Goal: Transaction & Acquisition: Purchase product/service

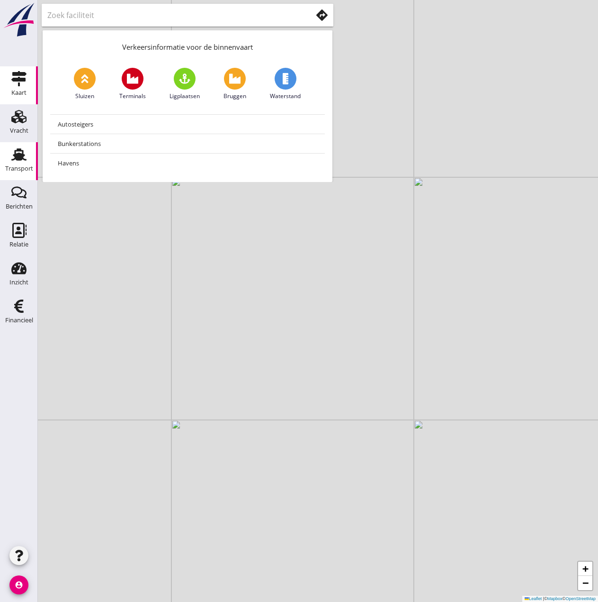
click at [18, 161] on icon "Transport" at bounding box center [18, 154] width 15 height 15
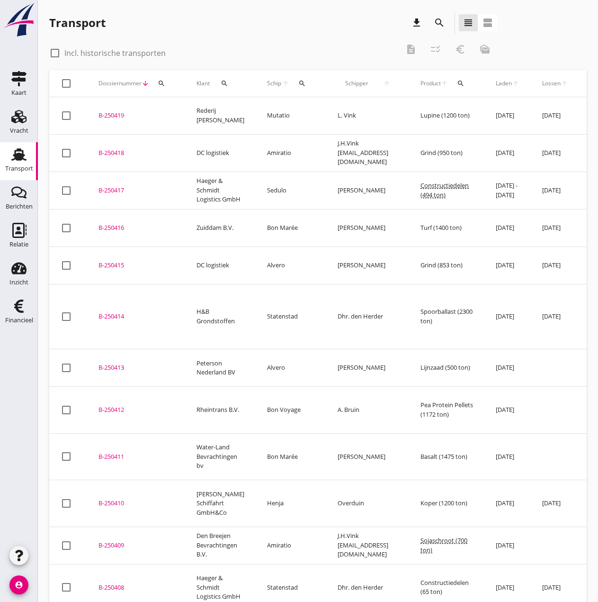
click at [299, 85] on icon "search" at bounding box center [303, 84] width 8 height 8
click at [317, 111] on input "Zoek op (scheeps)naam" at bounding box center [339, 110] width 99 height 15
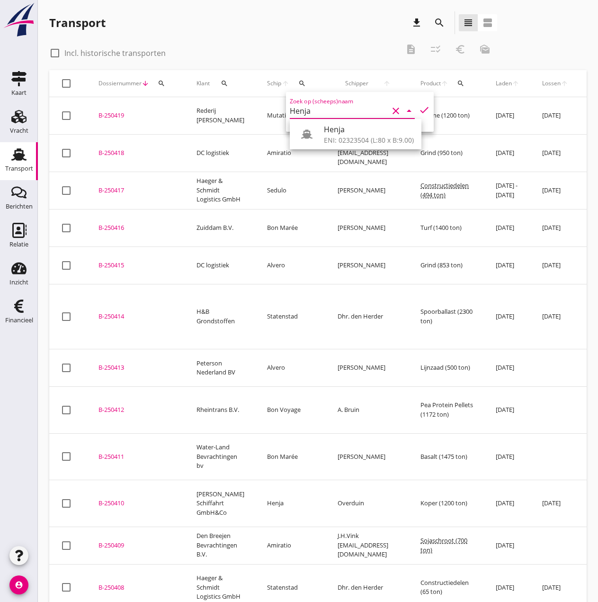
click at [419, 111] on icon "check" at bounding box center [424, 109] width 11 height 11
click at [353, 111] on input "Henja" at bounding box center [339, 110] width 99 height 15
click at [379, 135] on div "Henja" at bounding box center [369, 129] width 90 height 11
click at [419, 112] on icon "check" at bounding box center [424, 109] width 11 height 11
type input "Henja"
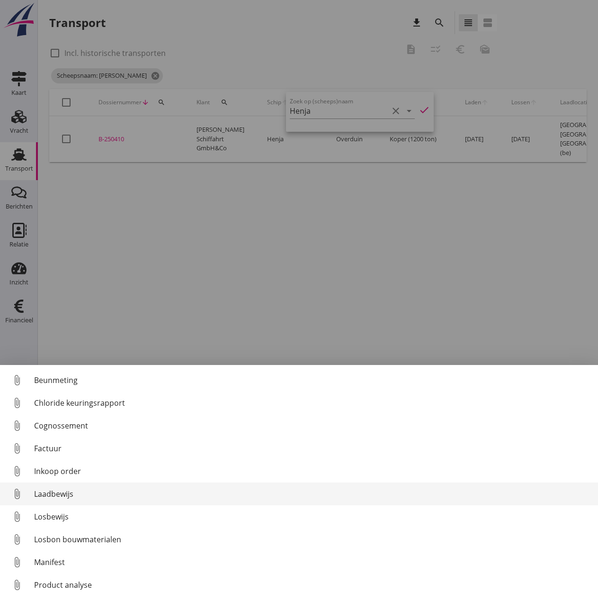
click at [55, 490] on div "Laadbewijs" at bounding box center [312, 493] width 557 height 11
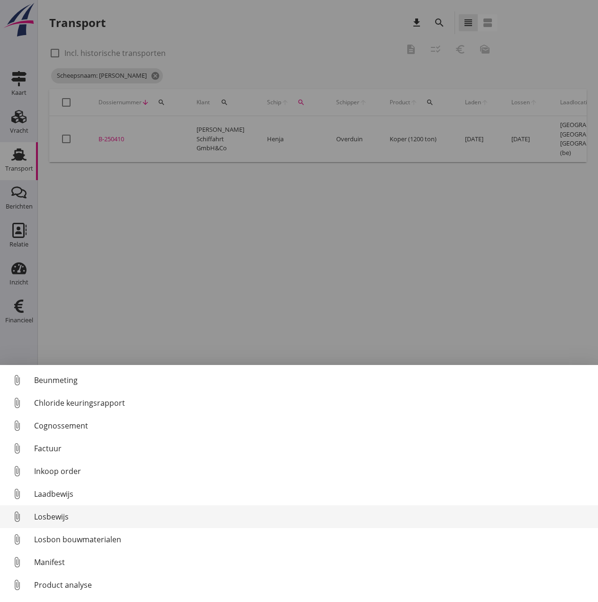
click at [55, 517] on div "Losbewijs" at bounding box center [312, 516] width 557 height 11
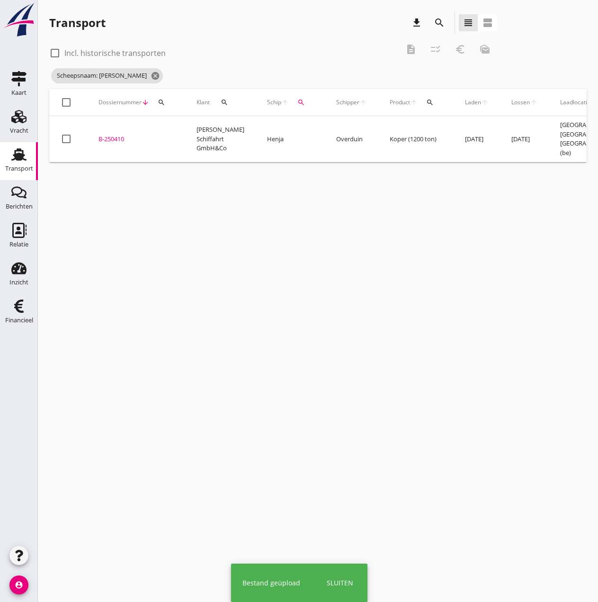
click at [114, 141] on div "B-250410" at bounding box center [136, 139] width 75 height 9
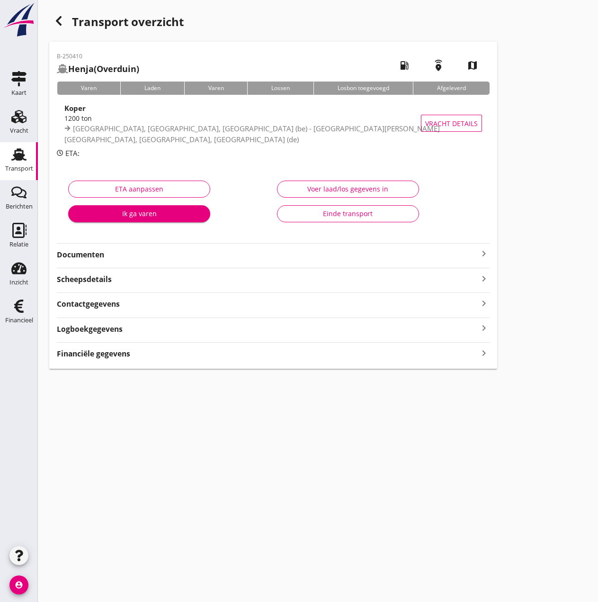
click at [365, 188] on div "Voer laad/los gegevens in" at bounding box center [348, 189] width 126 height 10
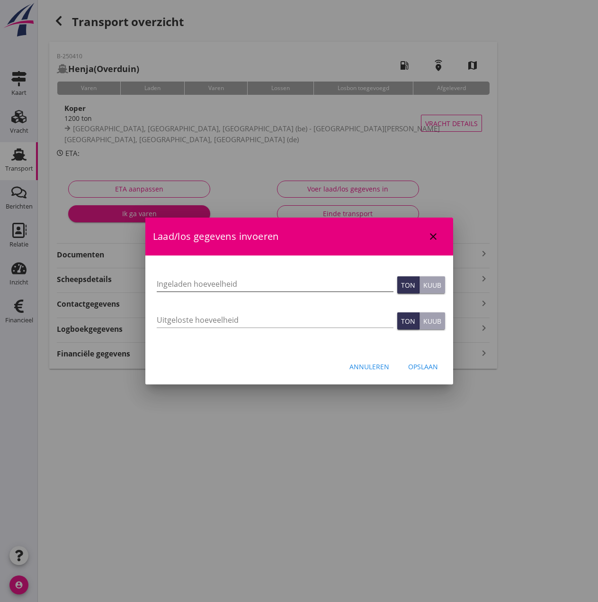
drag, startPoint x: 188, startPoint y: 275, endPoint x: 189, endPoint y: 280, distance: 5.3
click at [188, 275] on div "Ingeladen hoeveelheid" at bounding box center [275, 286] width 237 height 30
click at [189, 280] on input "Ingeladen hoeveelheid" at bounding box center [275, 283] width 237 height 15
click at [172, 283] on input "Ingeladen hoeveelheid" at bounding box center [275, 283] width 237 height 15
type input "1200.429"
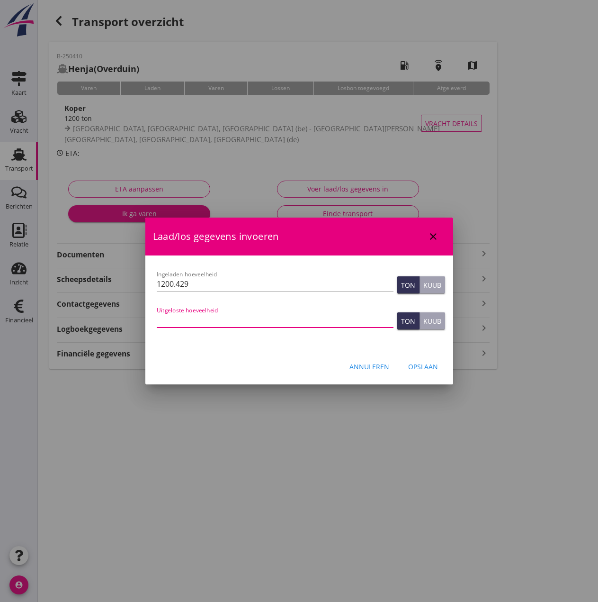
click at [184, 320] on input "Uitgeloste hoeveelheid" at bounding box center [275, 319] width 237 height 15
click at [165, 321] on input "Uitgeloste hoeveelheid" at bounding box center [275, 319] width 237 height 15
type input "1200.429"
click at [431, 366] on div "Opslaan" at bounding box center [423, 367] width 30 height 10
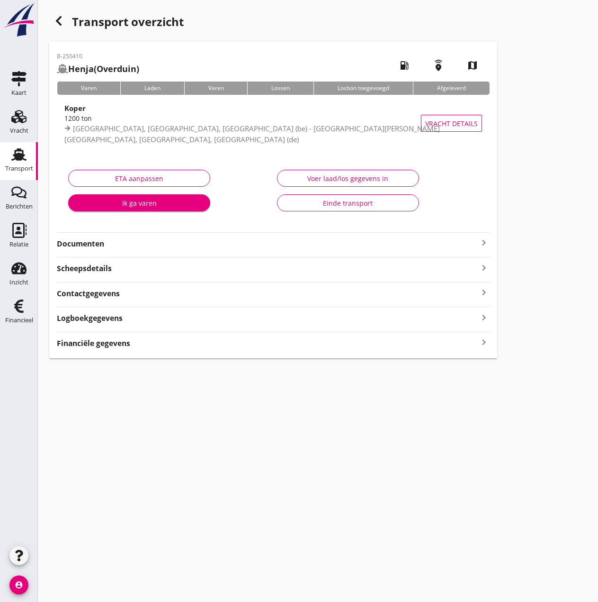
click at [99, 345] on strong "Financiële gegevens" at bounding box center [93, 343] width 73 height 11
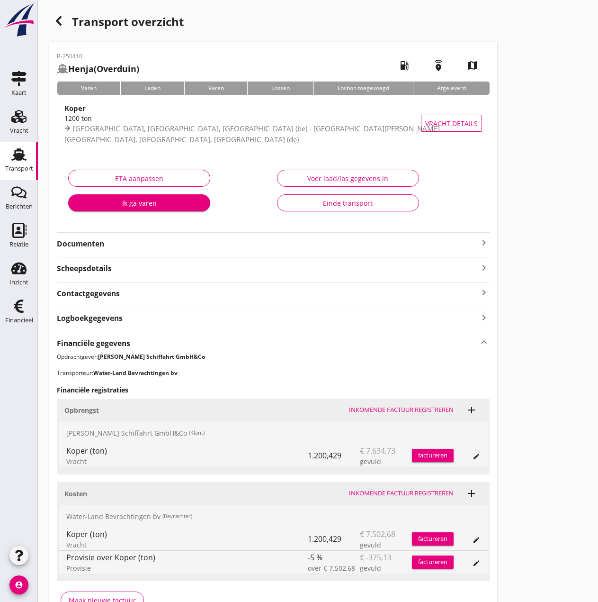
scroll to position [58, 0]
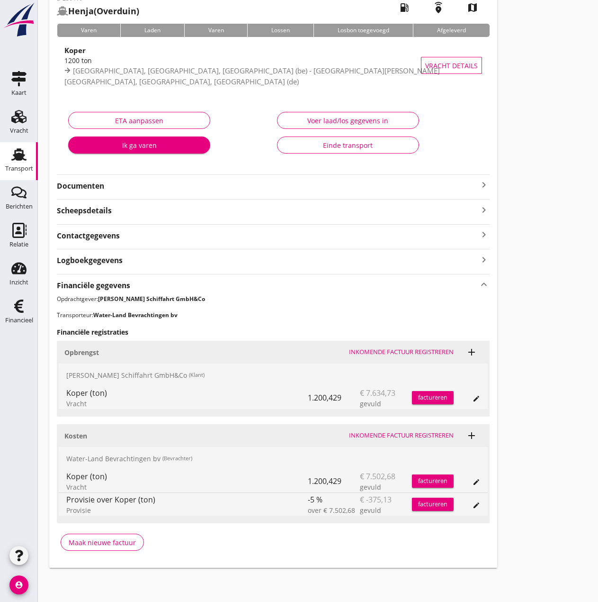
click at [420, 431] on div "Inkomende factuur registreren" at bounding box center [401, 435] width 105 height 9
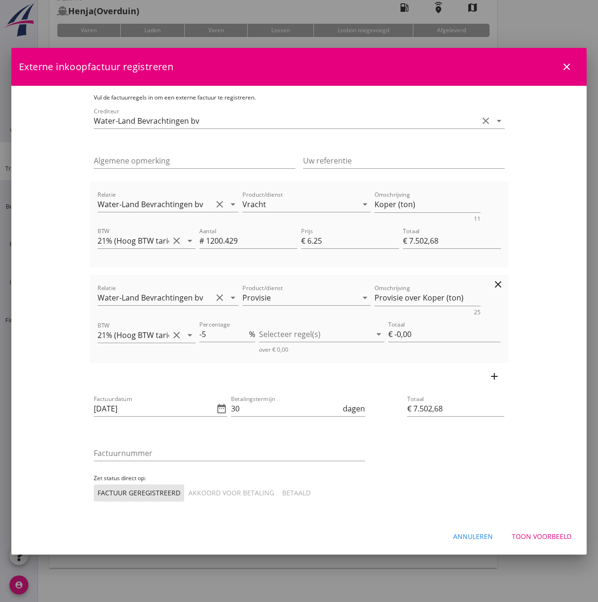
click at [504, 282] on icon "clear" at bounding box center [498, 284] width 11 height 11
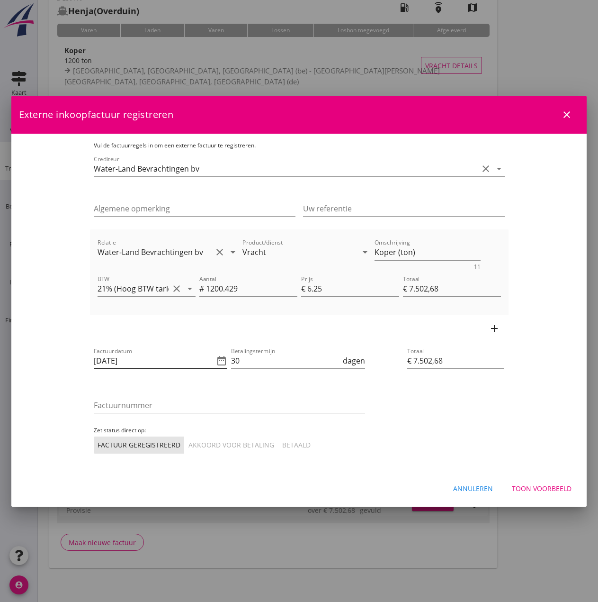
click at [216, 361] on icon "date_range" at bounding box center [221, 360] width 11 height 11
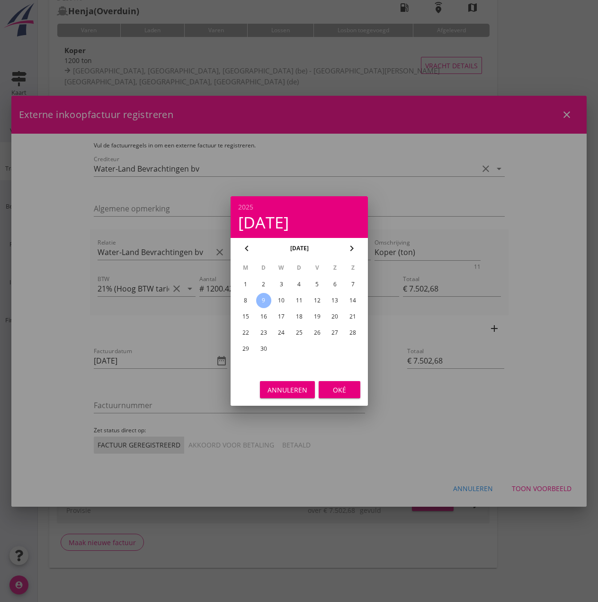
drag, startPoint x: 242, startPoint y: 299, endPoint x: 249, endPoint y: 304, distance: 8.3
click at [243, 300] on div "8" at bounding box center [245, 300] width 15 height 15
type input "[DATE]"
click at [344, 389] on div "Oké" at bounding box center [339, 390] width 27 height 10
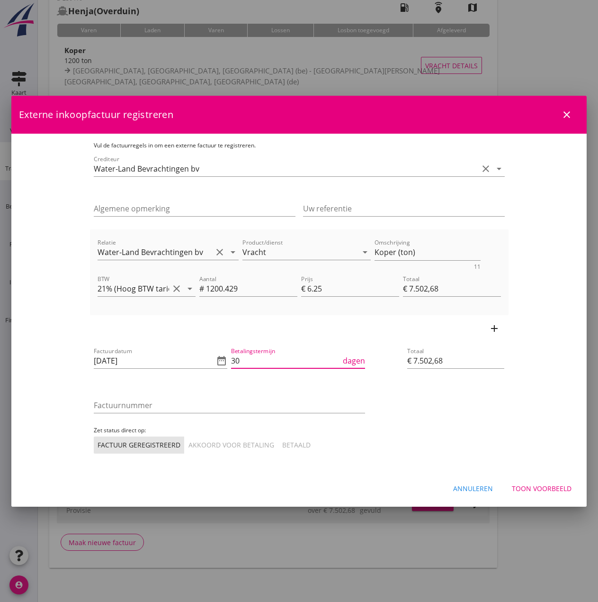
click at [231, 358] on input "30" at bounding box center [286, 360] width 110 height 15
type input "3"
type input "14"
drag, startPoint x: 80, startPoint y: 404, endPoint x: 88, endPoint y: 409, distance: 8.9
click at [94, 409] on input "Factuurnummer" at bounding box center [230, 405] width 272 height 15
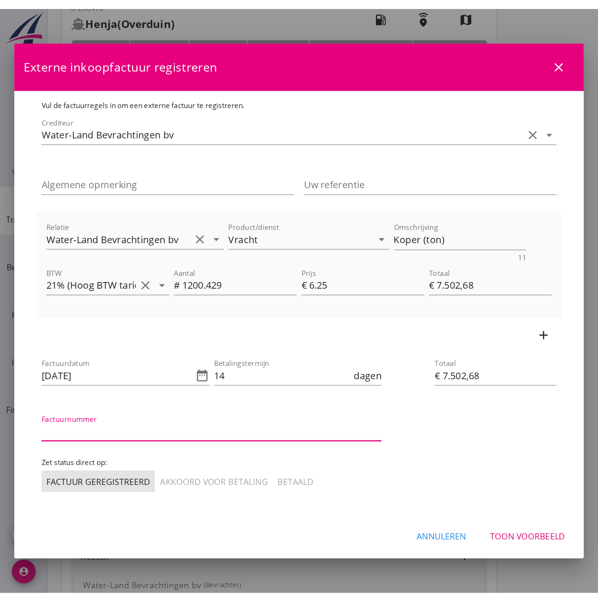
scroll to position [57, 0]
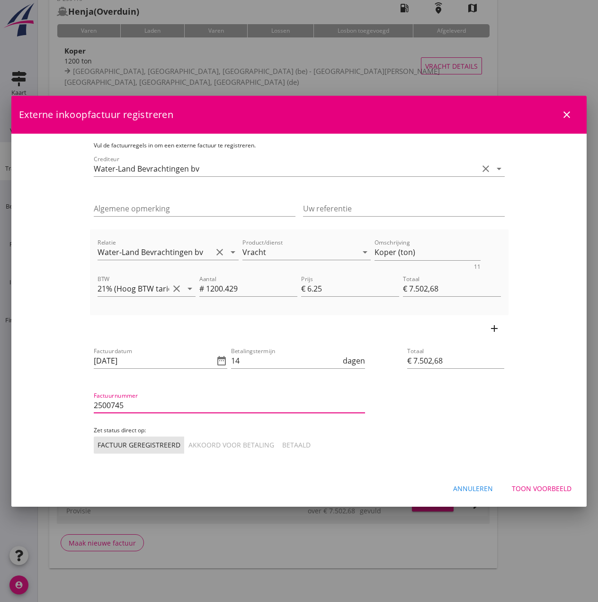
type input "2500745"
click at [189, 447] on div "Akkoord voor betaling" at bounding box center [232, 445] width 86 height 10
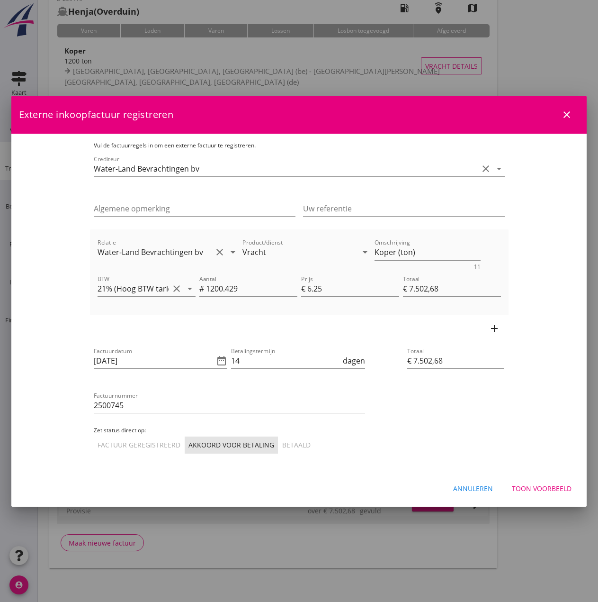
click at [537, 482] on button "Toon voorbeeld" at bounding box center [542, 488] width 75 height 17
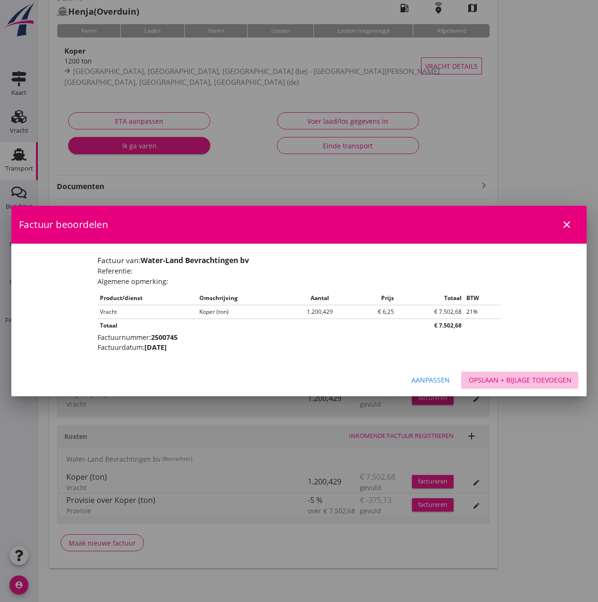
click at [516, 383] on div "Opslaan + bijlage toevoegen" at bounding box center [520, 380] width 103 height 10
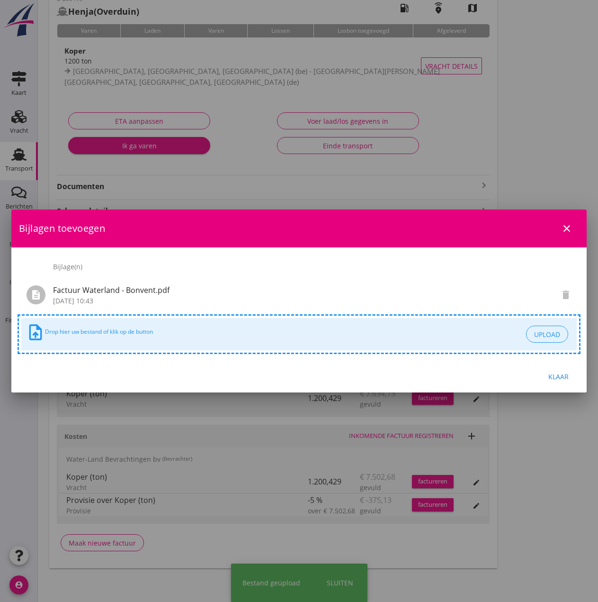
click at [571, 373] on div "Klaar" at bounding box center [558, 376] width 27 height 10
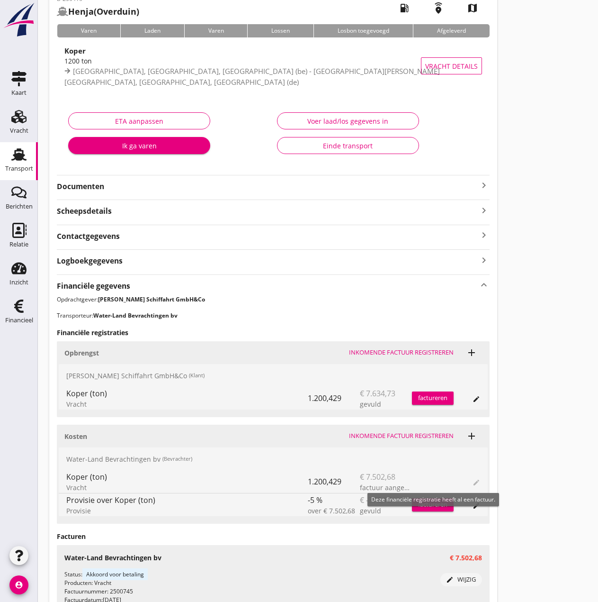
scroll to position [154, 0]
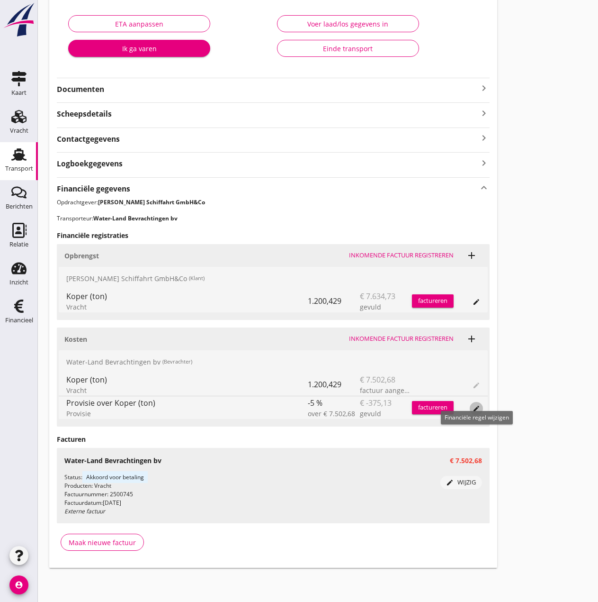
click at [476, 407] on icon "edit" at bounding box center [477, 409] width 8 height 8
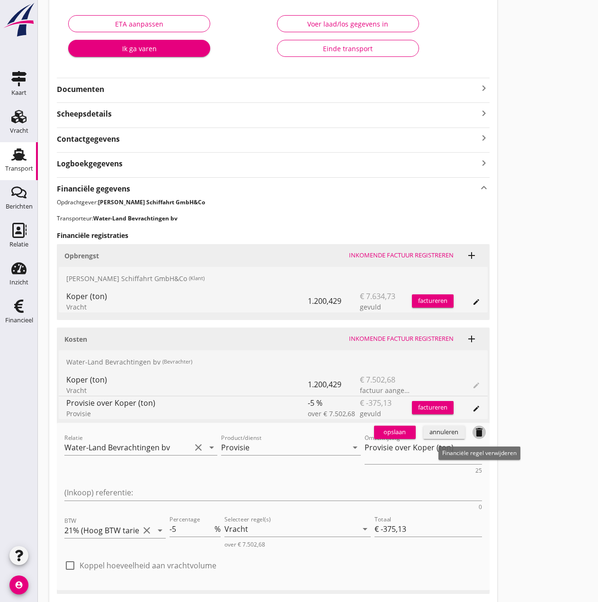
click at [475, 430] on icon "delete" at bounding box center [479, 431] width 11 height 11
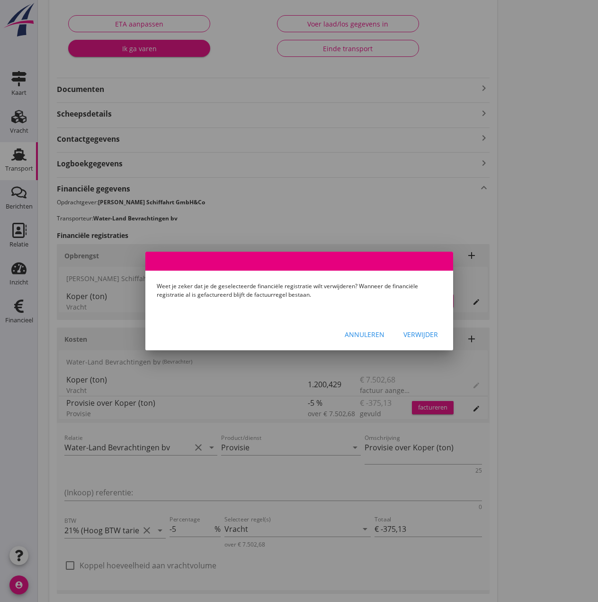
click at [421, 335] on div "Verwijder" at bounding box center [421, 334] width 35 height 10
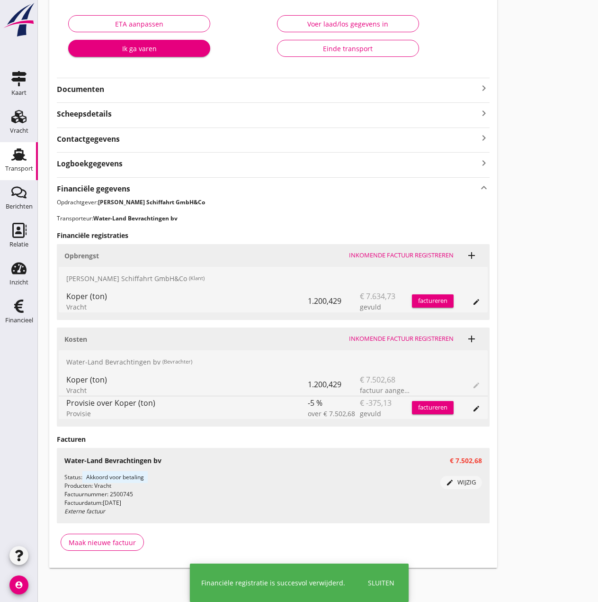
scroll to position [131, 0]
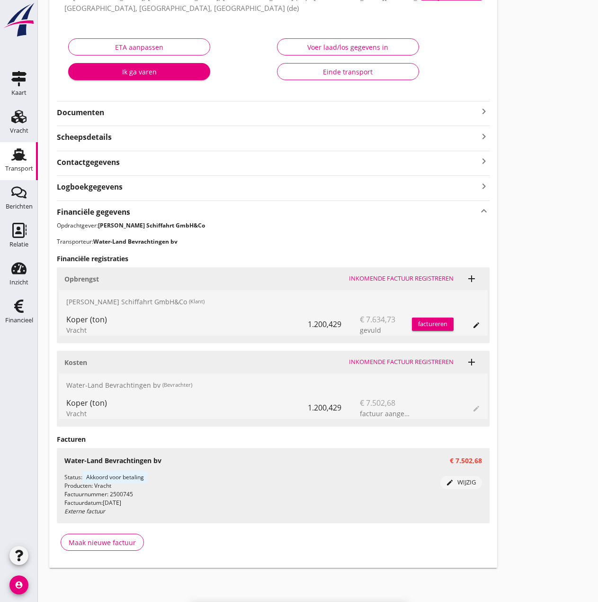
click at [422, 319] on button "factureren" at bounding box center [433, 323] width 42 height 13
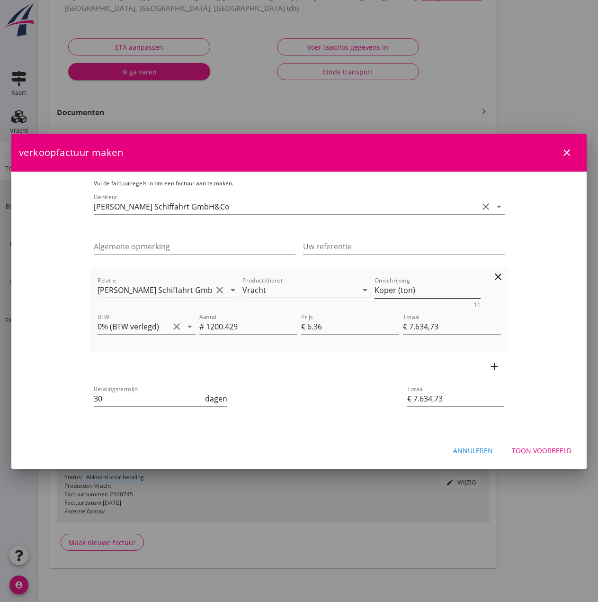
drag, startPoint x: 394, startPoint y: 290, endPoint x: 421, endPoint y: 293, distance: 27.2
click at [395, 290] on textarea "Koper (ton)" at bounding box center [428, 290] width 106 height 16
type textarea "Koper (1200,429 ton)"
click at [94, 392] on input "30" at bounding box center [149, 398] width 110 height 15
type input "3"
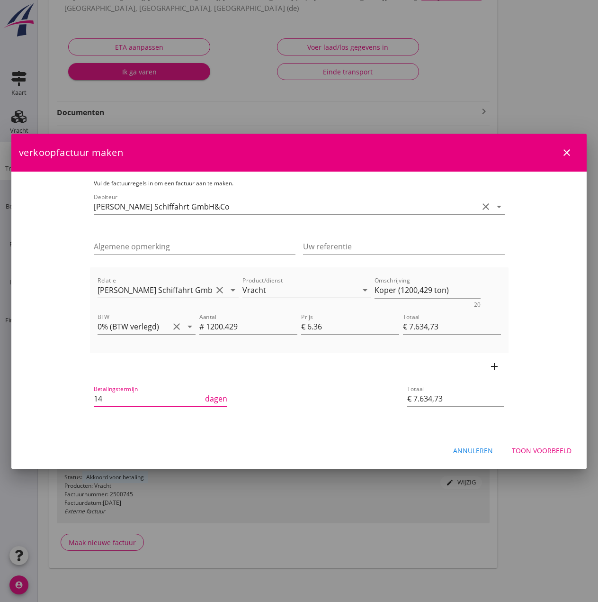
type input "14"
click at [533, 448] on div "Toon voorbeeld" at bounding box center [542, 450] width 60 height 10
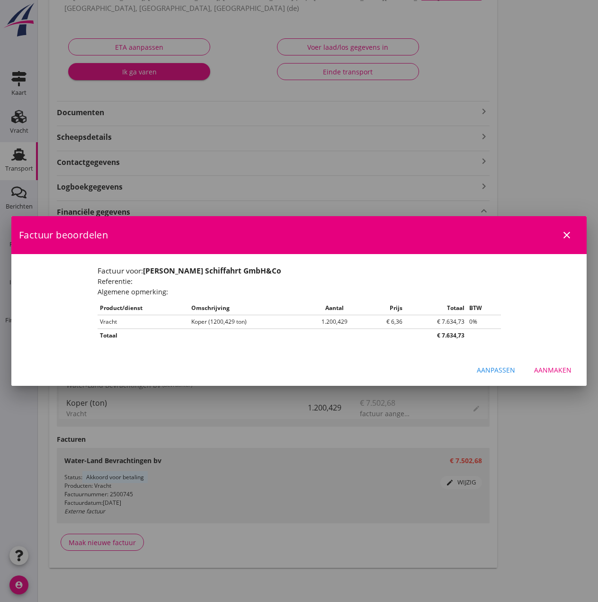
click at [539, 374] on div "Aanmaken" at bounding box center [552, 370] width 37 height 10
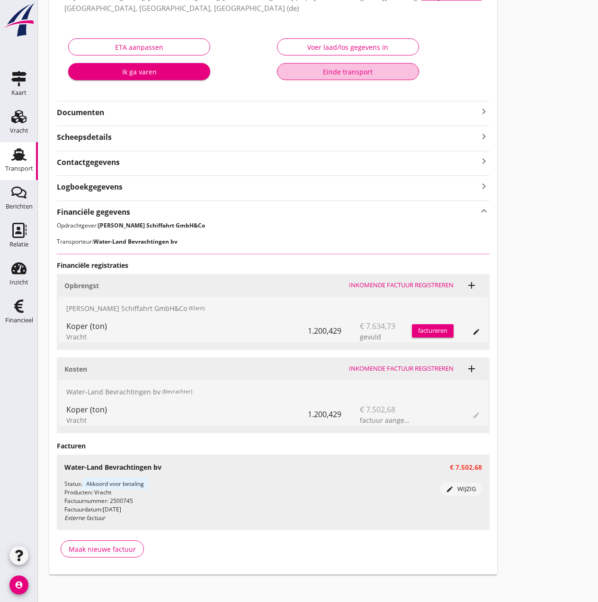
click at [357, 73] on div "Einde transport" at bounding box center [348, 72] width 126 height 10
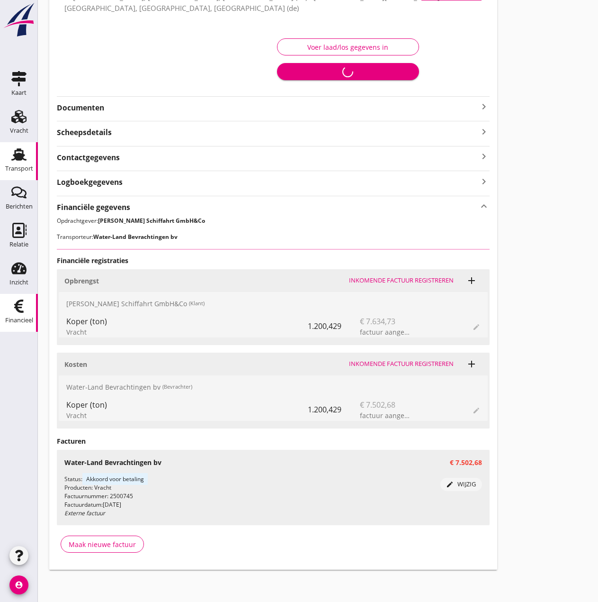
click at [25, 309] on icon "Financieel" at bounding box center [18, 306] width 15 height 15
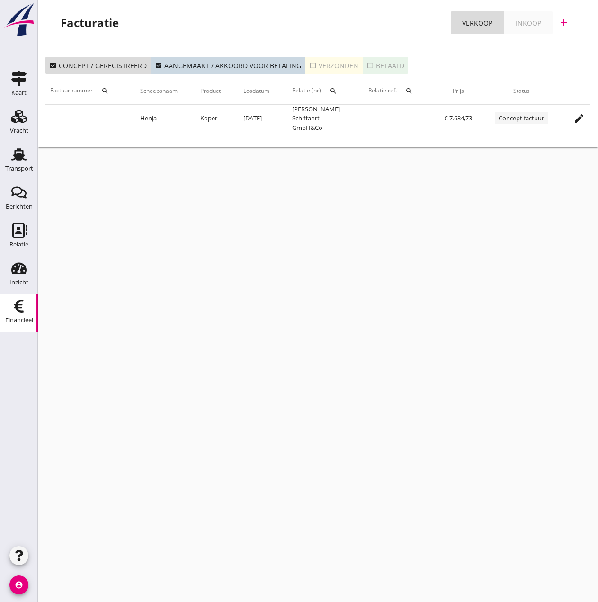
scroll to position [0, 150]
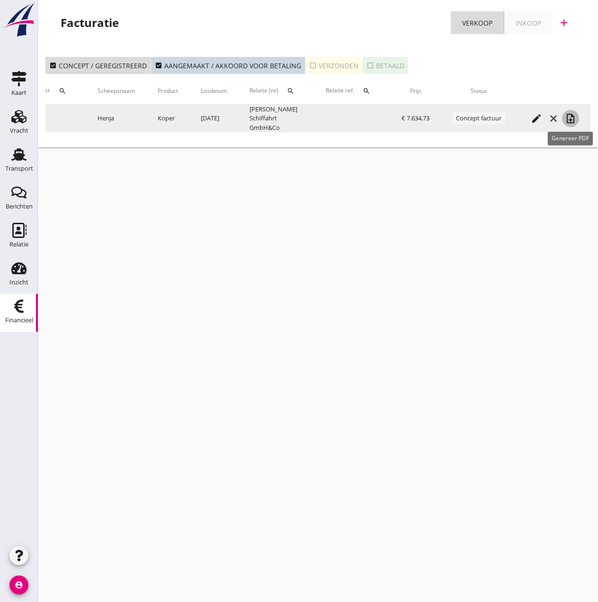
click at [573, 120] on icon "note_add" at bounding box center [570, 118] width 11 height 11
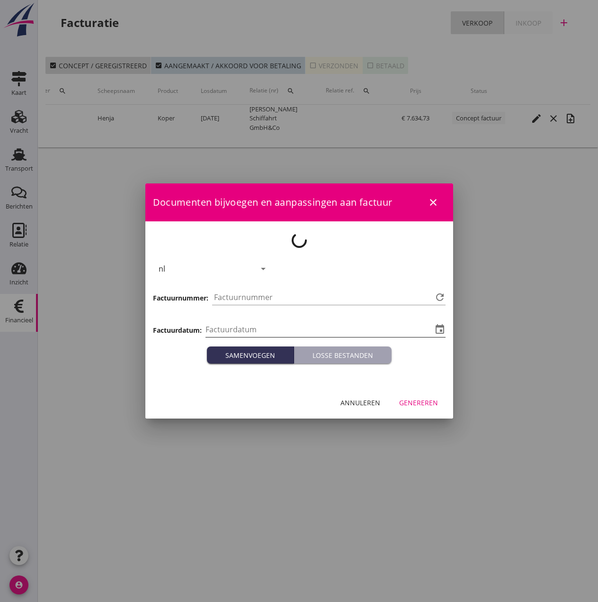
type input "[DATE]"
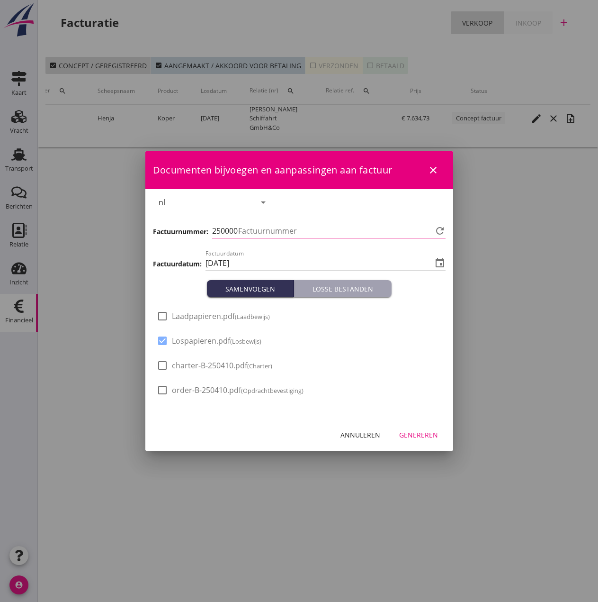
type input "485"
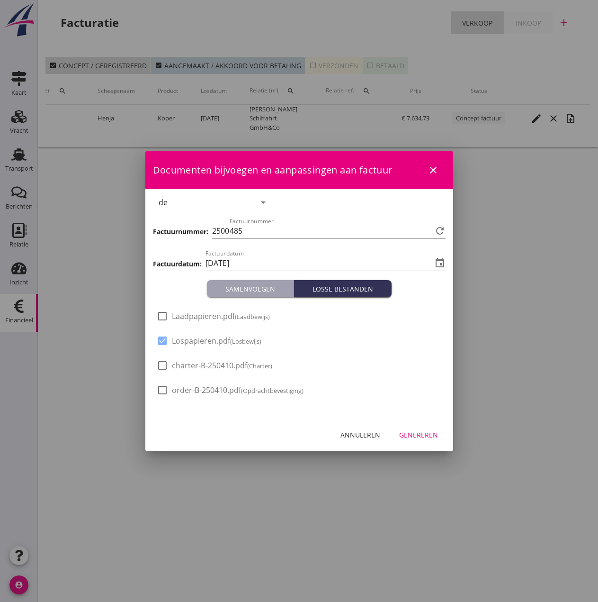
click at [222, 320] on span "Laadpapieren.pdf (Laadbewijs)" at bounding box center [221, 316] width 98 height 10
checkbox input "true"
click at [429, 438] on div "Genereren" at bounding box center [418, 435] width 39 height 10
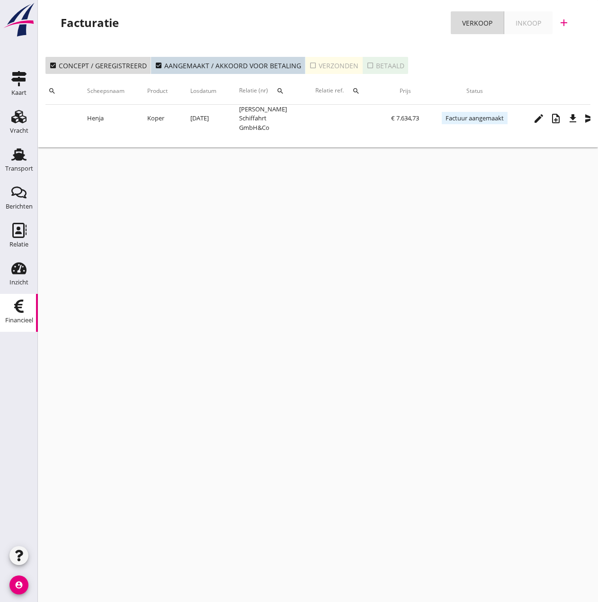
scroll to position [0, 180]
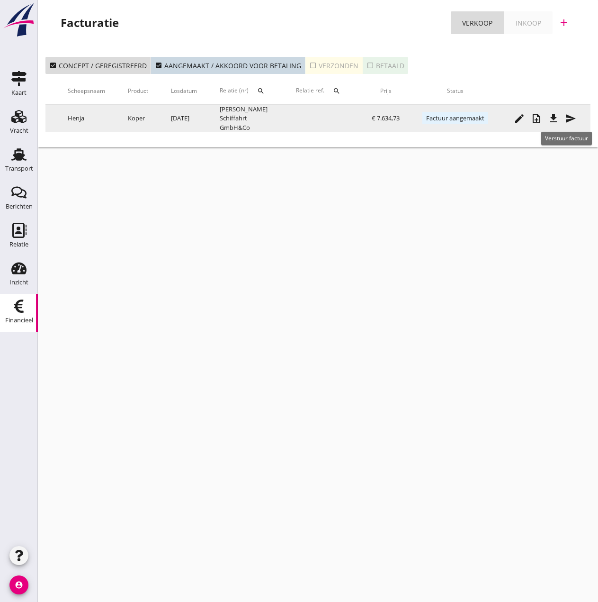
click at [573, 114] on icon "send" at bounding box center [570, 118] width 11 height 11
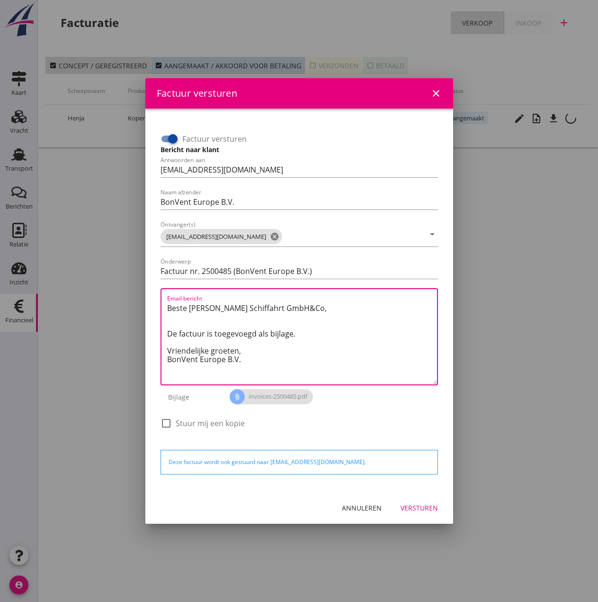
drag, startPoint x: 245, startPoint y: 348, endPoint x: 141, endPoint y: 297, distance: 115.9
click at [141, 297] on div "Factuur versturen close Factuur versturen Bericht naar klant Antwoorden aan [EM…" at bounding box center [299, 301] width 598 height 602
paste textarea "Guten Tag, Im Anhang finden Sie die Abrechnung für die Reise der MS [PERSON_NAM…"
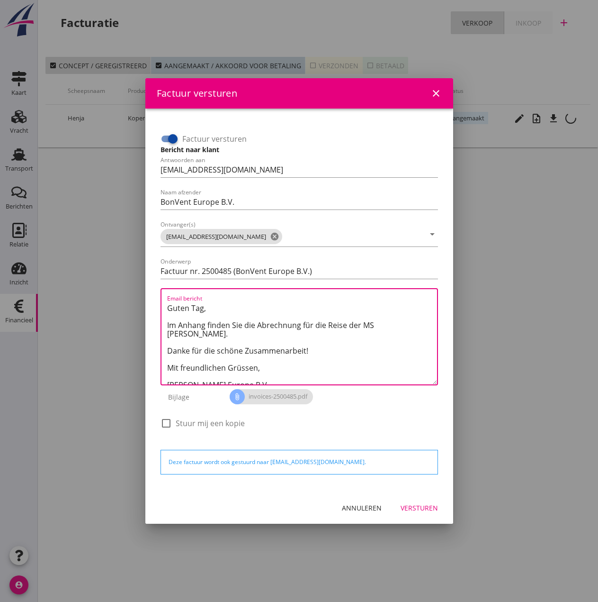
click at [377, 326] on textarea "Guten Tag, Im Anhang finden Sie die Abrechnung für die Reise der MS [PERSON_NAM…" at bounding box center [302, 342] width 270 height 84
type textarea "Guten Tag, Im Anhang finden Sie die Abrechnung für die Reise der MS [PERSON_NAM…"
click at [422, 506] on div "Versturen" at bounding box center [419, 508] width 37 height 10
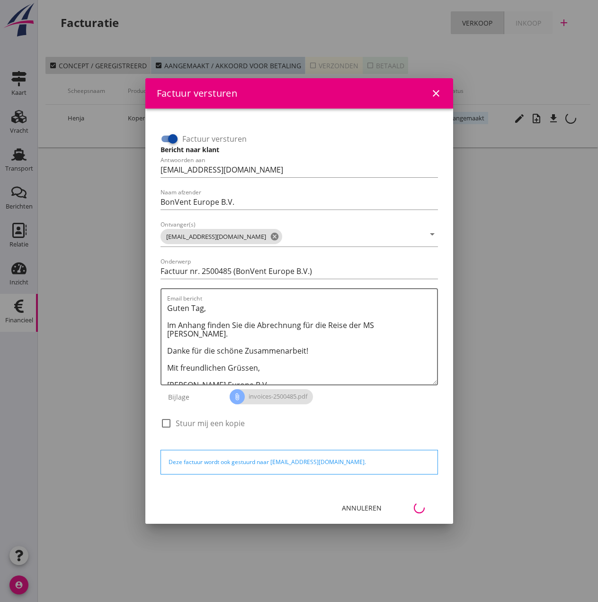
scroll to position [0, 42]
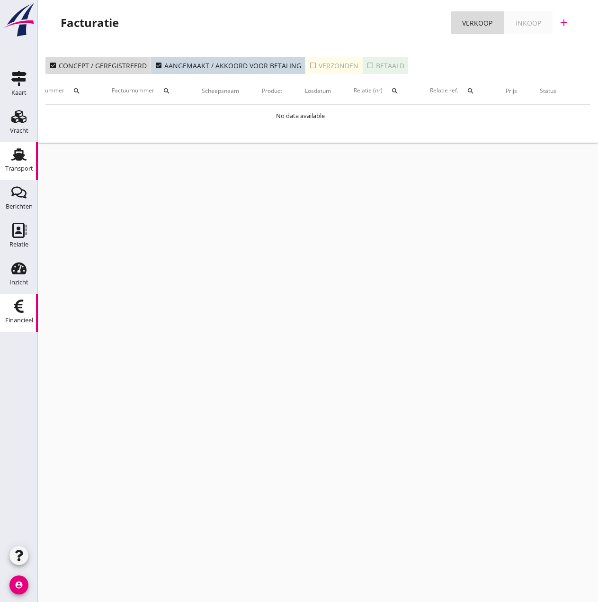
click at [15, 161] on icon "Transport" at bounding box center [18, 154] width 15 height 15
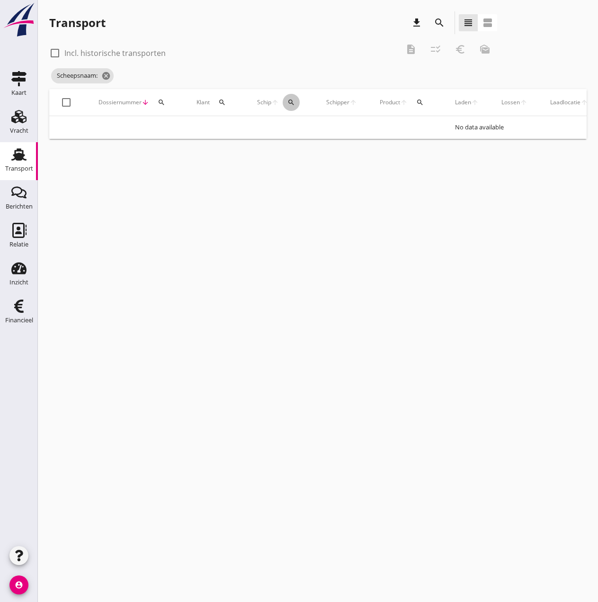
click at [289, 100] on icon "search" at bounding box center [292, 103] width 8 height 8
click at [317, 128] on input "Zoek op (scheeps)naam" at bounding box center [336, 129] width 99 height 15
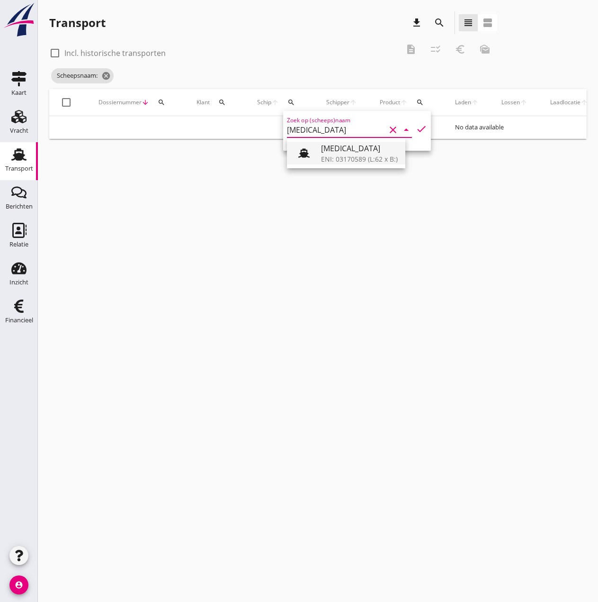
click at [332, 152] on div "[MEDICAL_DATA]" at bounding box center [359, 148] width 77 height 11
click at [416, 127] on icon "check" at bounding box center [421, 128] width 11 height 11
type input "[MEDICAL_DATA]"
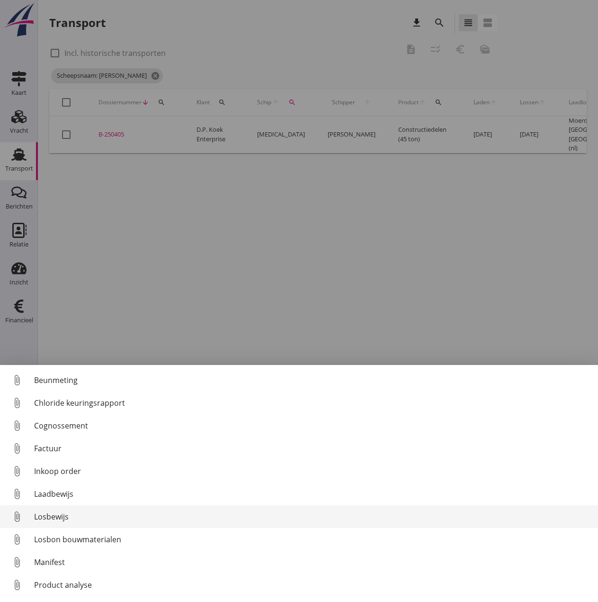
click at [55, 511] on div "Losbewijs" at bounding box center [312, 516] width 557 height 11
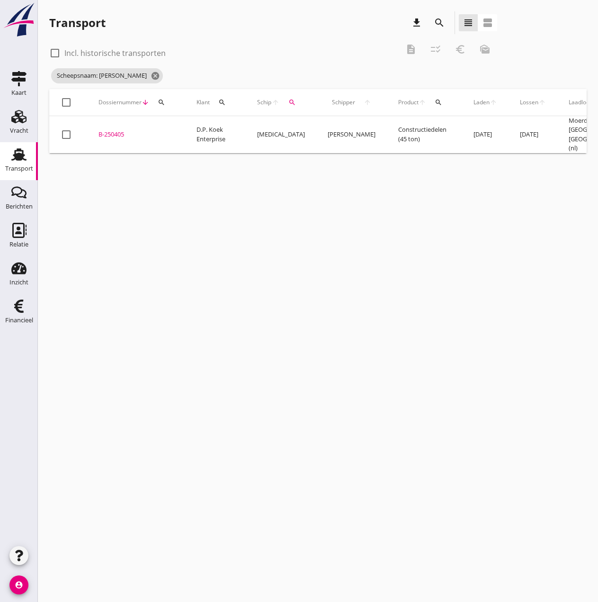
click at [115, 130] on div "B-250405" at bounding box center [136, 134] width 75 height 9
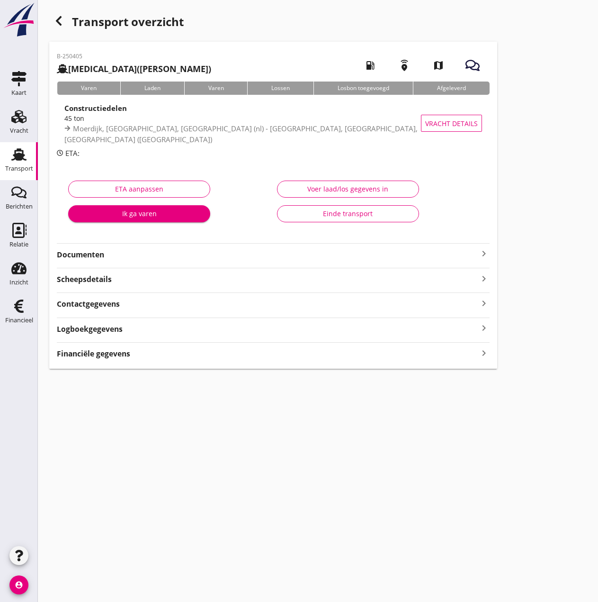
click at [378, 183] on button "Voer laad/los gegevens in" at bounding box center [348, 189] width 142 height 17
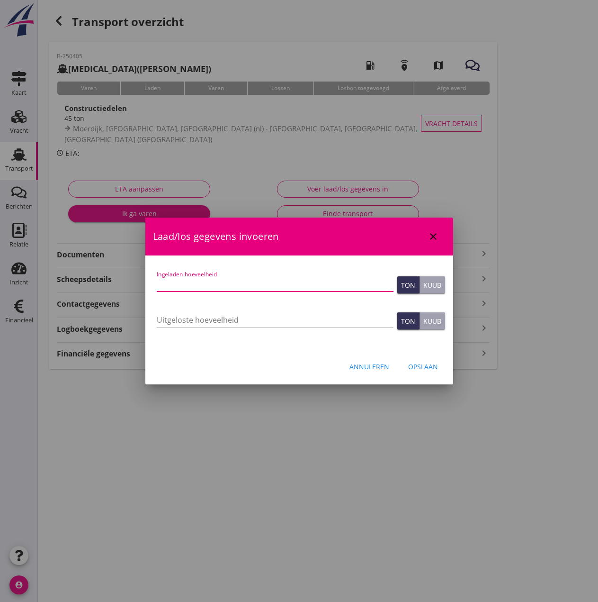
click at [239, 284] on input "Ingeladen hoeveelheid" at bounding box center [275, 283] width 237 height 15
click at [191, 283] on input "Ingeladen hoeveelheid" at bounding box center [275, 283] width 237 height 15
type input "45"
type button "ton"
click at [224, 318] on input "Uitgeloste hoeveelheid" at bounding box center [275, 319] width 237 height 15
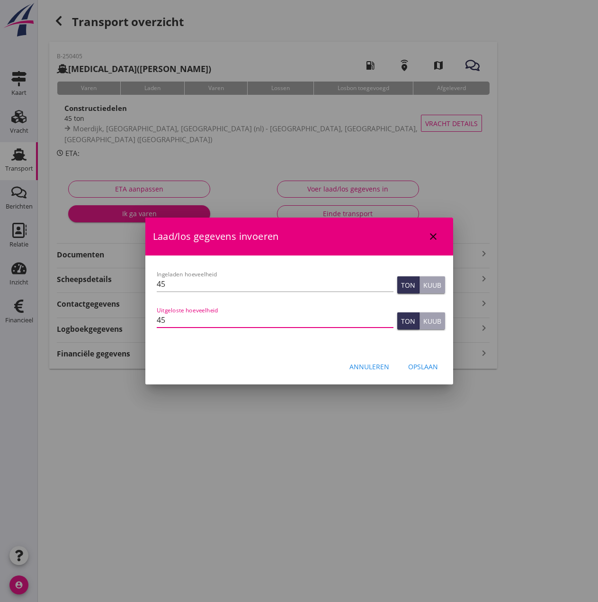
type input "45"
click at [426, 369] on div "Opslaan" at bounding box center [423, 367] width 30 height 10
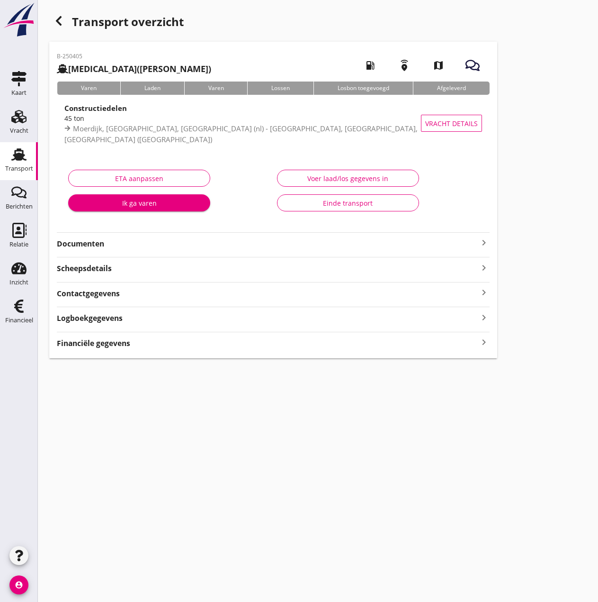
click at [119, 347] on strong "Financiële gegevens" at bounding box center [93, 343] width 73 height 11
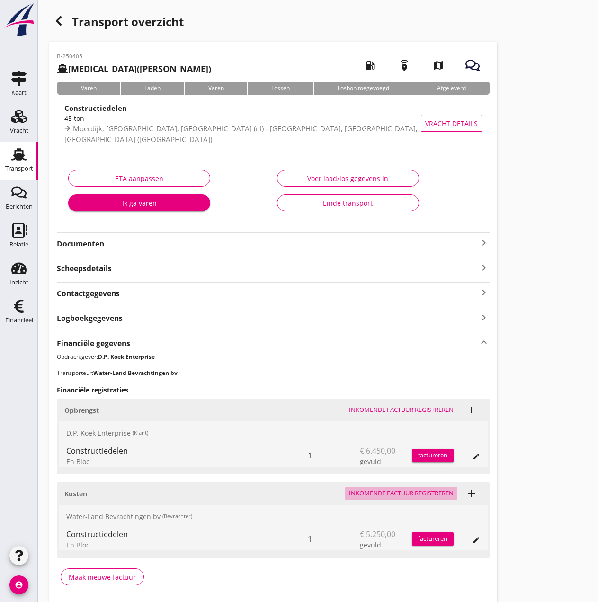
click at [416, 491] on div "Inkomende factuur registreren" at bounding box center [401, 493] width 105 height 9
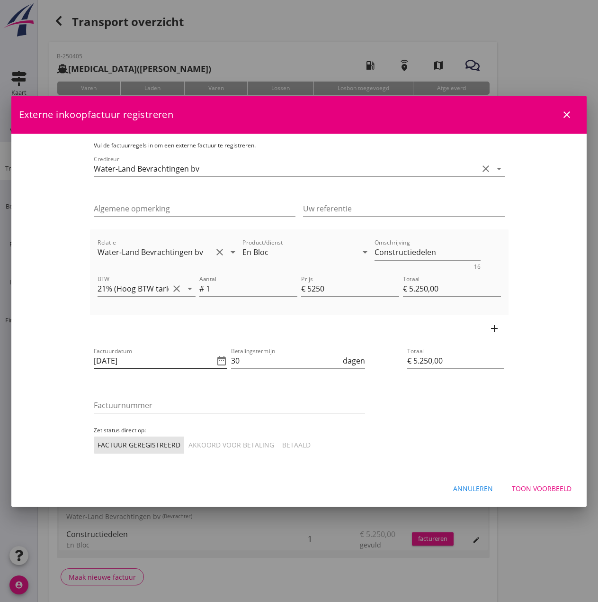
click at [216, 362] on icon "date_range" at bounding box center [221, 360] width 11 height 11
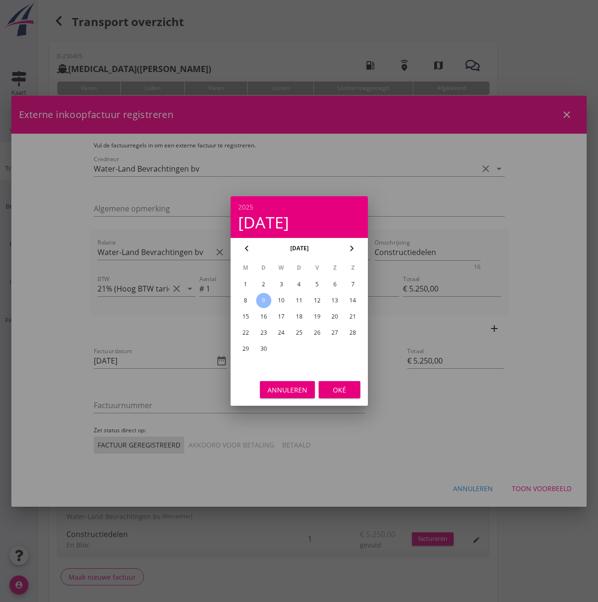
click at [248, 299] on div "8" at bounding box center [245, 300] width 15 height 15
type input "[DATE]"
click at [336, 393] on div "Oké" at bounding box center [339, 390] width 27 height 10
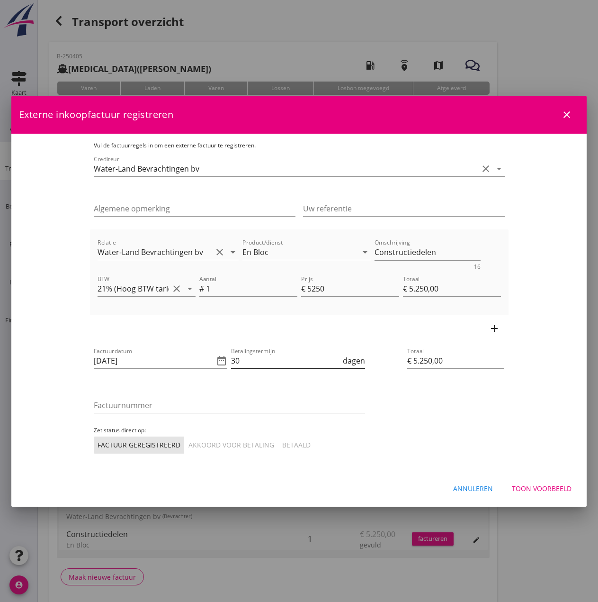
click at [300, 368] on div "Betalingstermijn 30 dagen" at bounding box center [298, 360] width 134 height 15
type input "3"
type input "14"
type input "2500747"
click at [189, 448] on div "Akkoord voor betaling" at bounding box center [232, 445] width 86 height 10
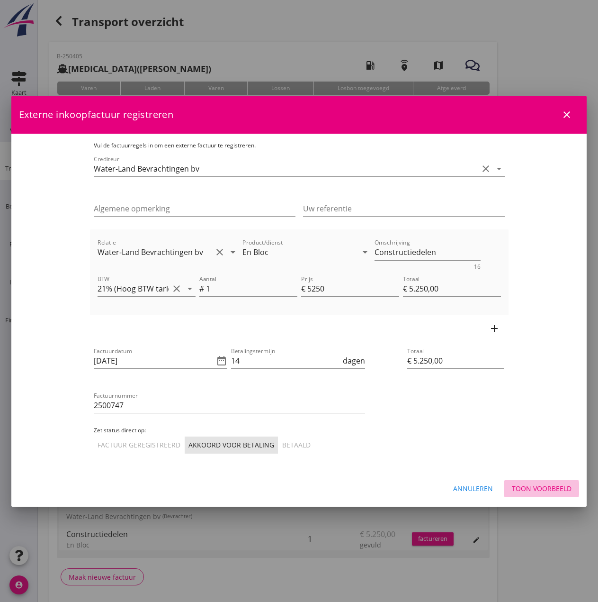
click at [518, 485] on div "Toon voorbeeld" at bounding box center [542, 488] width 60 height 10
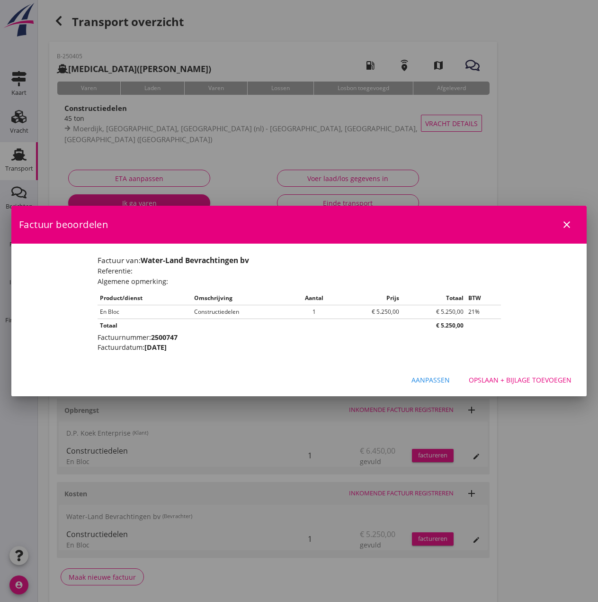
click at [505, 377] on div "Opslaan + bijlage toevoegen" at bounding box center [520, 380] width 103 height 10
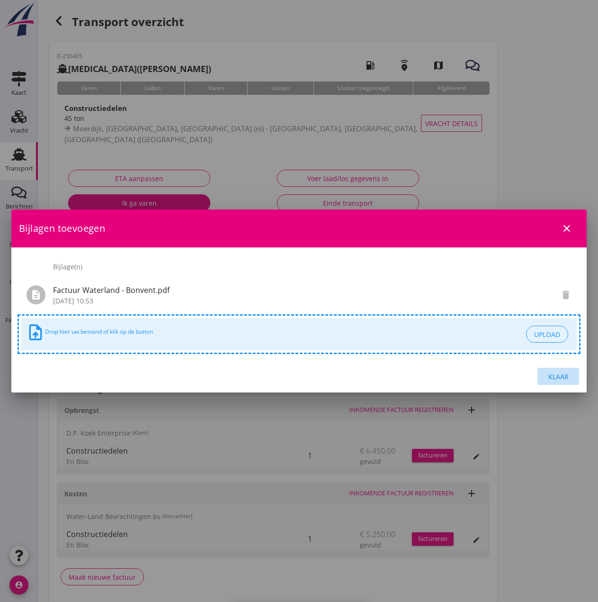
click at [556, 376] on div "Klaar" at bounding box center [558, 376] width 27 height 10
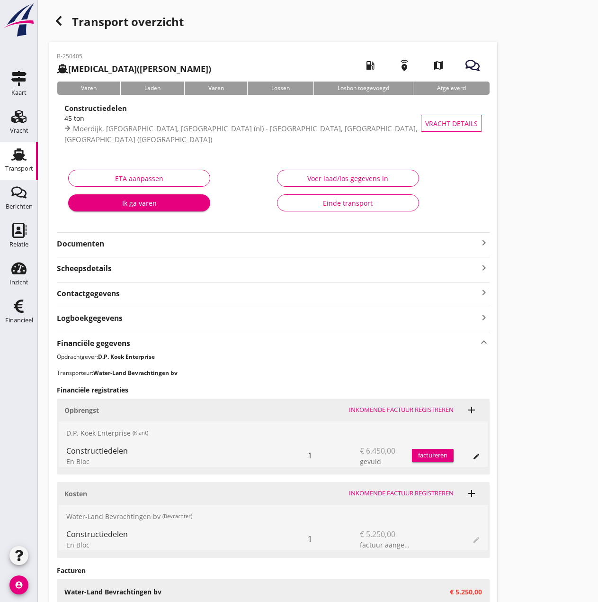
click at [444, 451] on div "factureren" at bounding box center [433, 455] width 42 height 9
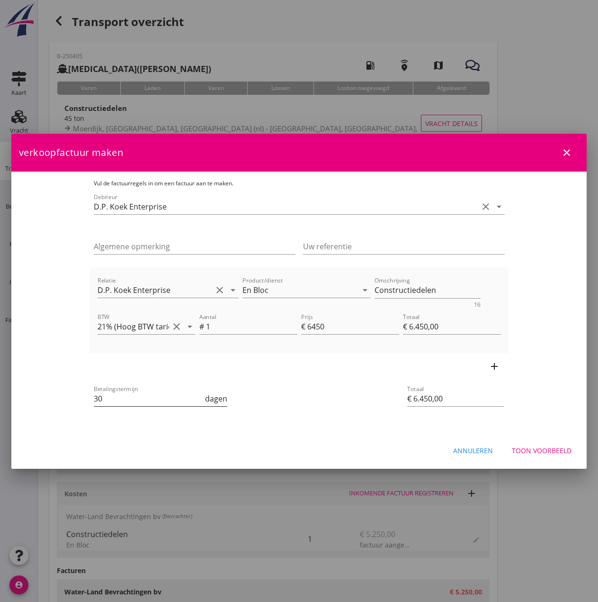
click at [97, 403] on input "30" at bounding box center [149, 398] width 110 height 15
type input "3"
type input "14"
click at [535, 451] on div "Toon voorbeeld" at bounding box center [542, 450] width 60 height 10
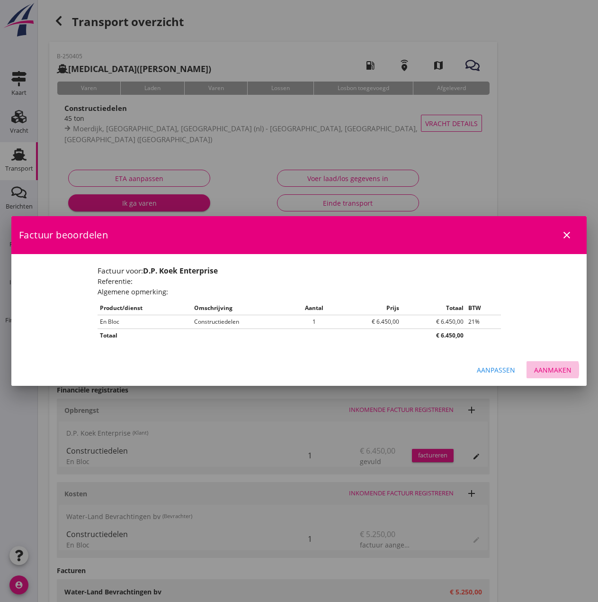
click at [555, 370] on div "Aanmaken" at bounding box center [552, 370] width 37 height 10
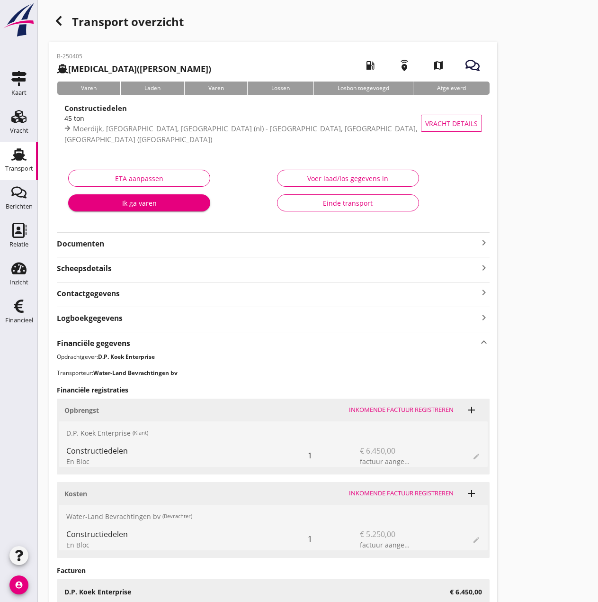
click at [341, 205] on div "Einde transport" at bounding box center [348, 203] width 126 height 10
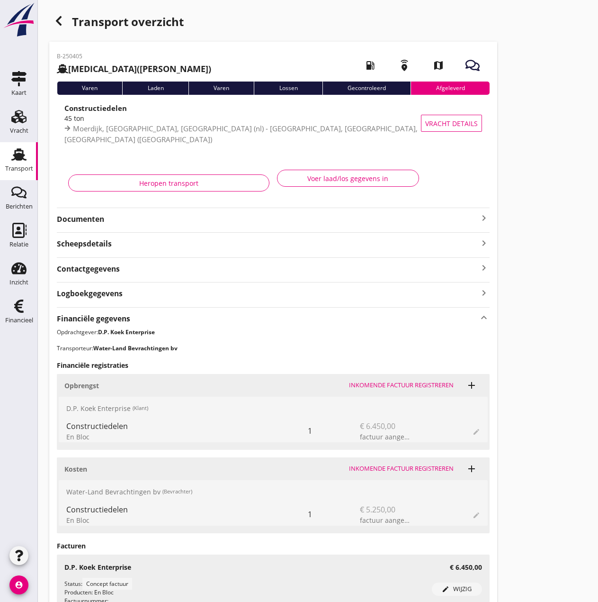
drag, startPoint x: 20, startPoint y: 306, endPoint x: 82, endPoint y: 279, distance: 67.3
click at [20, 307] on icon "Financieel" at bounding box center [18, 306] width 15 height 15
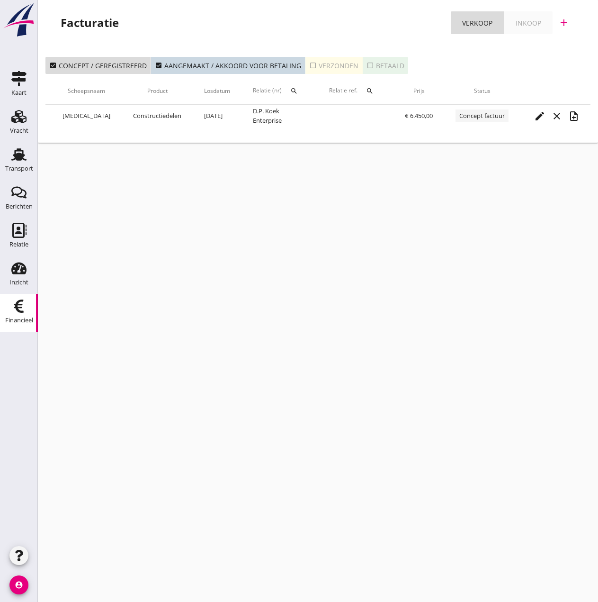
scroll to position [0, 178]
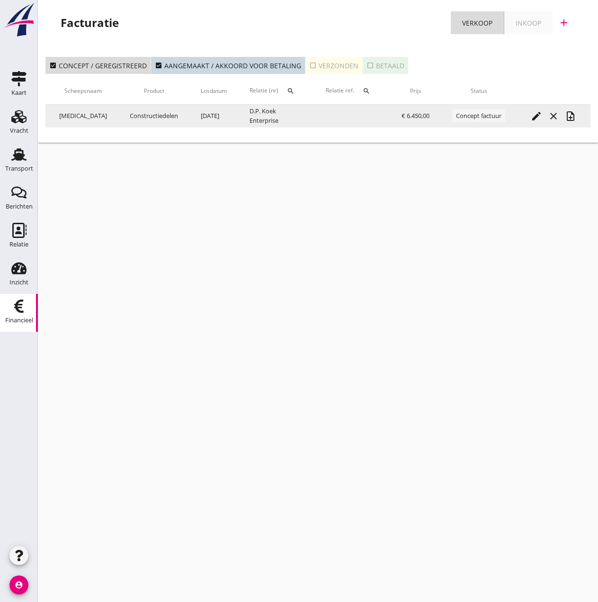
click at [571, 117] on icon "note_add" at bounding box center [570, 115] width 11 height 11
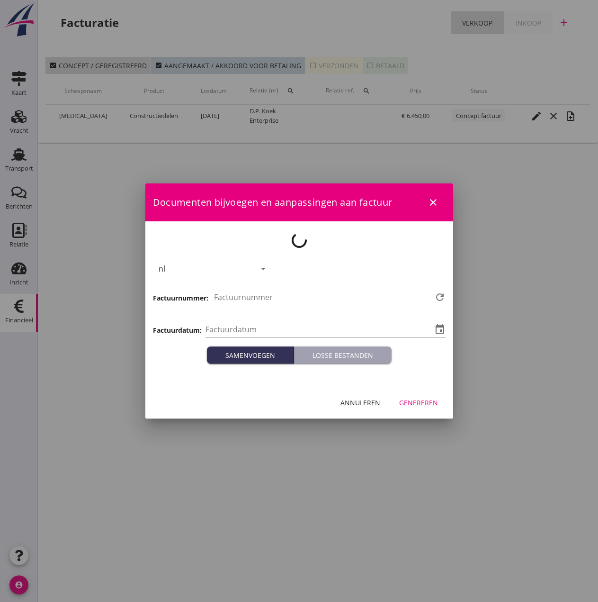
type input "[DATE]"
type input "486"
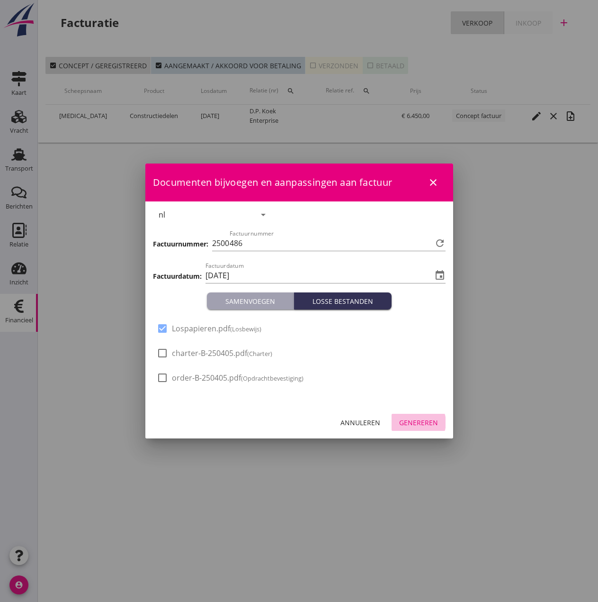
click at [430, 423] on div "Genereren" at bounding box center [418, 422] width 39 height 10
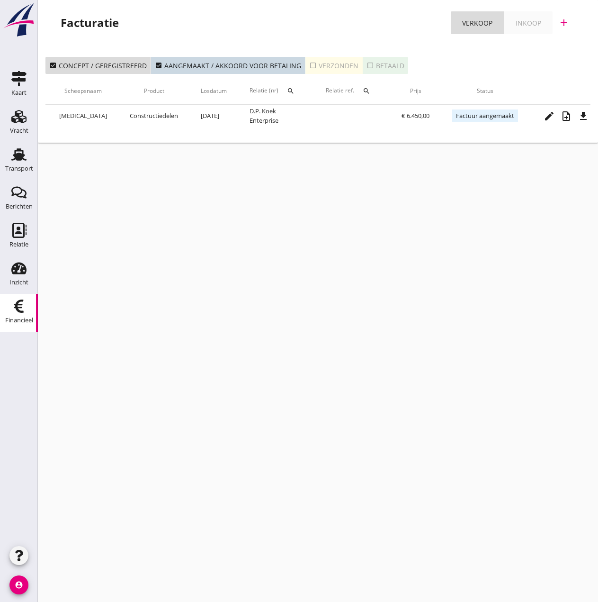
scroll to position [0, 208]
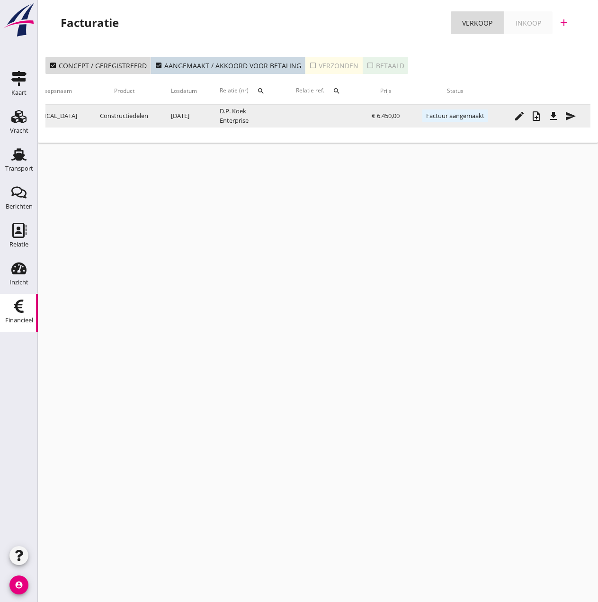
click at [576, 116] on icon "send" at bounding box center [570, 115] width 11 height 11
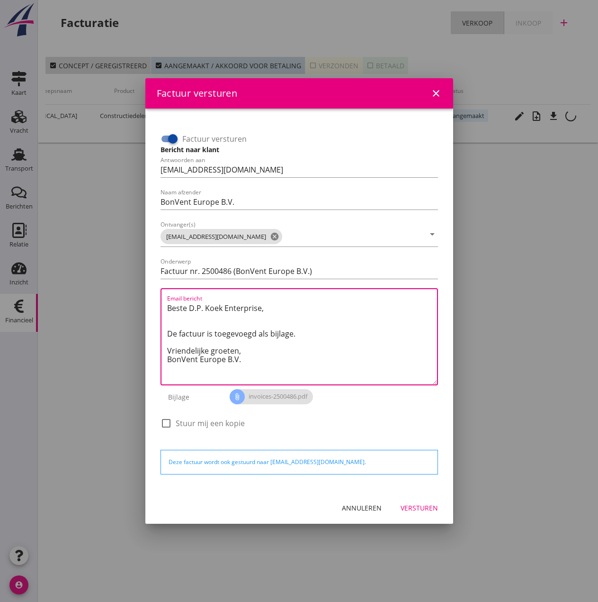
drag, startPoint x: 243, startPoint y: 349, endPoint x: 65, endPoint y: 301, distance: 184.0
click at [65, 301] on div "Factuur versturen close Factuur versturen Bericht naar klant Antwoorden aan [EM…" at bounding box center [299, 301] width 598 height 602
paste textarea "Relatie, In de bijlage vindt u de afrekening voor de reis van de MS [PERSON_NAM…"
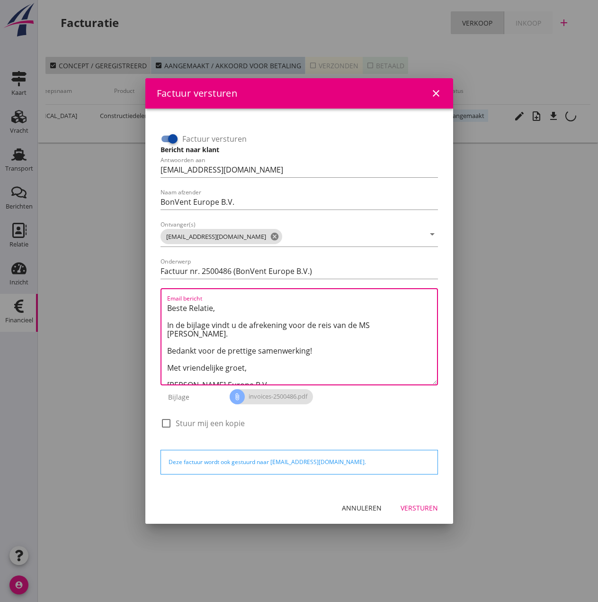
drag, startPoint x: 372, startPoint y: 323, endPoint x: 404, endPoint y: 321, distance: 31.8
click at [404, 321] on textarea "Beste Relatie, In de bijlage vindt u de afrekening voor de reis van de MS [PERS…" at bounding box center [302, 342] width 270 height 84
type textarea "Beste Relatie, In de bijlage vindt u de afrekening voor de reis van de MS [PERS…"
click at [414, 508] on div "Versturen" at bounding box center [419, 508] width 37 height 10
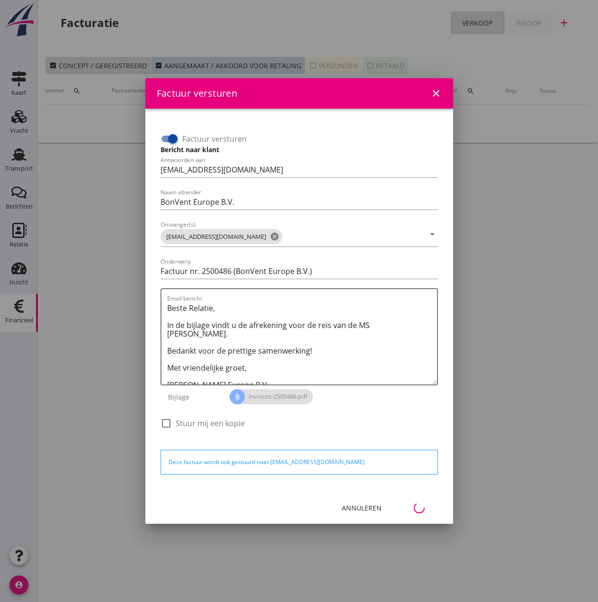
scroll to position [0, 42]
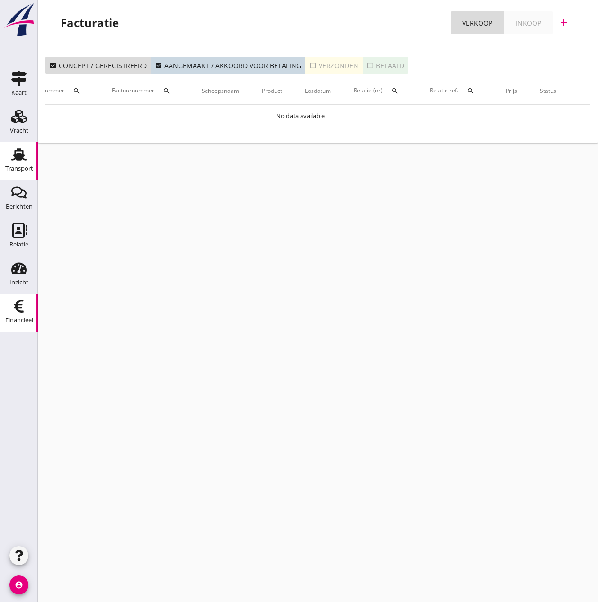
click at [17, 157] on use at bounding box center [18, 154] width 15 height 12
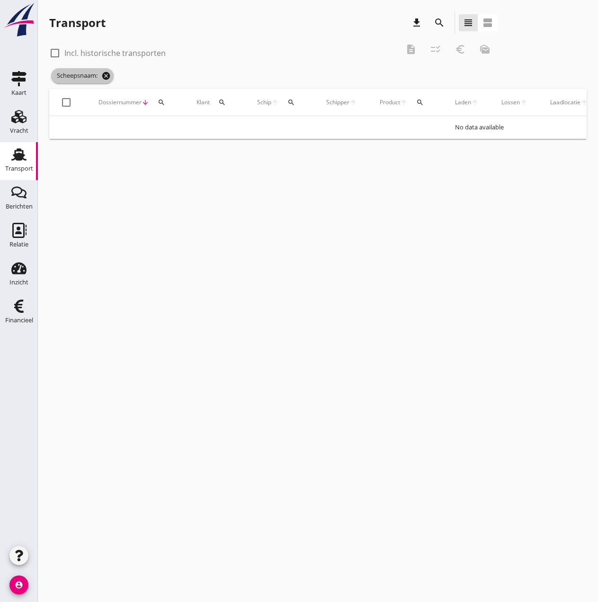
click at [106, 75] on icon "cancel" at bounding box center [105, 75] width 9 height 9
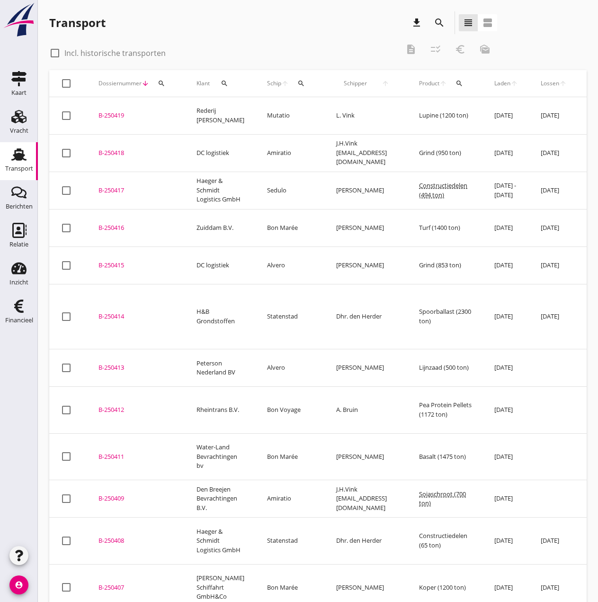
drag, startPoint x: 106, startPoint y: 394, endPoint x: 275, endPoint y: 165, distance: 284.6
click at [106, 452] on div "B-250411" at bounding box center [136, 456] width 75 height 9
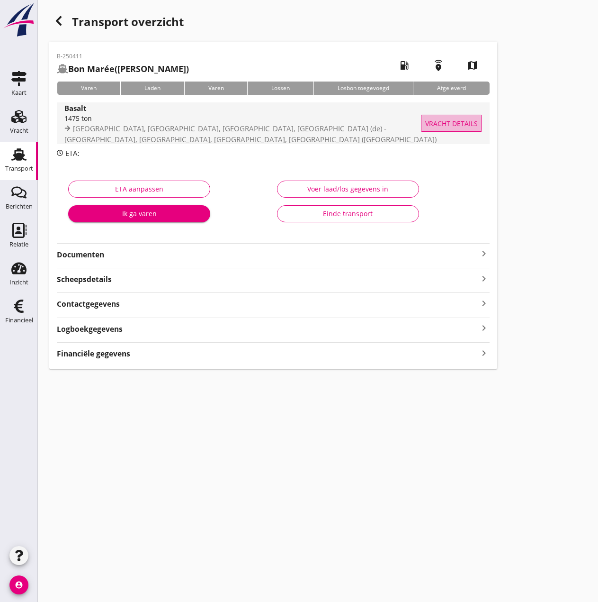
click at [445, 122] on span "Vracht details" at bounding box center [452, 123] width 53 height 10
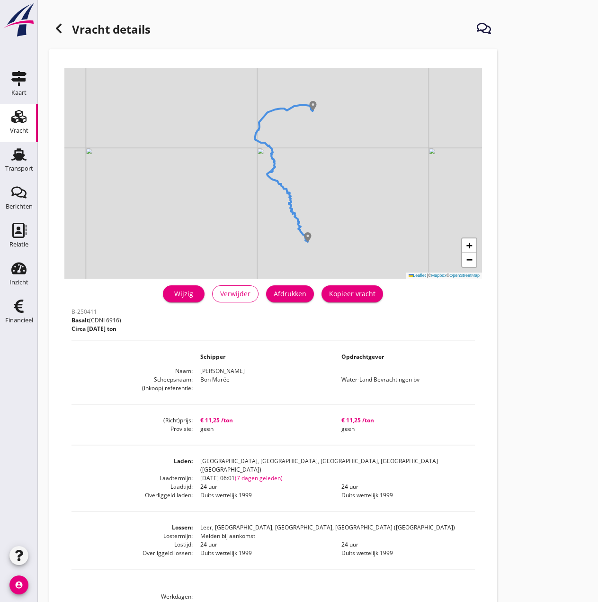
click at [57, 27] on icon at bounding box center [58, 28] width 11 height 11
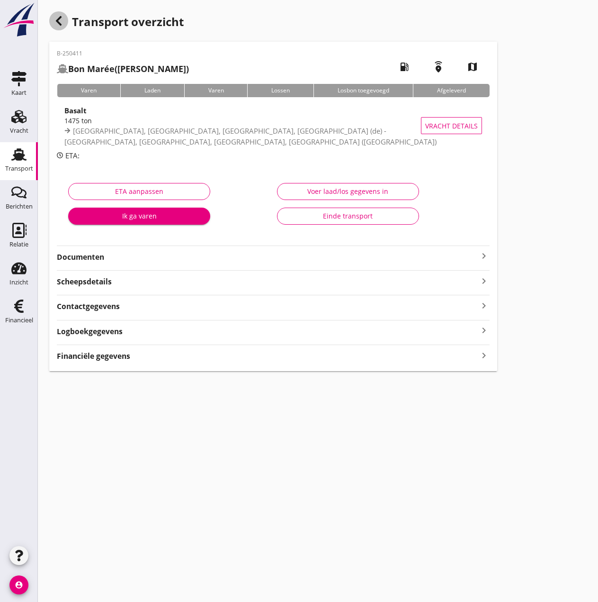
click at [53, 19] on icon "button" at bounding box center [58, 20] width 11 height 11
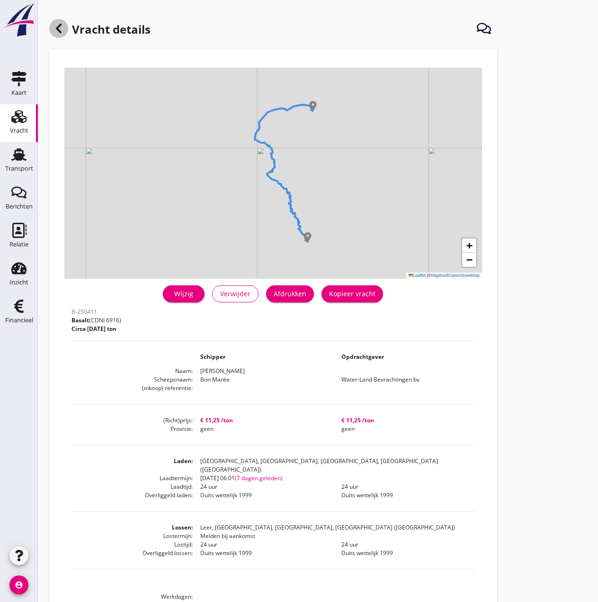
click at [54, 27] on icon at bounding box center [58, 28] width 11 height 11
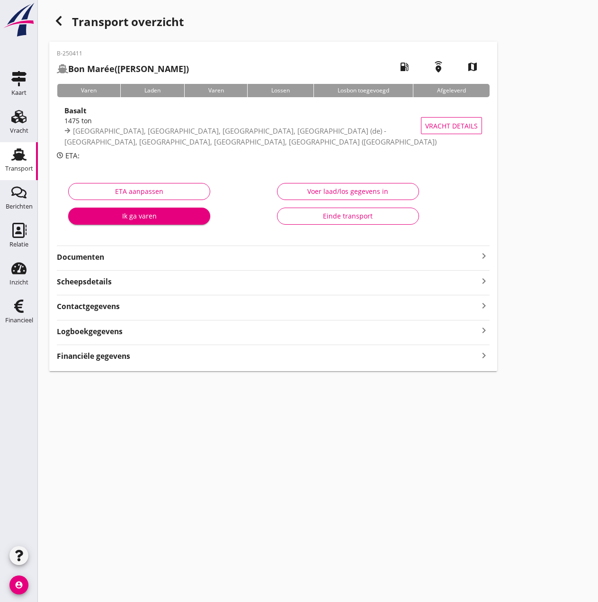
click at [18, 168] on div "Transport" at bounding box center [19, 168] width 28 height 6
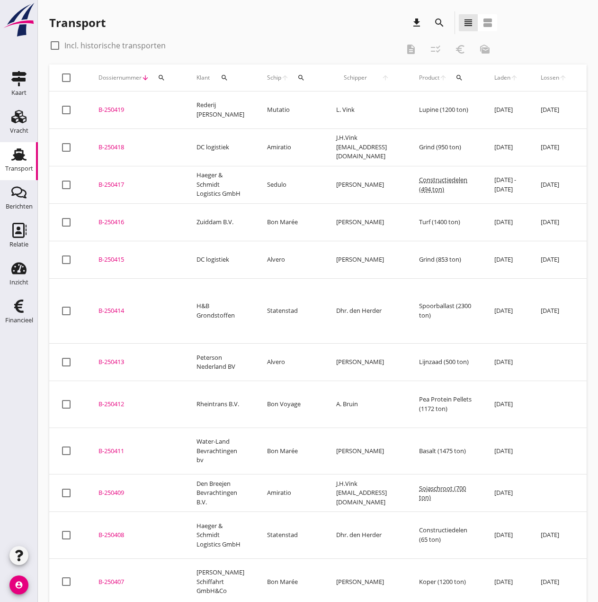
click at [117, 399] on div "B-250412" at bounding box center [136, 403] width 75 height 9
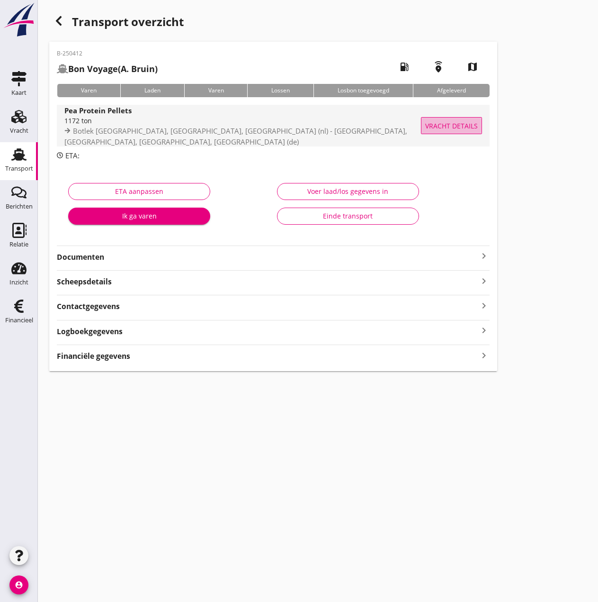
click at [440, 125] on span "Vracht details" at bounding box center [452, 126] width 53 height 10
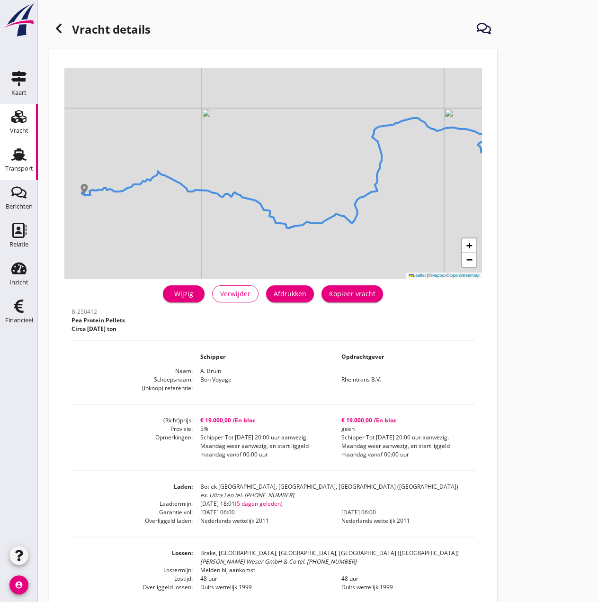
click at [20, 163] on div "Transport" at bounding box center [19, 168] width 28 height 13
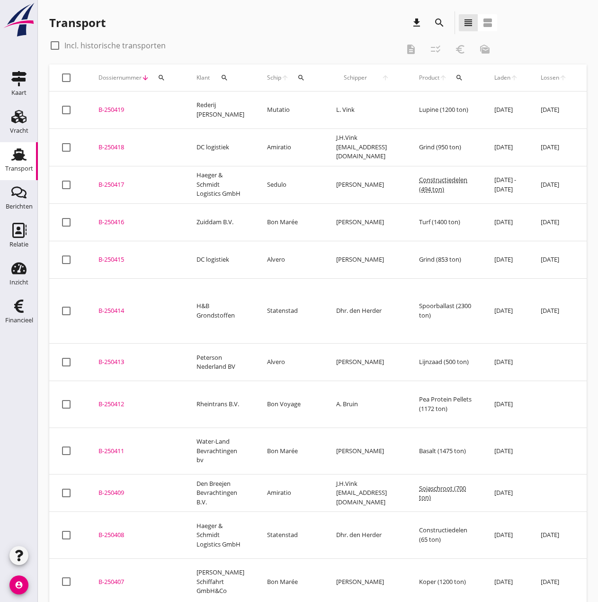
click at [115, 357] on div "B-250413" at bounding box center [136, 361] width 75 height 9
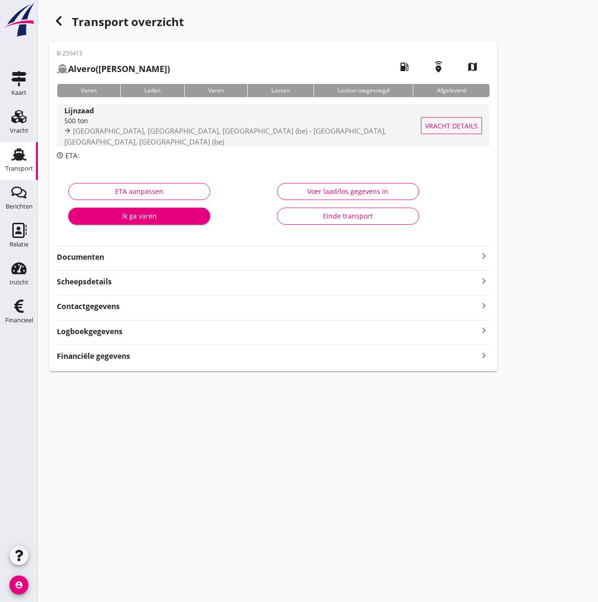
click at [448, 122] on span "Vracht details" at bounding box center [452, 126] width 53 height 10
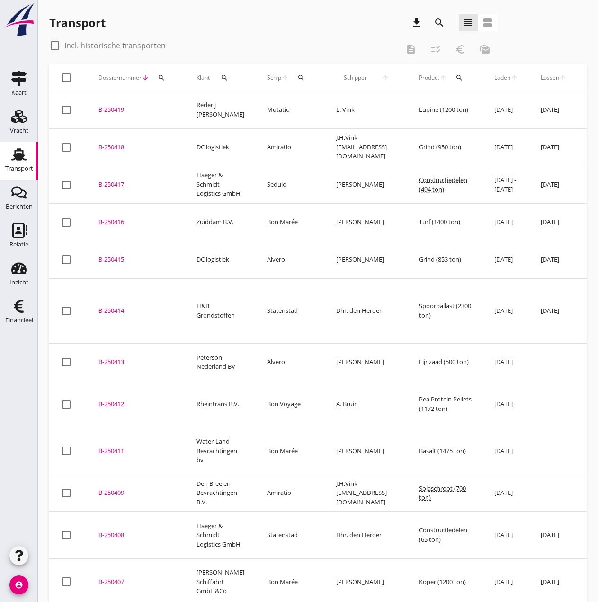
click at [119, 306] on div "B-250414" at bounding box center [136, 310] width 75 height 9
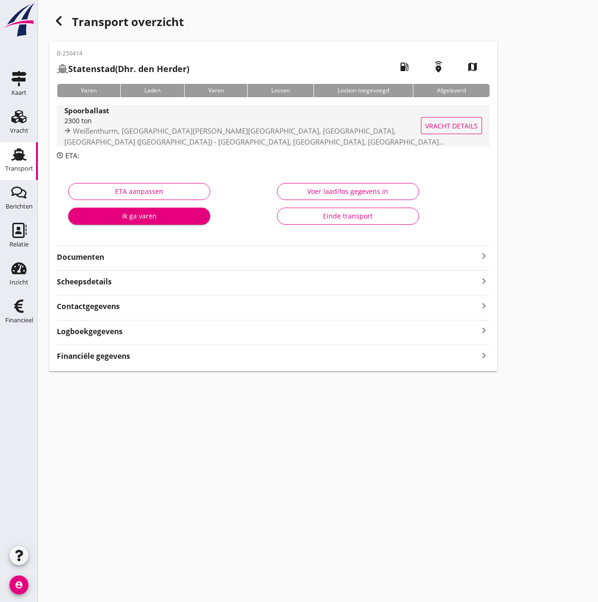
click at [463, 128] on span "Vracht details" at bounding box center [452, 126] width 53 height 10
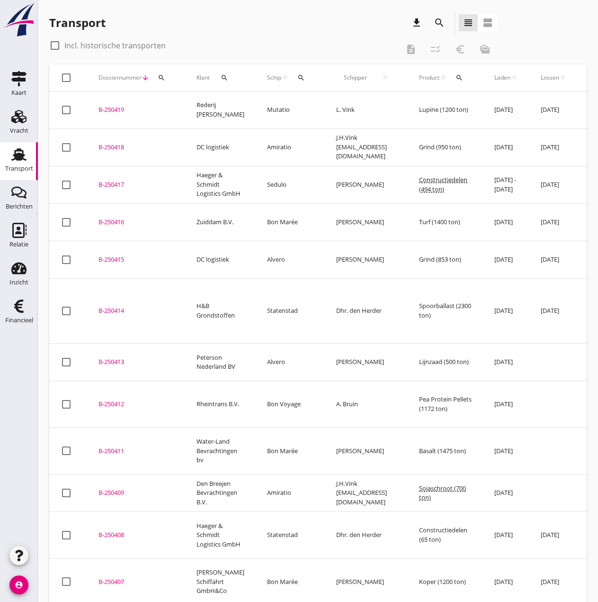
drag, startPoint x: 111, startPoint y: 246, endPoint x: 365, endPoint y: 208, distance: 256.5
click at [111, 255] on div "B-250415" at bounding box center [136, 259] width 75 height 9
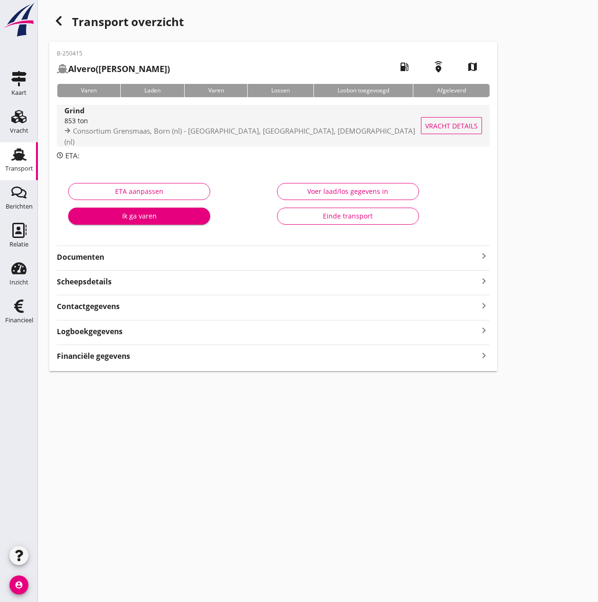
click at [439, 122] on span "Vracht details" at bounding box center [452, 126] width 53 height 10
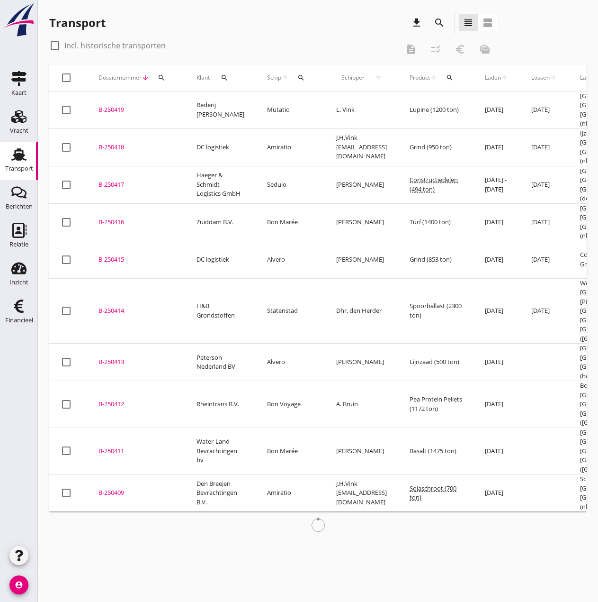
click at [110, 217] on div "B-250416" at bounding box center [136, 221] width 75 height 9
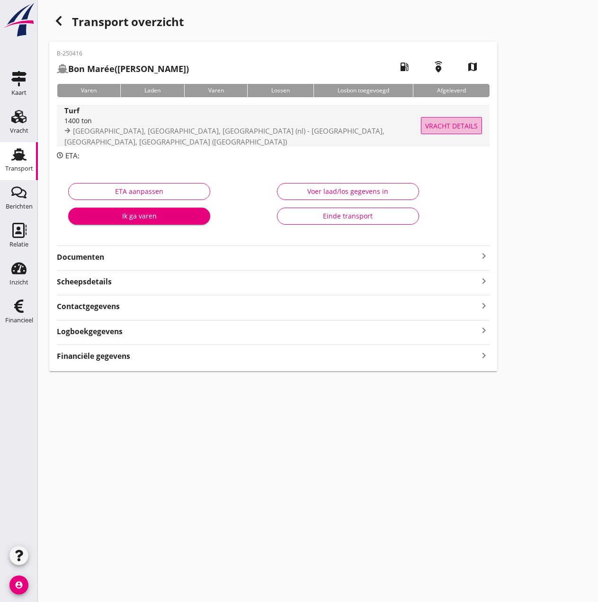
click at [443, 124] on span "Vracht details" at bounding box center [452, 126] width 53 height 10
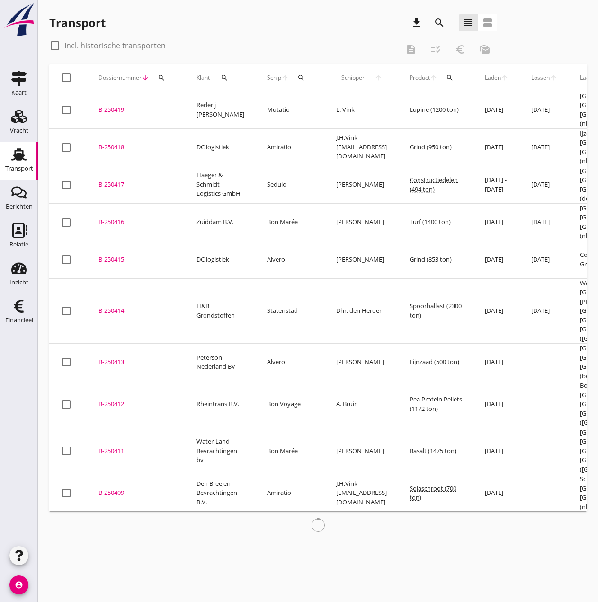
click at [113, 180] on div "B-250417" at bounding box center [136, 184] width 75 height 9
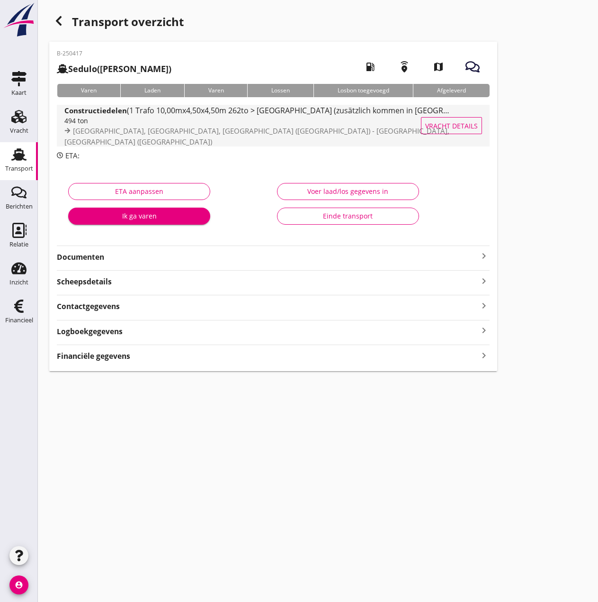
click at [453, 122] on span "Vracht details" at bounding box center [452, 126] width 53 height 10
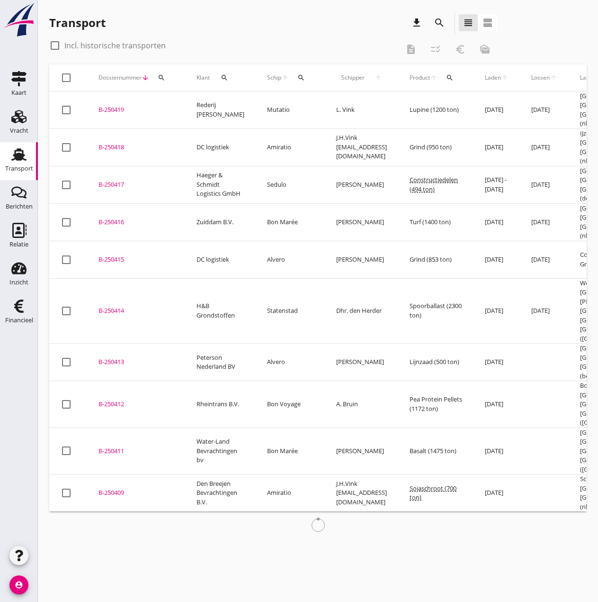
click at [113, 143] on div "B-250418" at bounding box center [136, 147] width 75 height 9
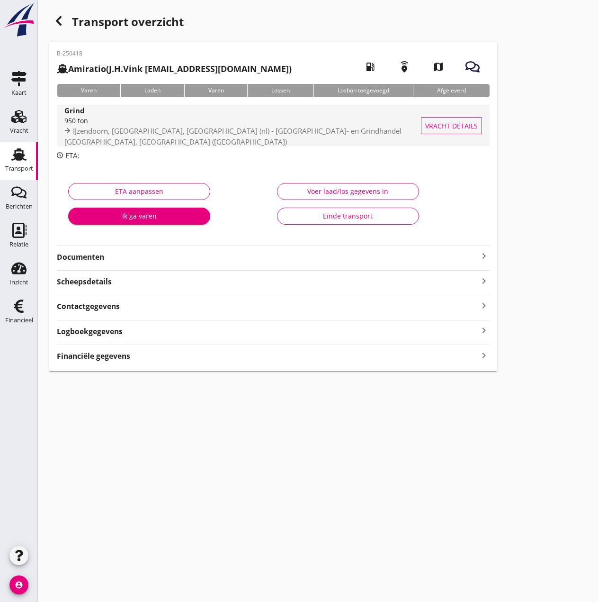
click at [465, 126] on span "Vracht details" at bounding box center [452, 126] width 53 height 10
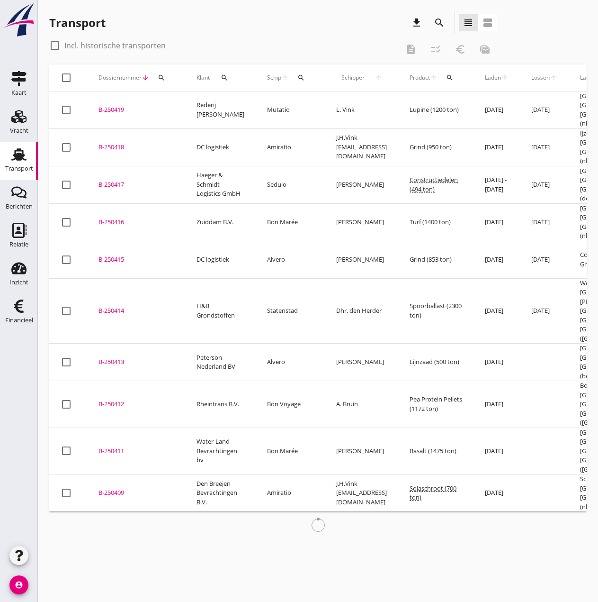
click at [115, 110] on div "B-250419" at bounding box center [136, 109] width 75 height 9
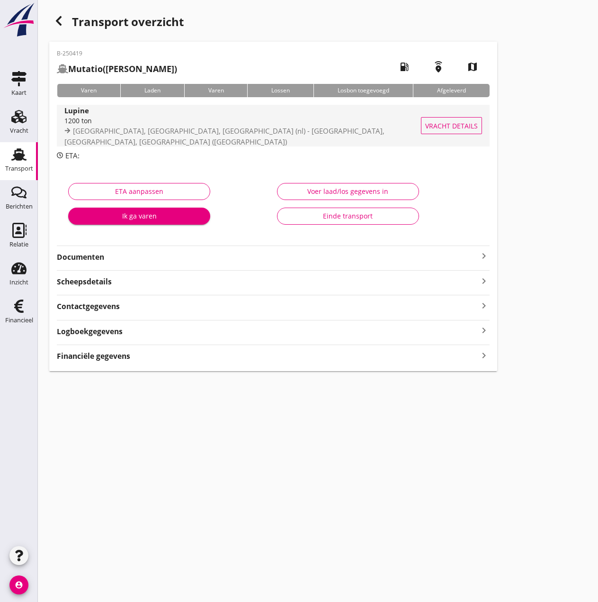
click at [443, 121] on span "Vracht details" at bounding box center [452, 126] width 53 height 10
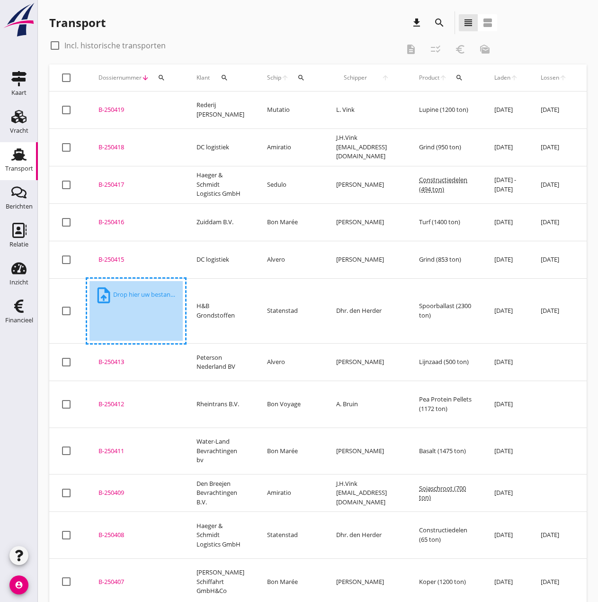
drag, startPoint x: 219, startPoint y: 500, endPoint x: 202, endPoint y: 507, distance: 18.3
click at [219, 558] on td "[PERSON_NAME] Schiffahrt GmbH&Co" at bounding box center [220, 581] width 71 height 47
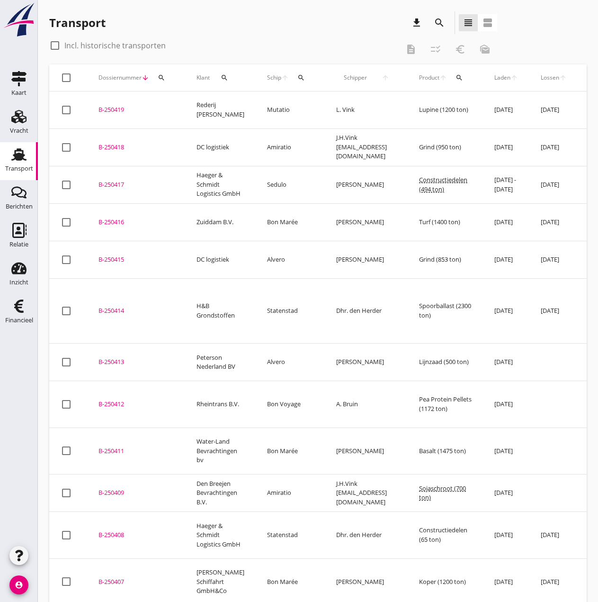
click at [110, 577] on div "B-250407" at bounding box center [136, 581] width 75 height 9
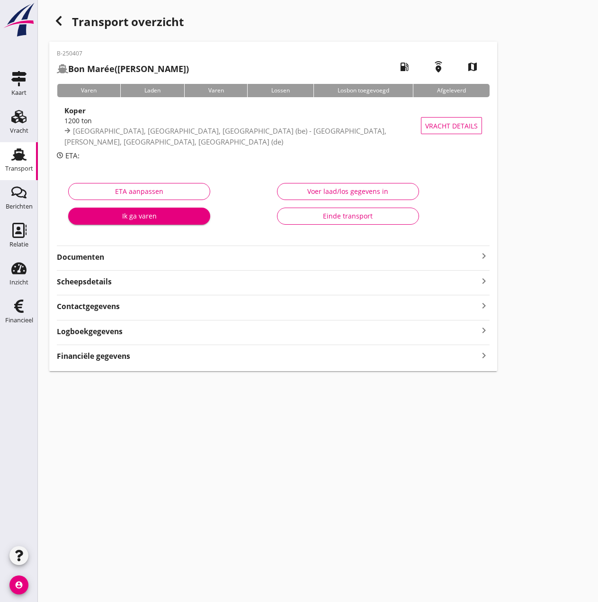
click at [91, 358] on strong "Financiële gegevens" at bounding box center [93, 356] width 73 height 11
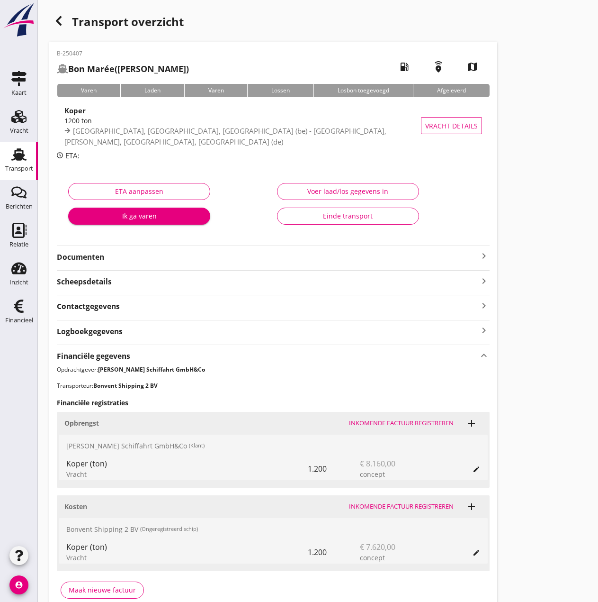
scroll to position [48, 0]
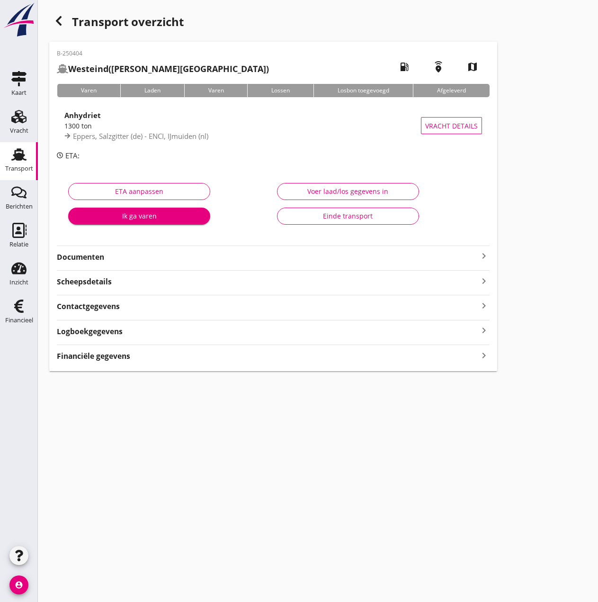
click at [116, 353] on strong "Financiële gegevens" at bounding box center [93, 356] width 73 height 11
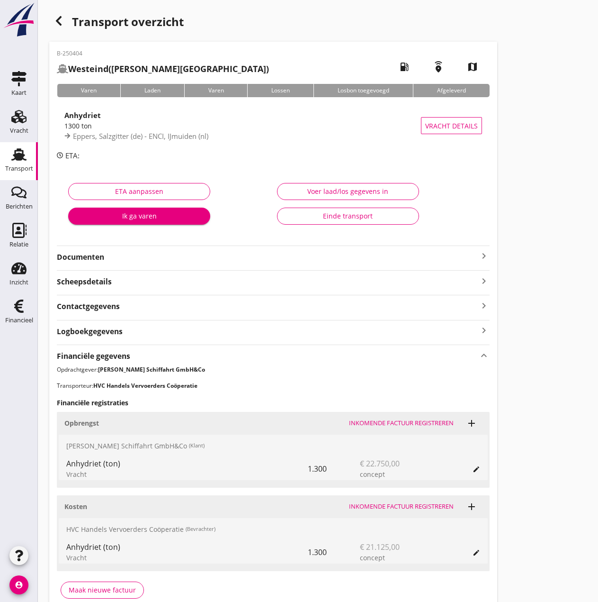
scroll to position [48, 0]
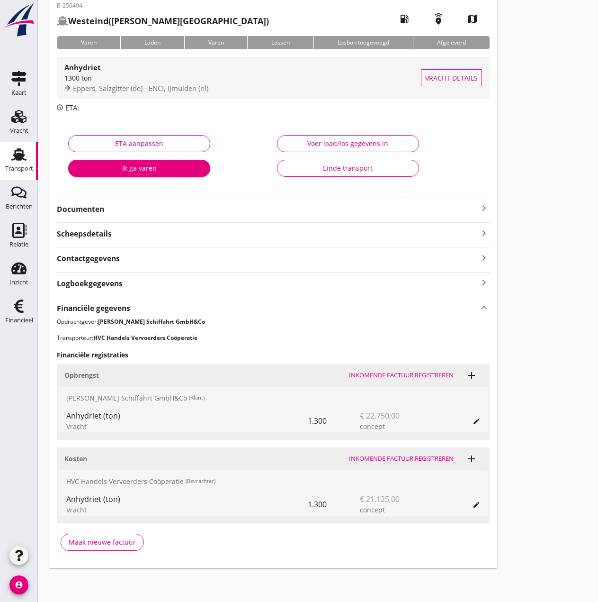
click at [435, 80] on span "Vracht details" at bounding box center [452, 78] width 53 height 10
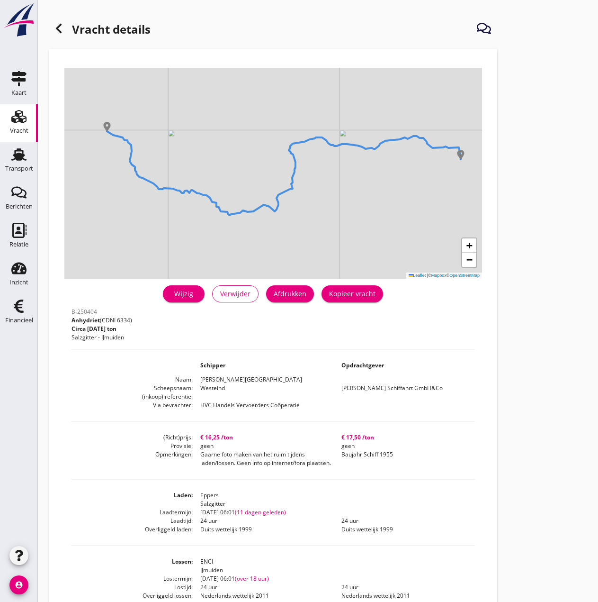
drag, startPoint x: 15, startPoint y: 304, endPoint x: 134, endPoint y: 313, distance: 119.3
click at [15, 304] on use at bounding box center [18, 305] width 9 height 13
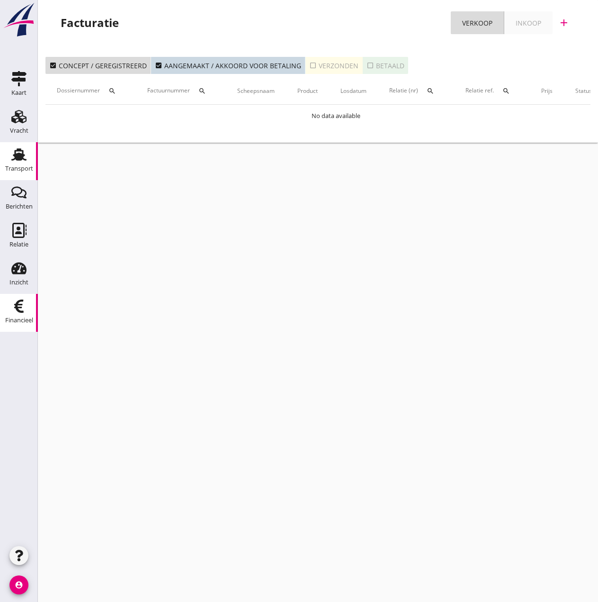
click at [18, 162] on icon "Transport" at bounding box center [18, 154] width 15 height 15
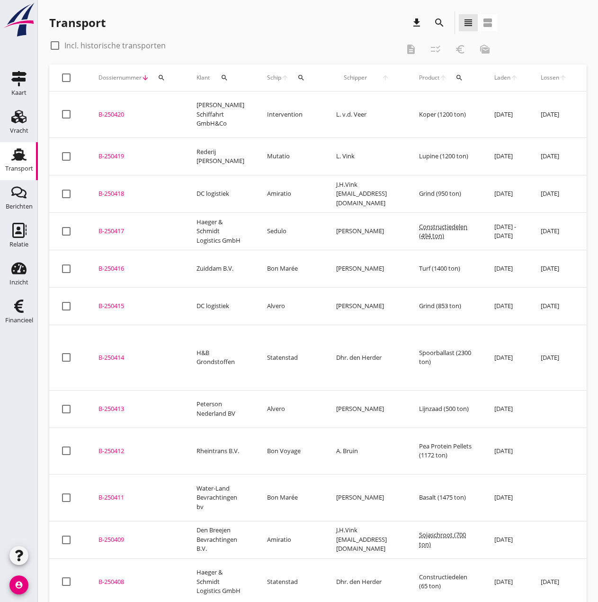
scroll to position [236, 0]
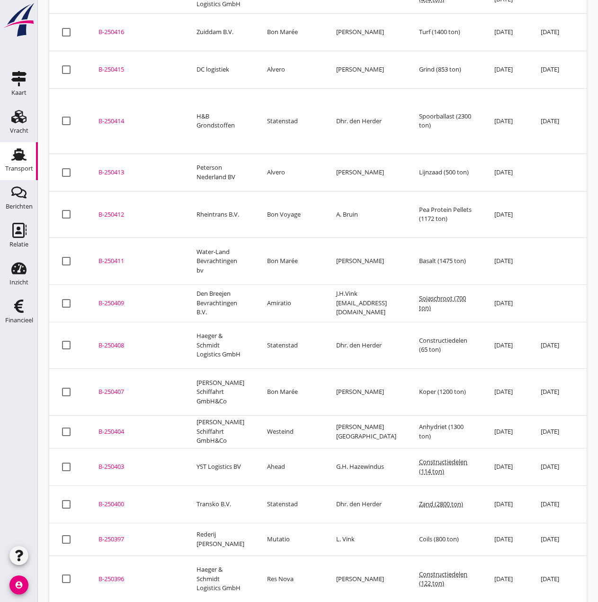
click at [113, 427] on div "B-250404" at bounding box center [136, 431] width 75 height 9
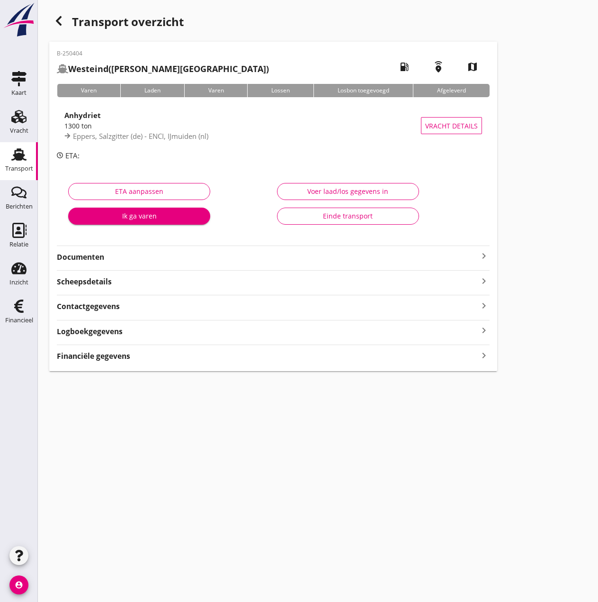
click at [96, 355] on strong "Financiële gegevens" at bounding box center [93, 356] width 73 height 11
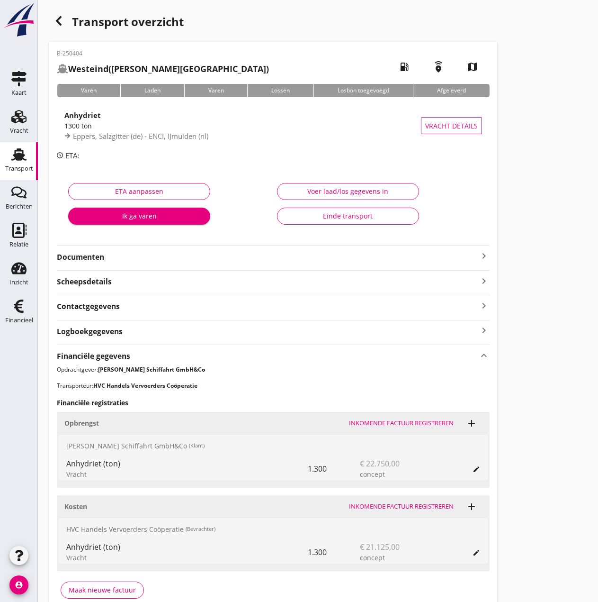
scroll to position [48, 0]
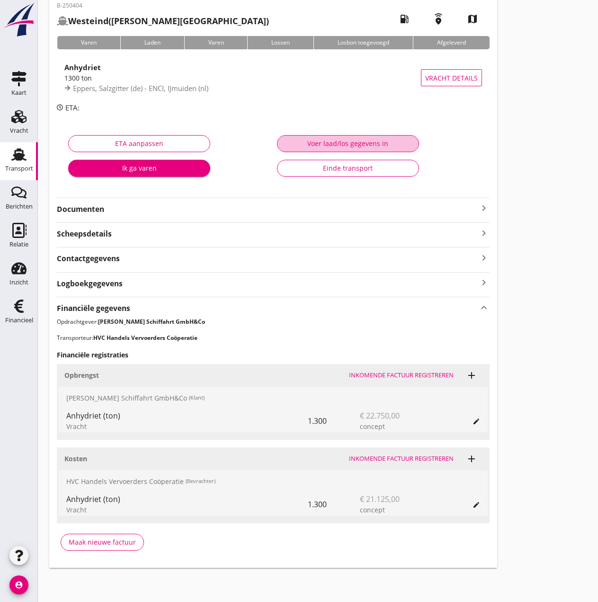
click at [343, 144] on div "Voer laad/los gegevens in" at bounding box center [348, 143] width 126 height 10
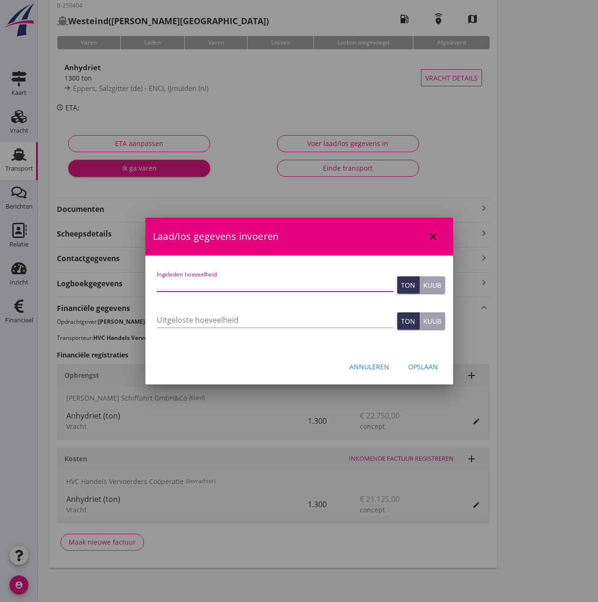
click at [238, 284] on input "Ingeladen hoeveelheid" at bounding box center [275, 283] width 237 height 15
type input "1326.308"
click at [413, 362] on div "Opslaan" at bounding box center [423, 367] width 30 height 10
type input "0"
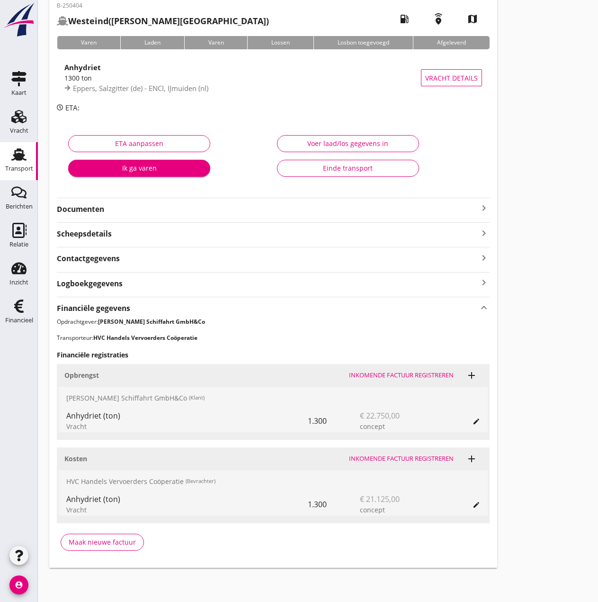
scroll to position [0, 0]
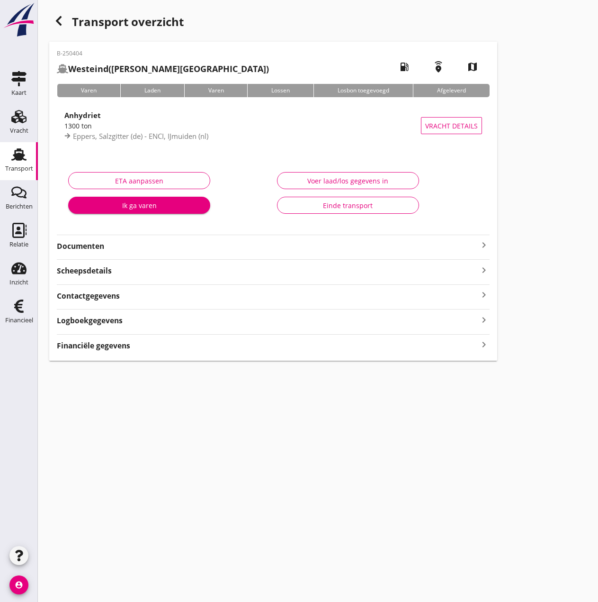
click at [98, 344] on strong "Financiële gegevens" at bounding box center [93, 345] width 73 height 11
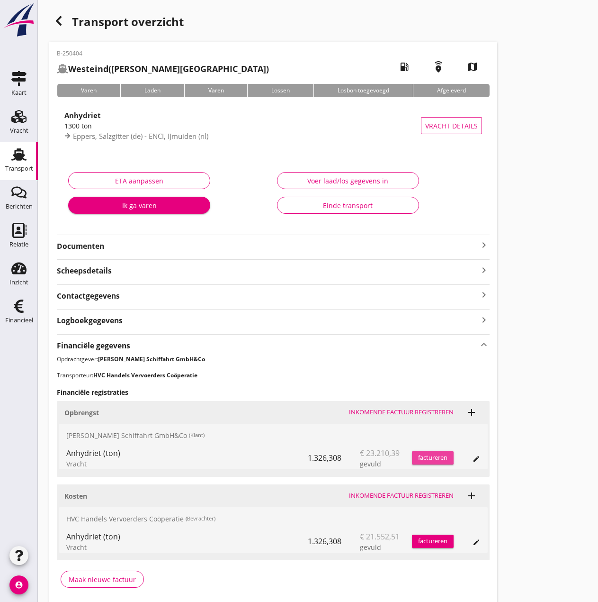
click at [425, 457] on div "factureren" at bounding box center [433, 457] width 42 height 9
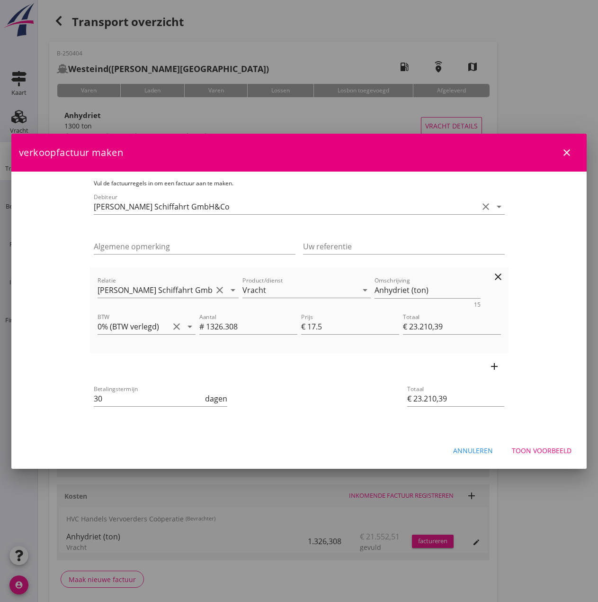
drag, startPoint x: 407, startPoint y: 288, endPoint x: 438, endPoint y: 299, distance: 33.0
click at [410, 288] on textarea "Anhydriet (ton)" at bounding box center [428, 290] width 106 height 16
type textarea "Anhydriet (1326,308 ton)"
click at [94, 396] on input "30" at bounding box center [149, 398] width 110 height 15
type input "3"
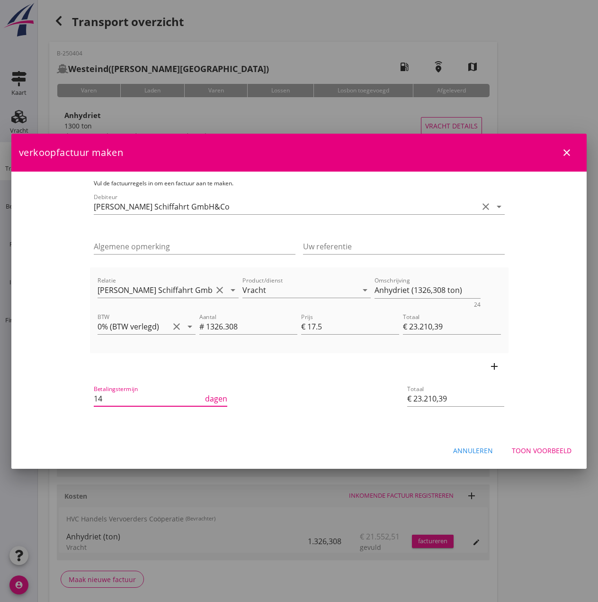
type input "14"
click at [523, 449] on div "Toon voorbeeld" at bounding box center [542, 450] width 60 height 10
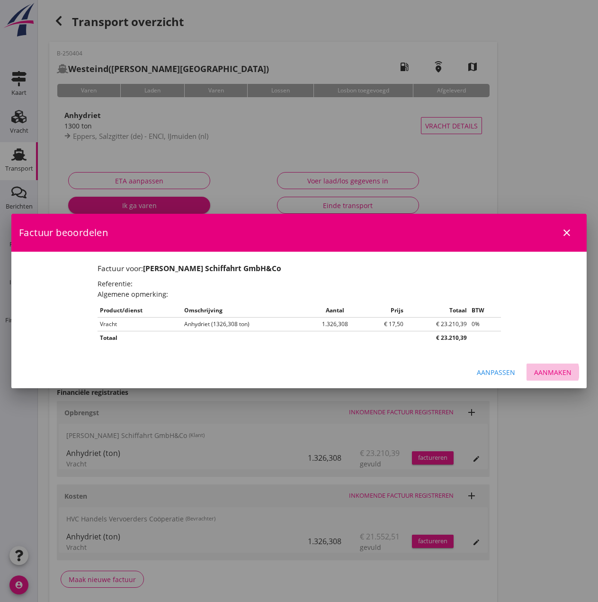
click at [542, 371] on div "Aanmaken" at bounding box center [552, 372] width 37 height 10
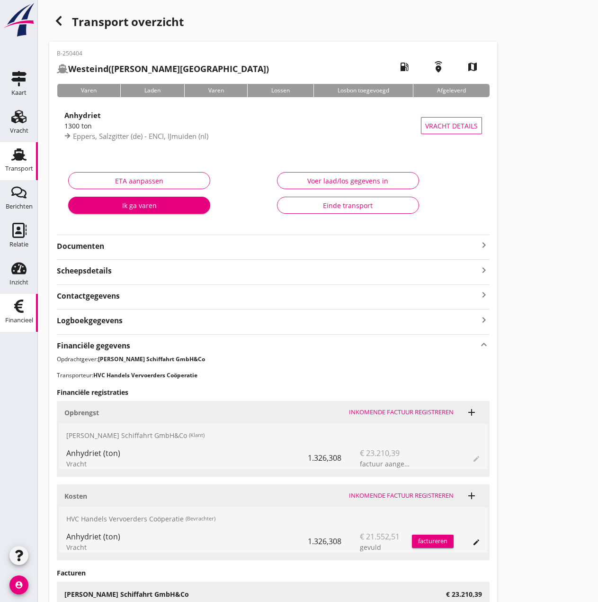
click at [21, 313] on icon "Financieel" at bounding box center [18, 306] width 15 height 15
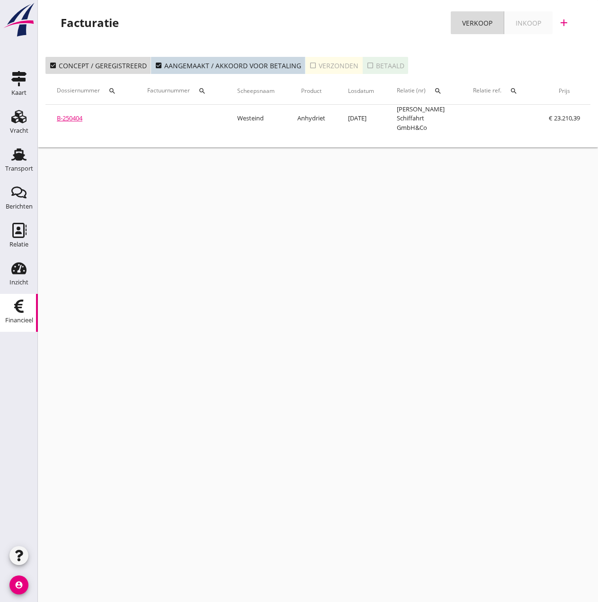
scroll to position [0, 163]
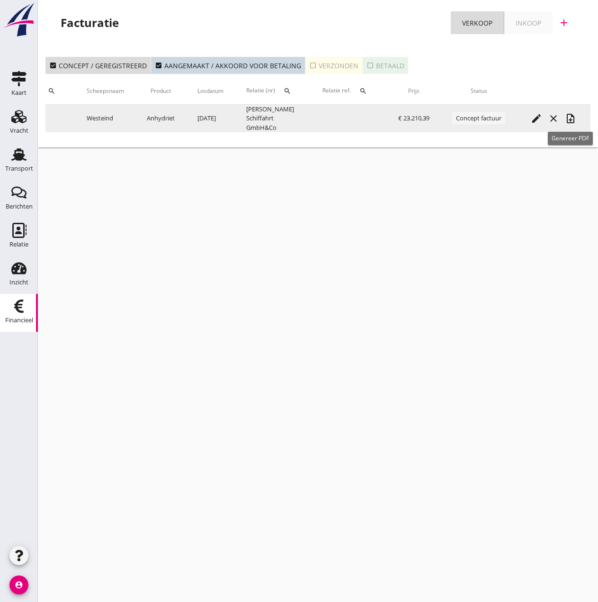
click at [568, 119] on icon "note_add" at bounding box center [570, 118] width 11 height 11
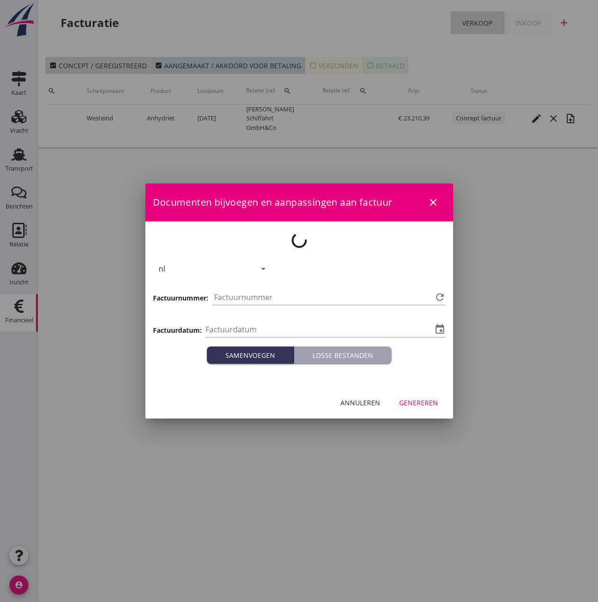
type input "[DATE]"
type input "487"
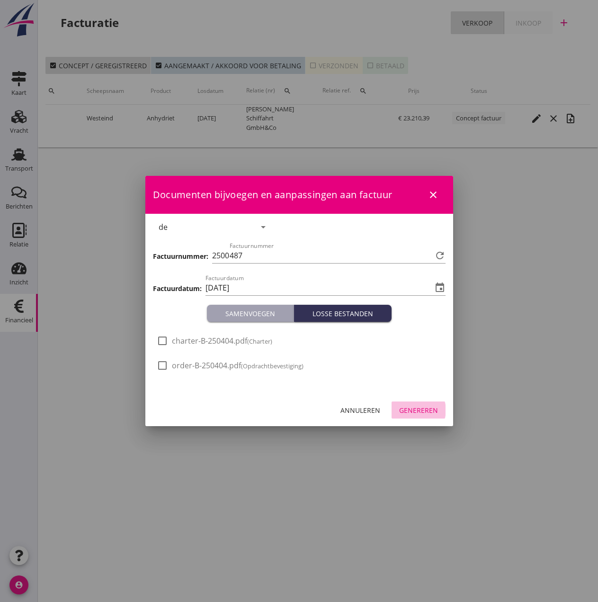
click at [422, 411] on div "Genereren" at bounding box center [418, 410] width 39 height 10
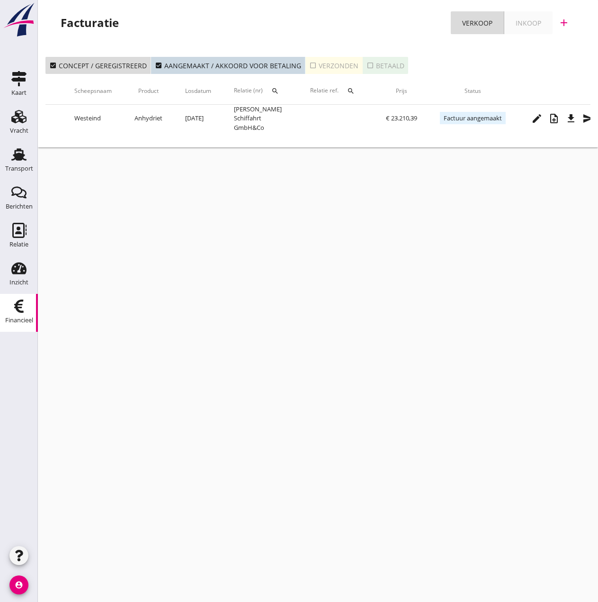
scroll to position [0, 193]
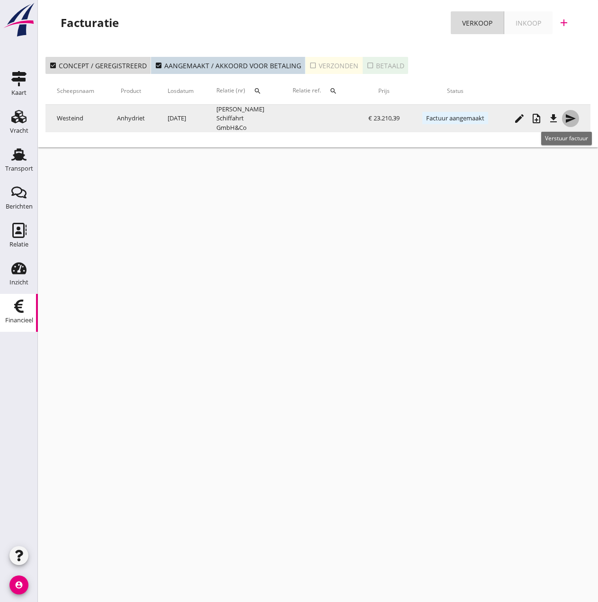
click at [575, 119] on icon "send" at bounding box center [570, 118] width 11 height 11
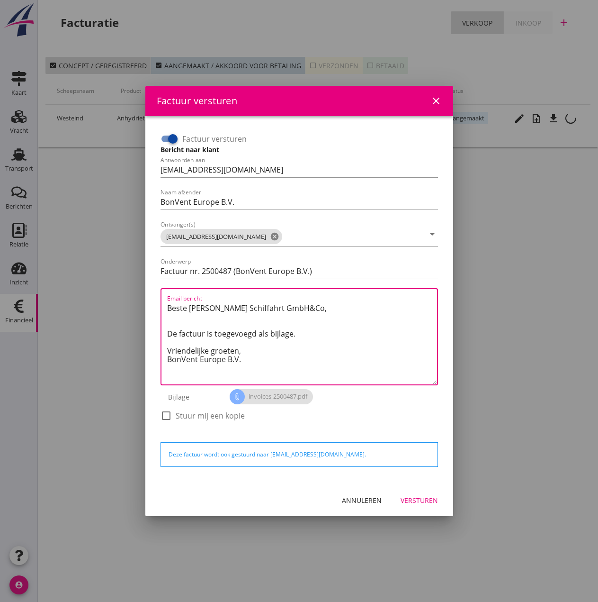
drag, startPoint x: 247, startPoint y: 350, endPoint x: 124, endPoint y: 299, distance: 133.0
click at [124, 299] on div "Factuur versturen close Factuur versturen Bericht naar klant Antwoorden aan [EM…" at bounding box center [299, 301] width 598 height 602
paste textarea "Guten Tag, Im Anhang finden Sie die Abrechnung für die Reise der MS [PERSON_NAM…"
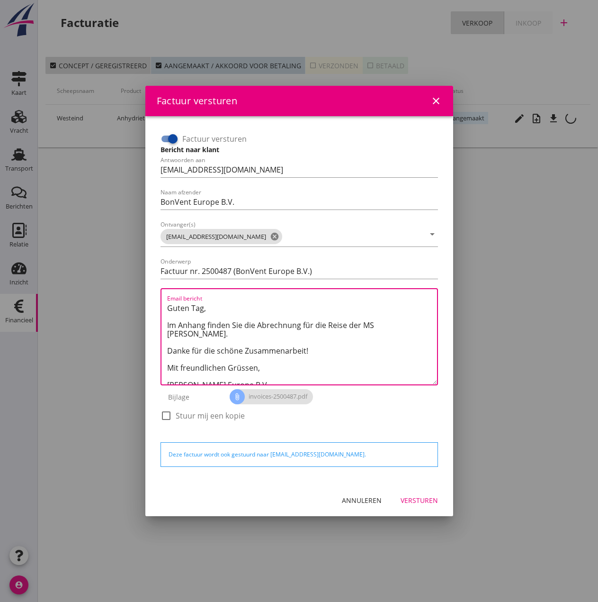
click at [375, 326] on textarea "Guten Tag, Im Anhang finden Sie die Abrechnung für die Reise der MS [PERSON_NAM…" at bounding box center [302, 342] width 270 height 84
type textarea "Guten Tag, Im Anhang finden Sie die Abrechnung für die Reise der MS [PERSON_NAM…"
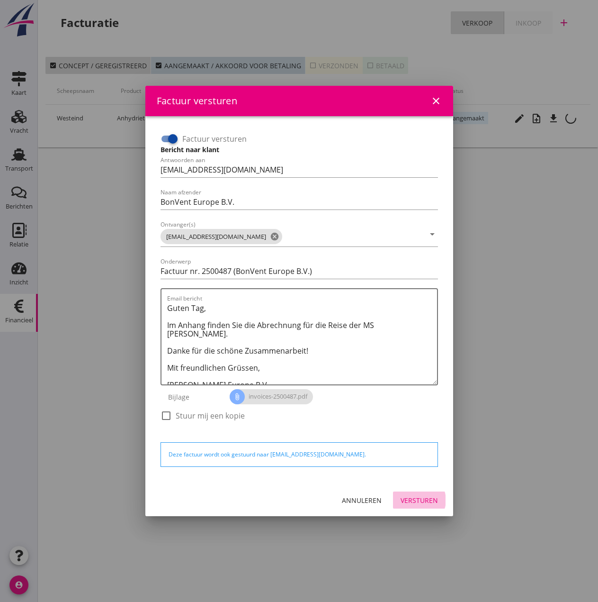
click at [422, 496] on div "Versturen" at bounding box center [419, 500] width 37 height 10
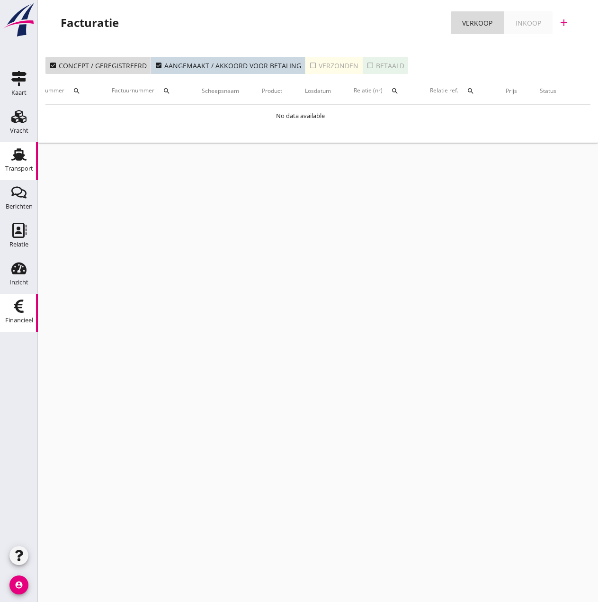
click at [23, 161] on icon "Transport" at bounding box center [18, 154] width 15 height 15
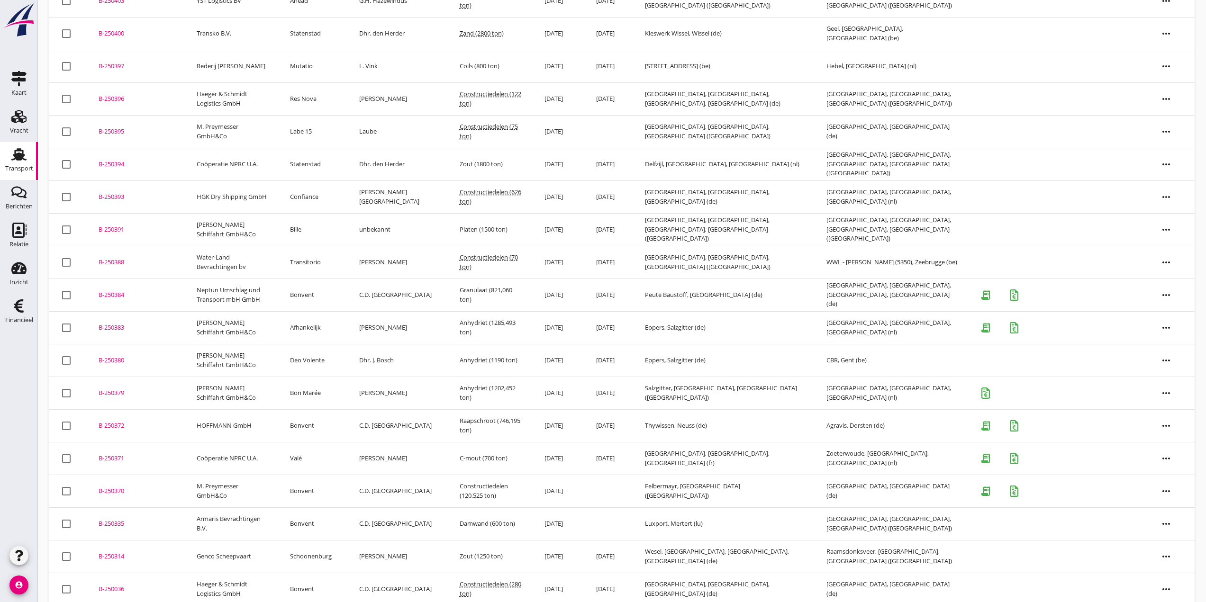
scroll to position [612, 0]
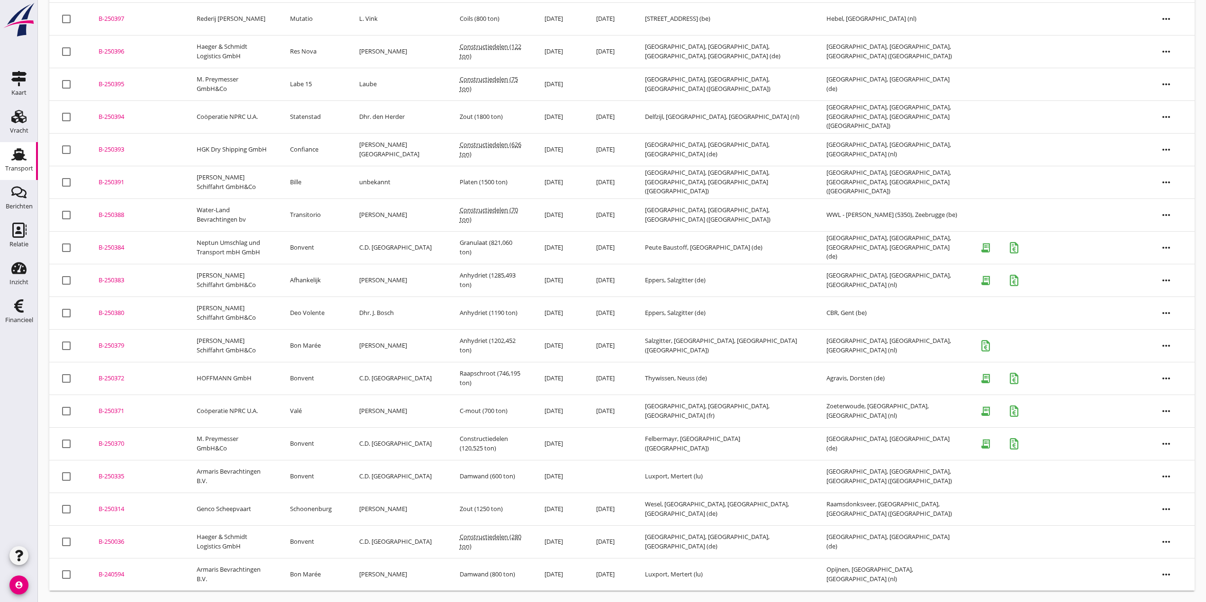
click at [212, 497] on td "Genco Scheepvaart" at bounding box center [231, 509] width 93 height 33
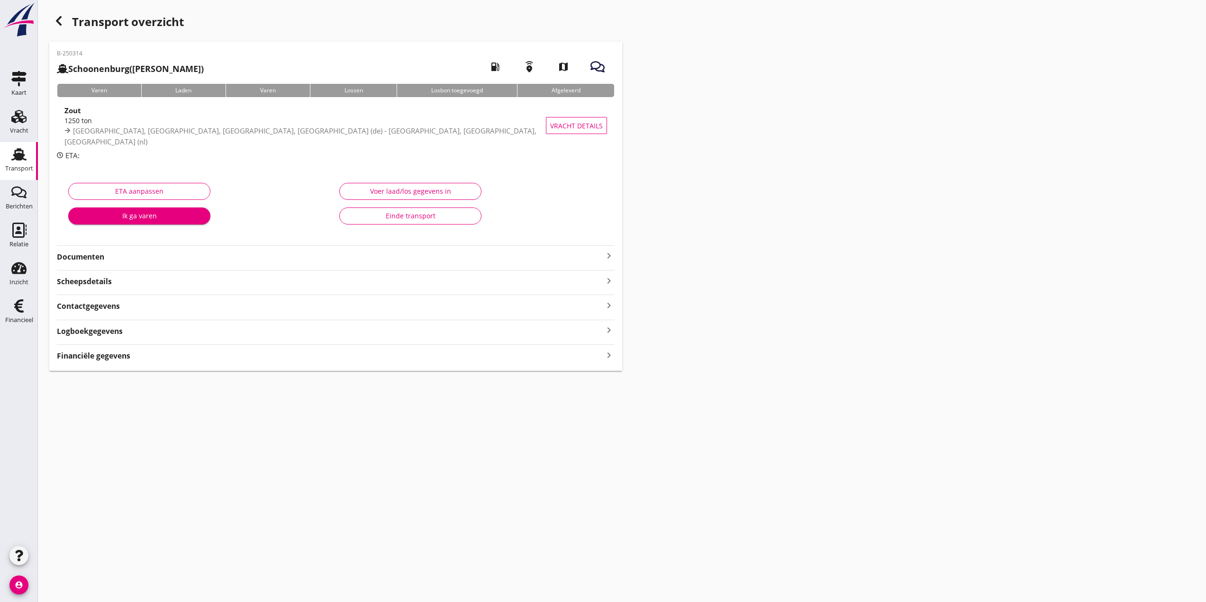
drag, startPoint x: 8, startPoint y: 140, endPoint x: 646, endPoint y: 515, distance: 740.6
click at [598, 526] on div "cancel You are impersonating another user. Transport overzicht B-250314 Schoone…" at bounding box center [622, 301] width 1168 height 602
click at [19, 164] on div "Transport" at bounding box center [19, 168] width 28 height 13
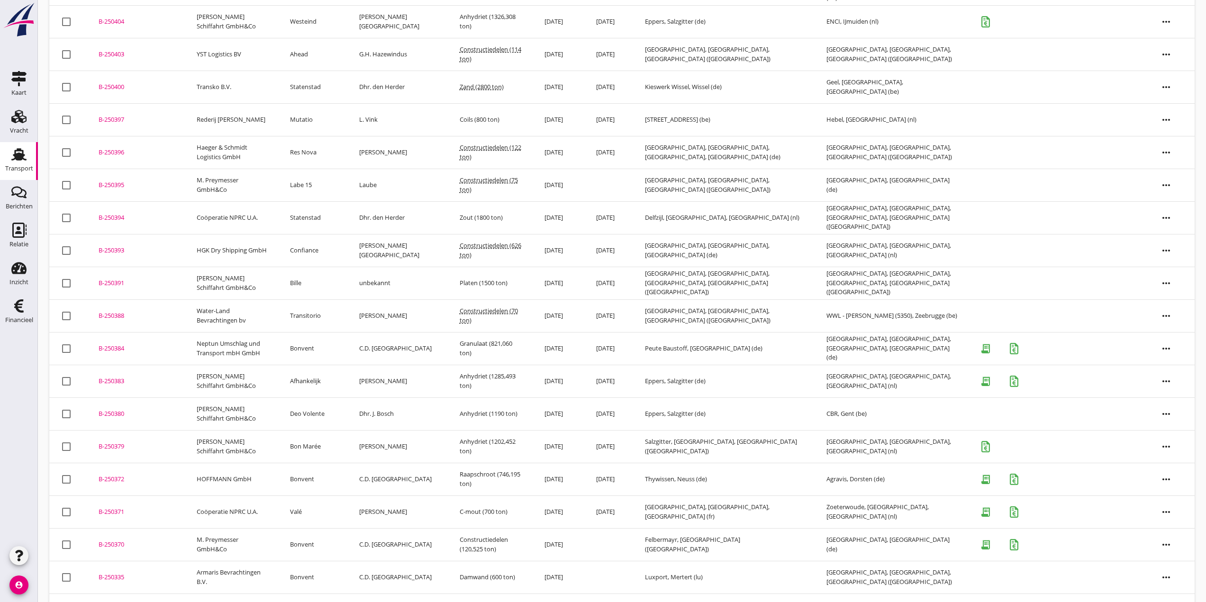
scroll to position [612, 0]
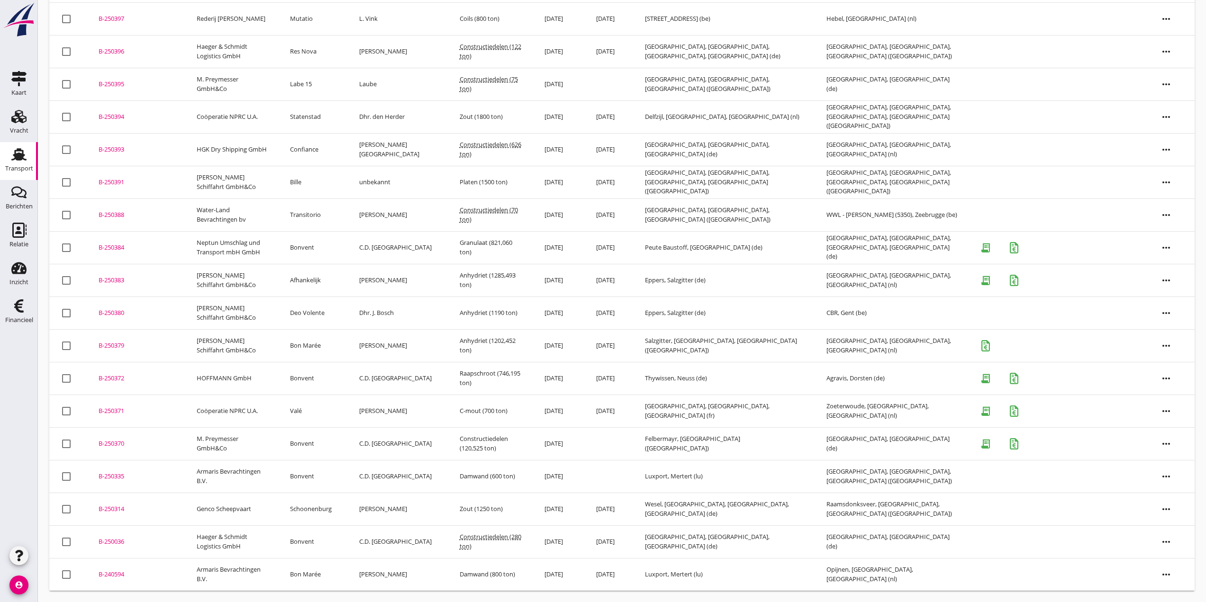
click at [116, 444] on div "B-250370" at bounding box center [136, 443] width 75 height 9
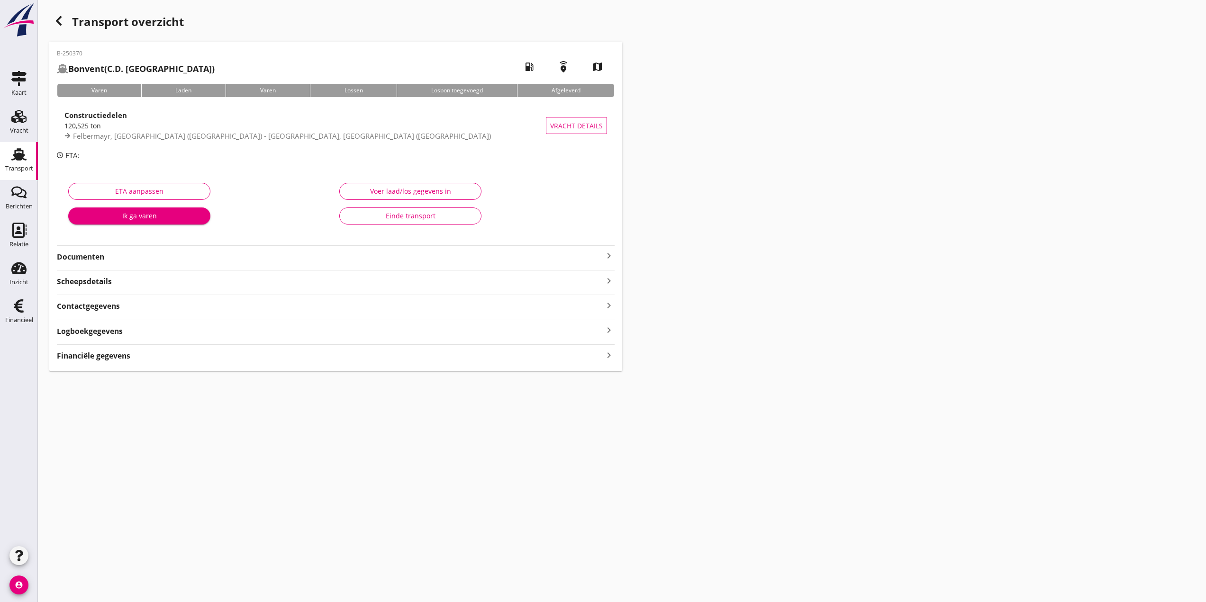
click at [116, 361] on strong "Financiële gegevens" at bounding box center [93, 356] width 73 height 11
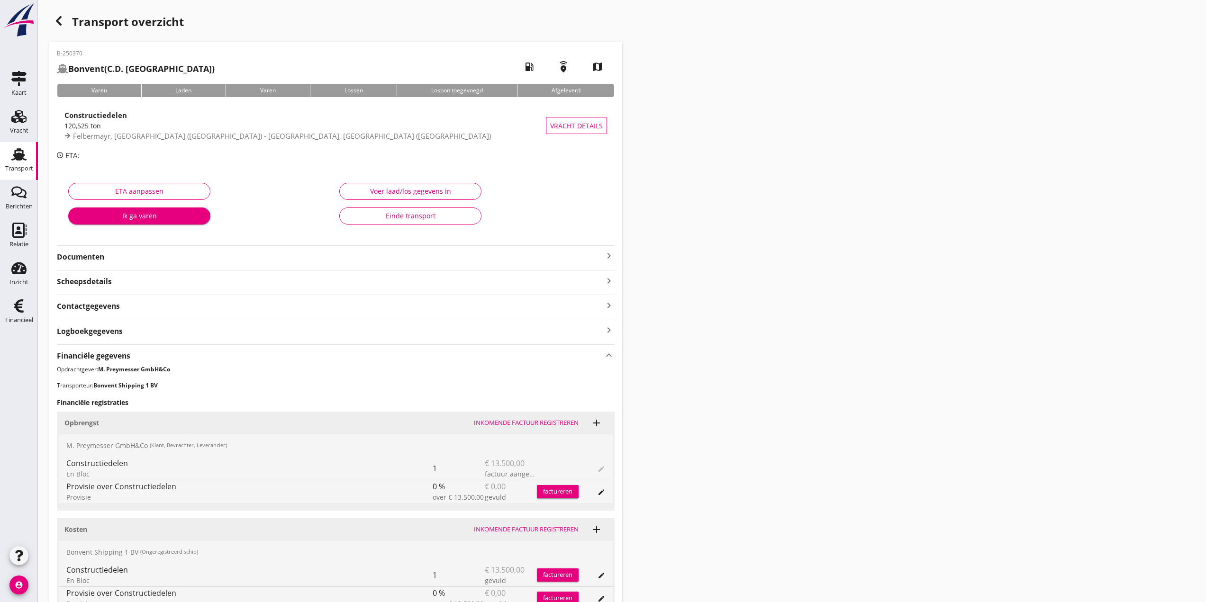
scroll to position [182, 0]
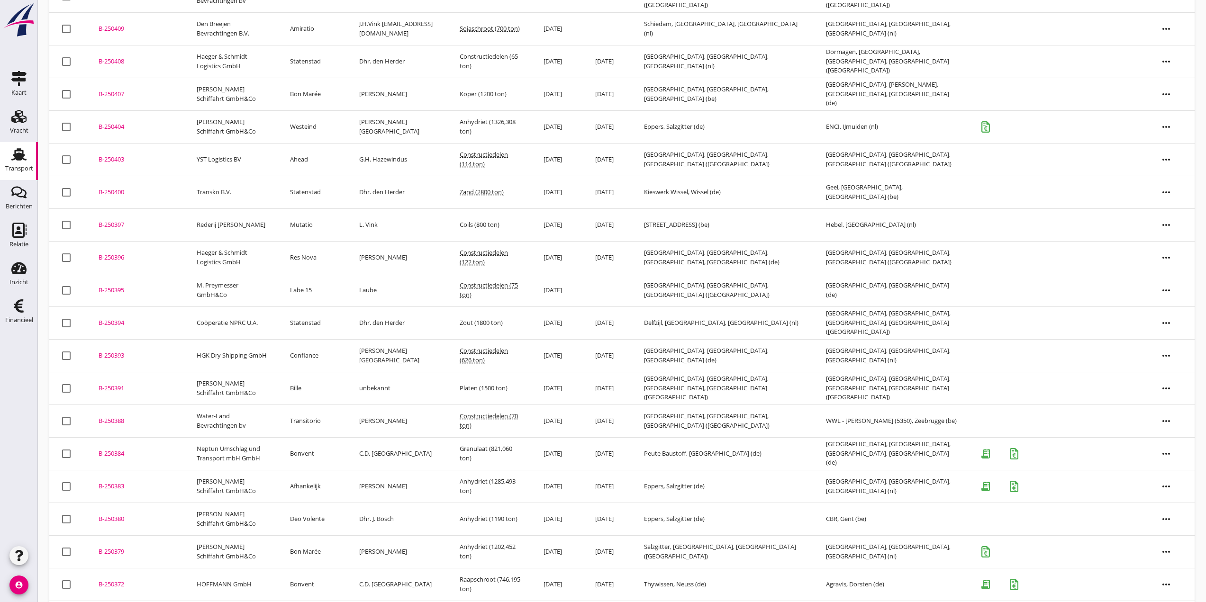
scroll to position [511, 0]
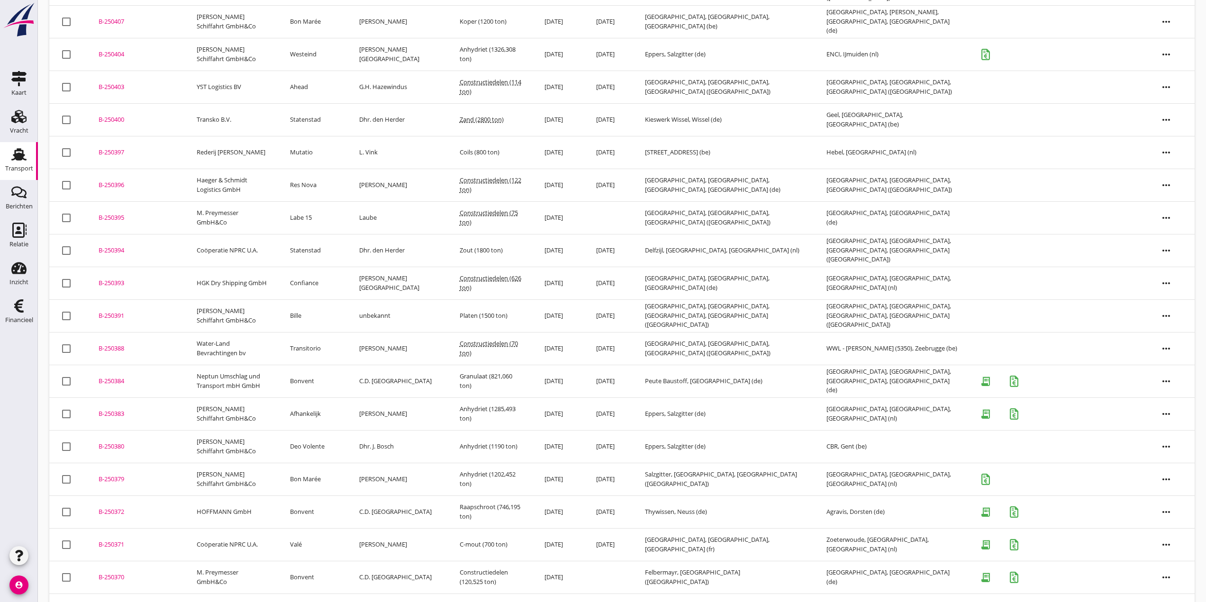
click at [108, 411] on div "B-250383" at bounding box center [136, 413] width 75 height 9
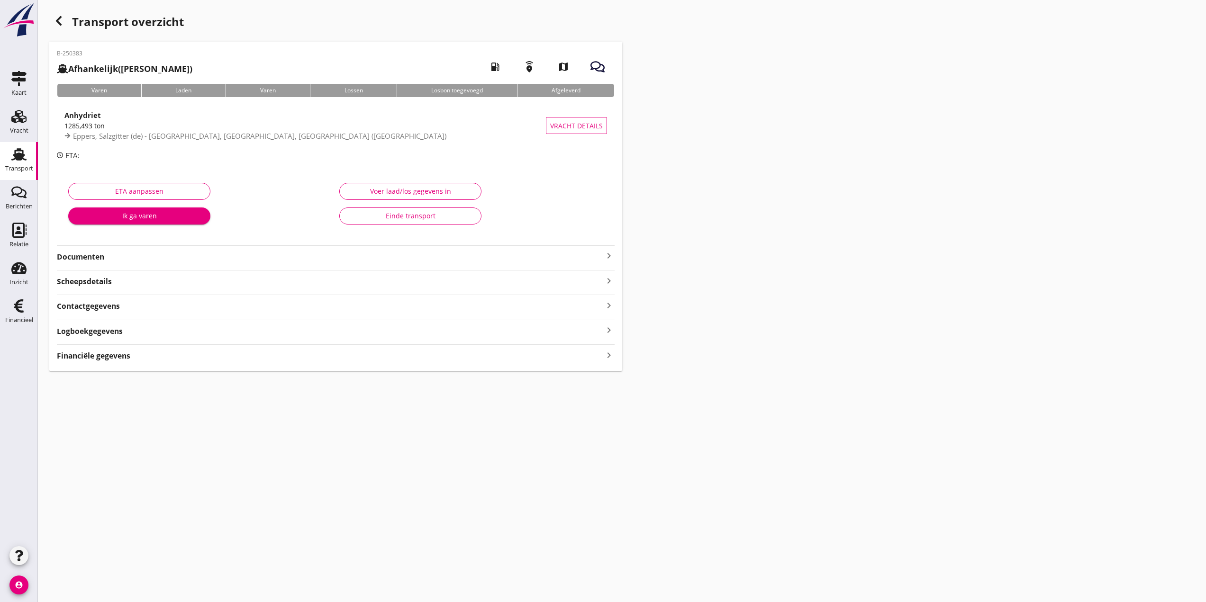
click at [119, 360] on strong "Financiële gegevens" at bounding box center [93, 356] width 73 height 11
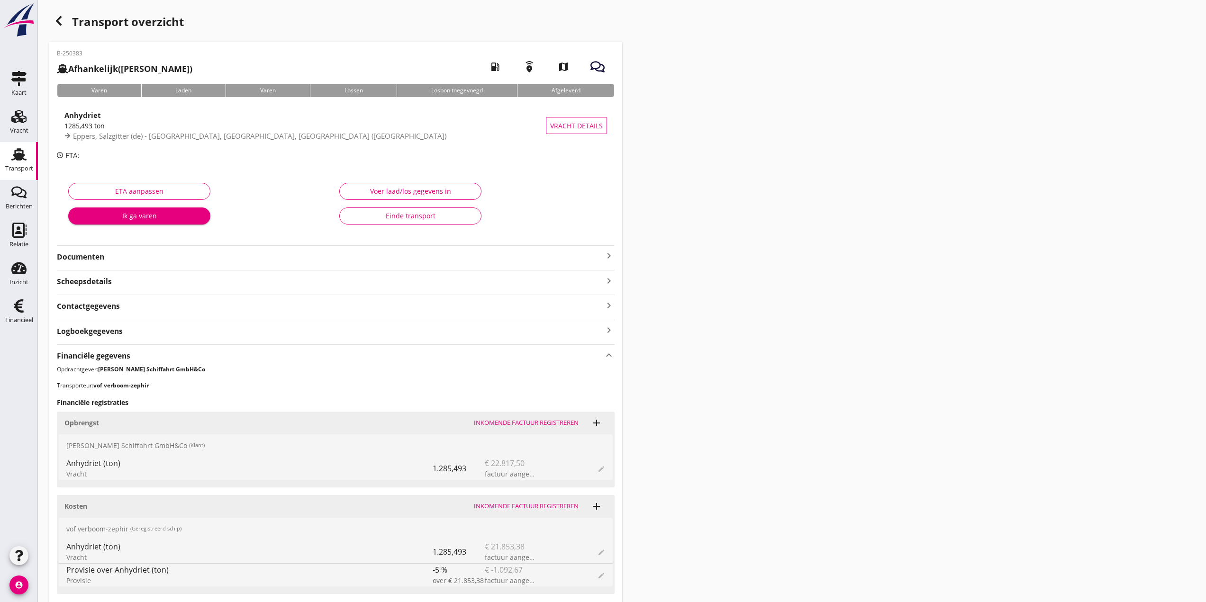
click at [417, 211] on div "Einde transport" at bounding box center [410, 216] width 126 height 10
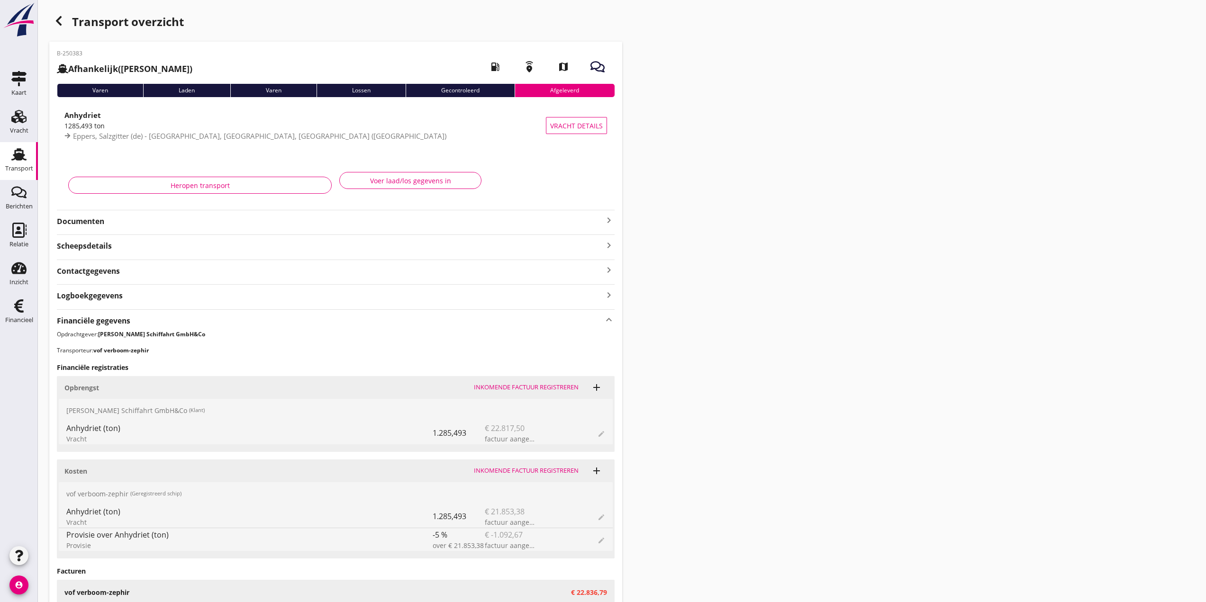
click at [21, 163] on div "Transport" at bounding box center [19, 168] width 28 height 13
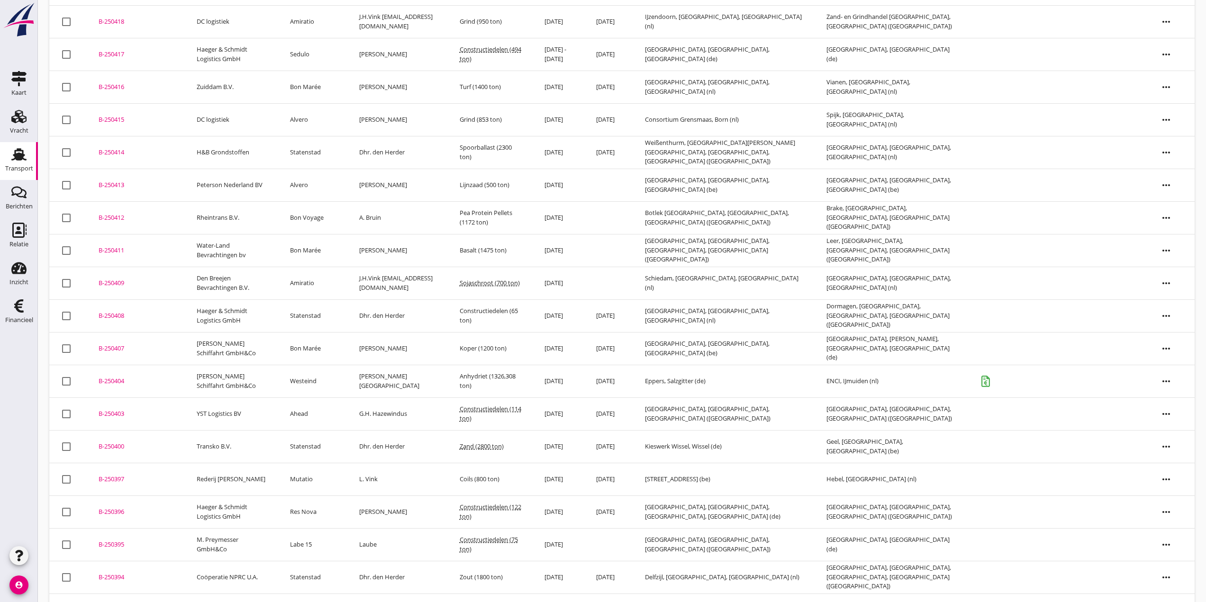
scroll to position [468, 0]
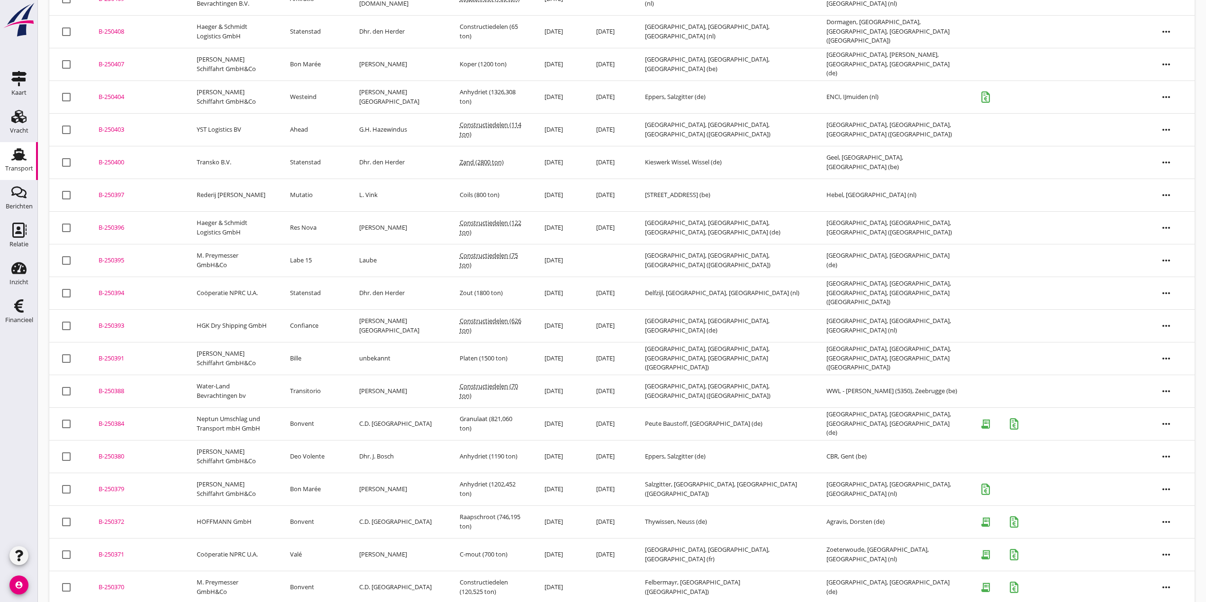
click at [116, 355] on div "B-250391" at bounding box center [136, 358] width 75 height 9
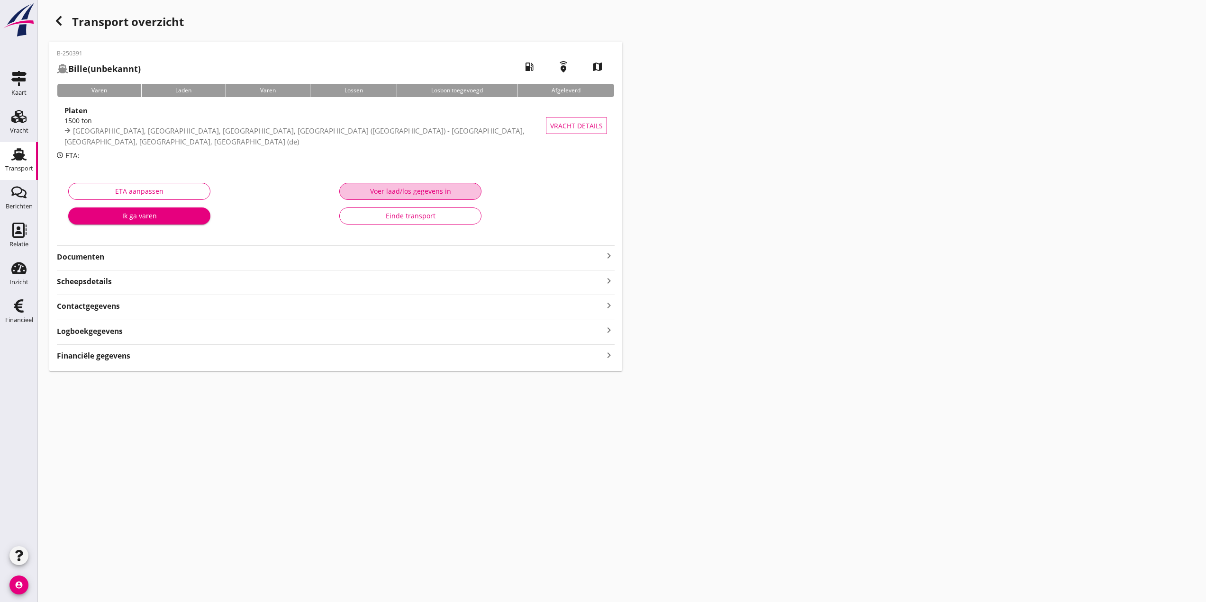
click at [423, 197] on button "Voer laad/los gegevens in" at bounding box center [410, 191] width 142 height 17
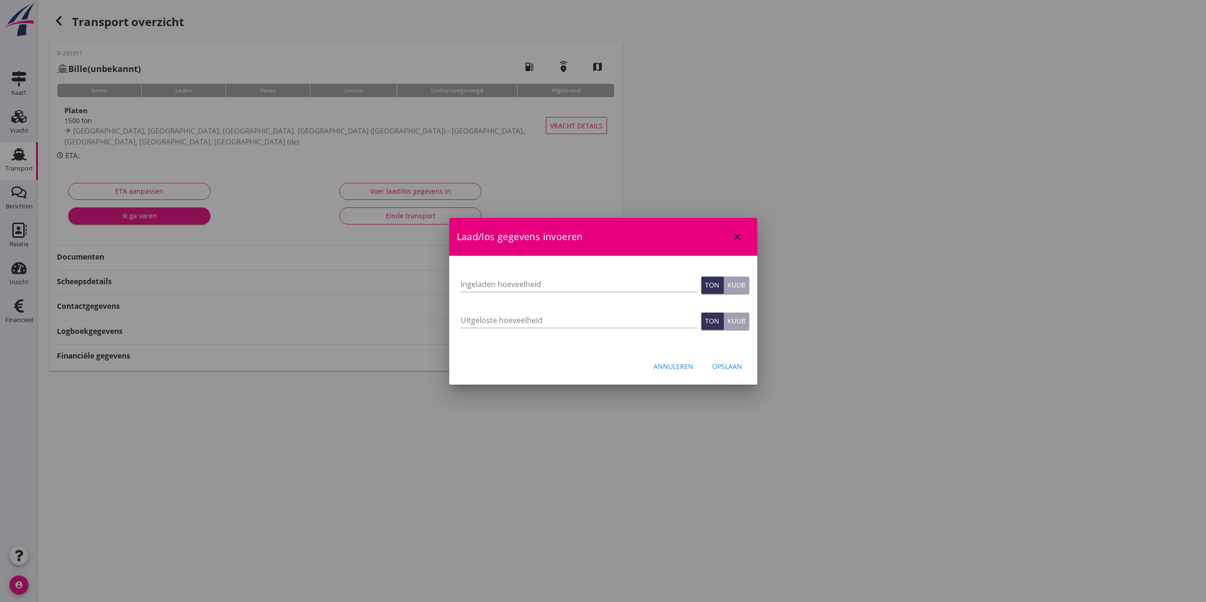
click at [598, 363] on div "Annuleren" at bounding box center [673, 367] width 40 height 10
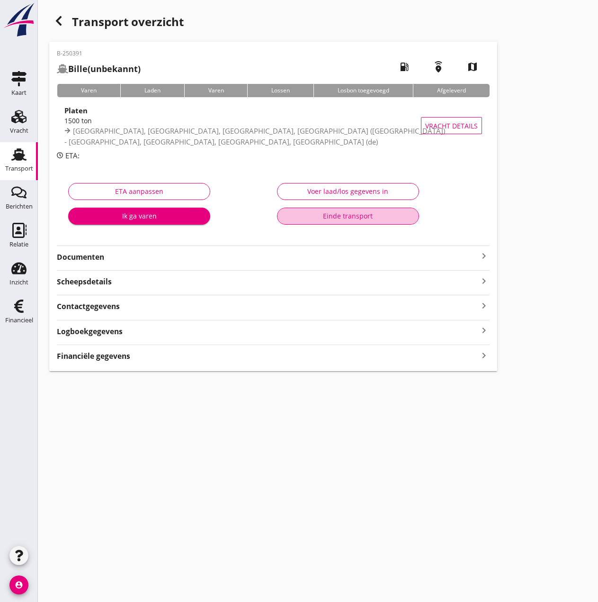
click at [376, 213] on div "Einde transport" at bounding box center [348, 216] width 126 height 10
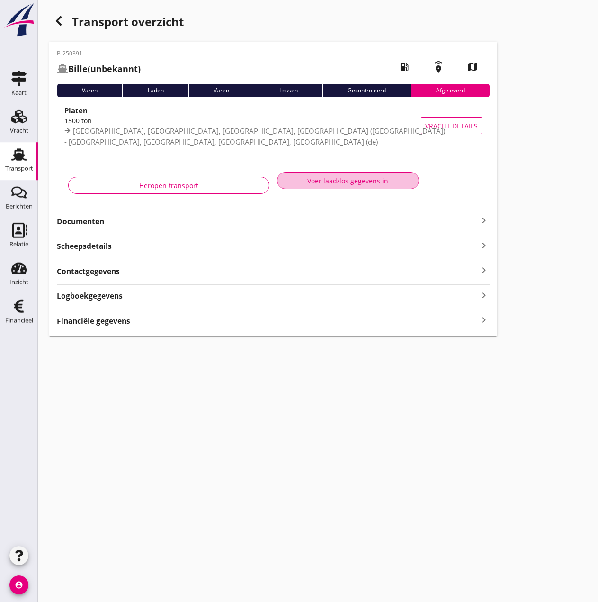
click at [314, 184] on div "Voer laad/los gegevens in" at bounding box center [348, 181] width 126 height 10
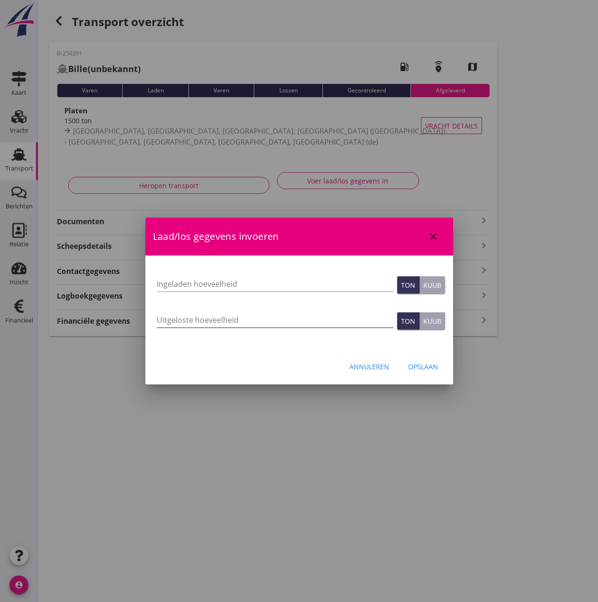
click at [220, 321] on input "Uitgeloste hoeveelheid" at bounding box center [275, 319] width 237 height 15
type input "1483.65"
click at [434, 362] on div "Opslaan" at bounding box center [423, 367] width 30 height 10
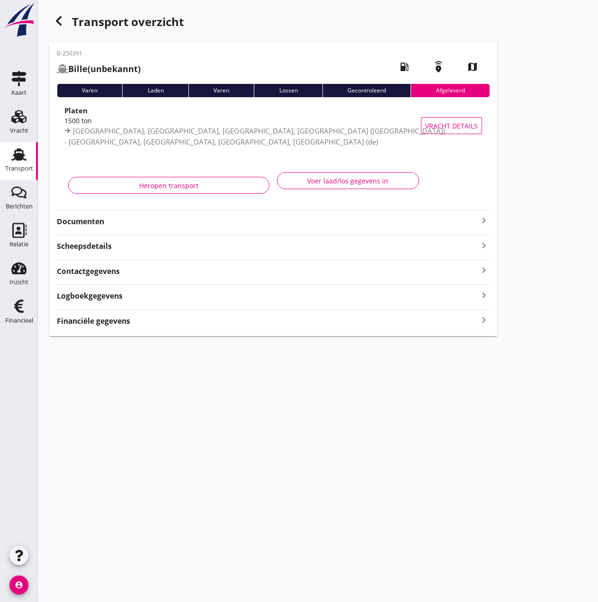
click at [103, 316] on strong "Financiële gegevens" at bounding box center [93, 321] width 73 height 11
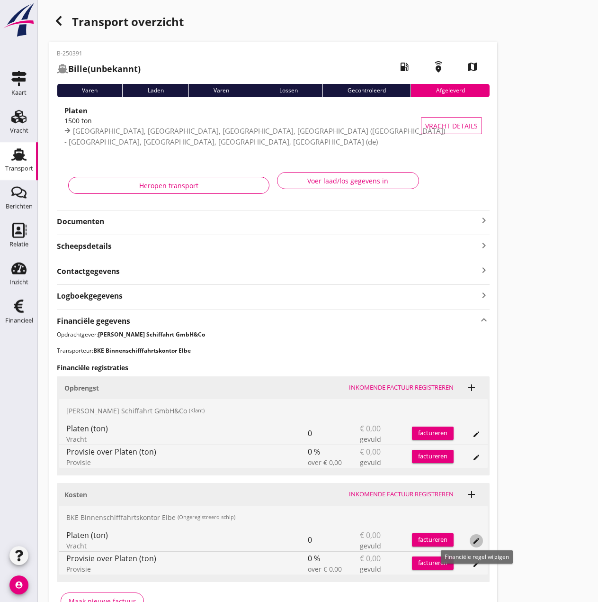
click at [479, 541] on icon "edit" at bounding box center [477, 541] width 8 height 8
click at [475, 541] on icon "edit" at bounding box center [477, 541] width 8 height 8
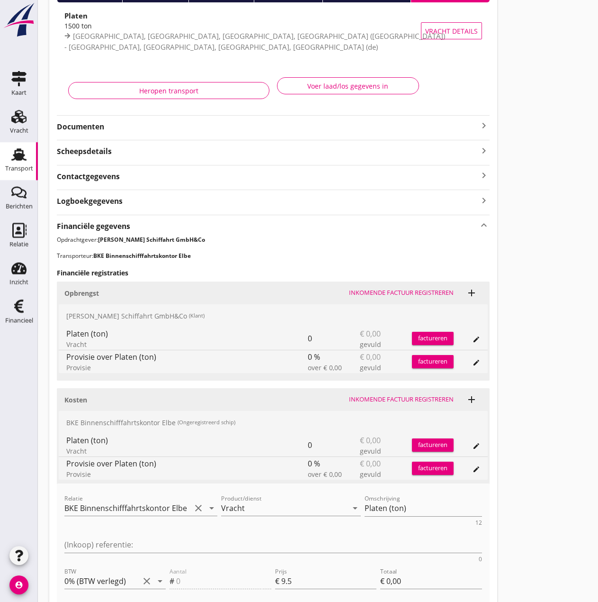
scroll to position [186, 0]
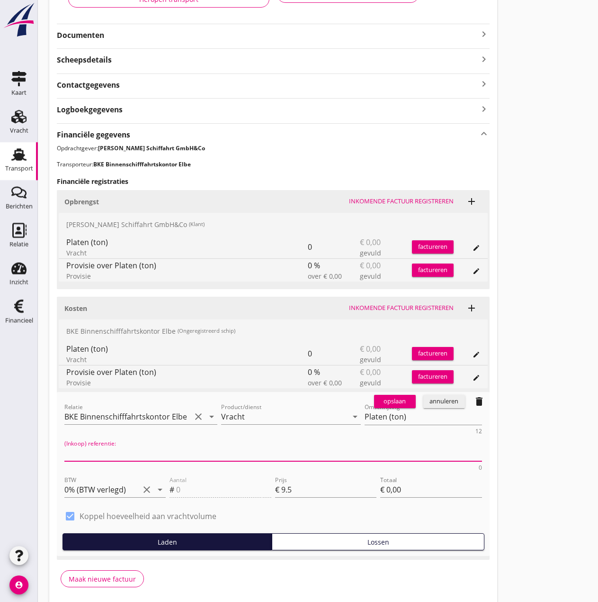
click at [428, 445] on textarea "(Inkoop) referentie:" at bounding box center [273, 453] width 418 height 16
type textarea "25-0768"
click at [426, 508] on div "check_box Koppel hoeveelheid aan vrachtvolume" at bounding box center [273, 520] width 418 height 25
click at [402, 399] on div "opslaan" at bounding box center [395, 401] width 34 height 9
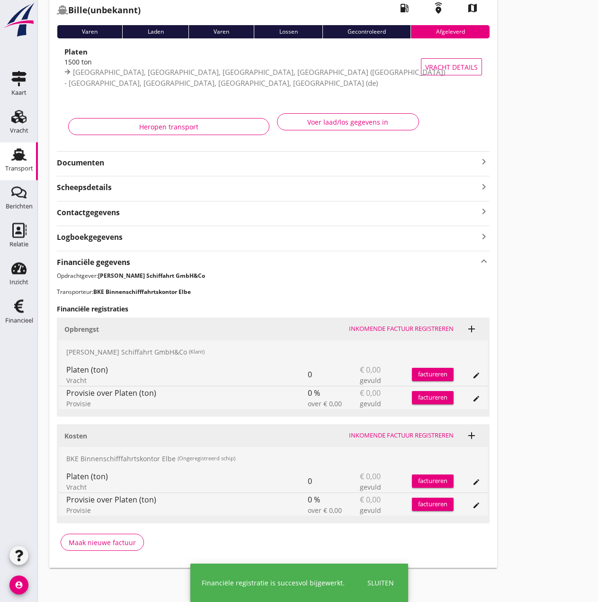
scroll to position [59, 0]
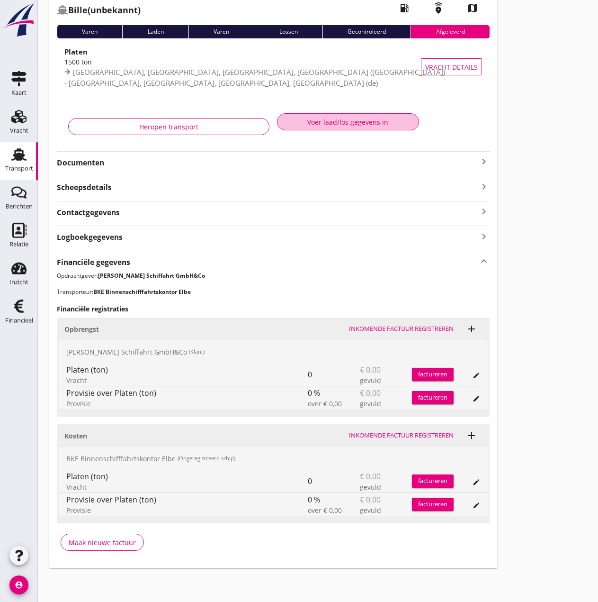
click at [341, 118] on div "Voer laad/los gegevens in" at bounding box center [348, 122] width 126 height 10
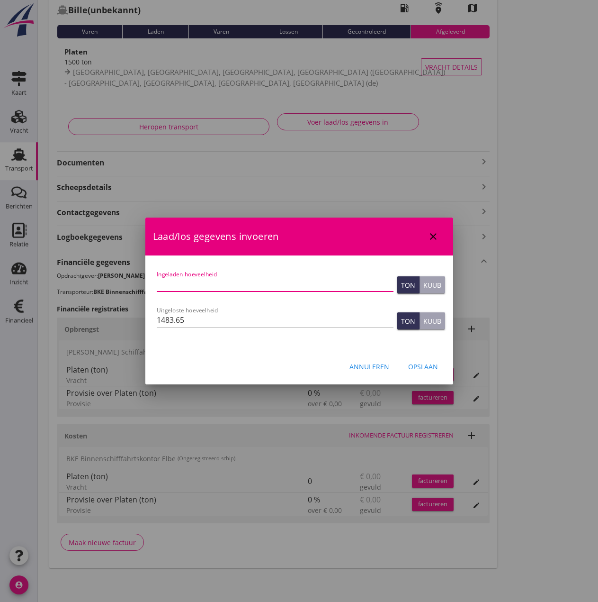
click at [272, 285] on input "Ingeladen hoeveelheid" at bounding box center [275, 283] width 237 height 15
type input "1483"
type input "1483.6"
type input "1483.65"
click at [426, 369] on div "Opslaan" at bounding box center [423, 367] width 30 height 10
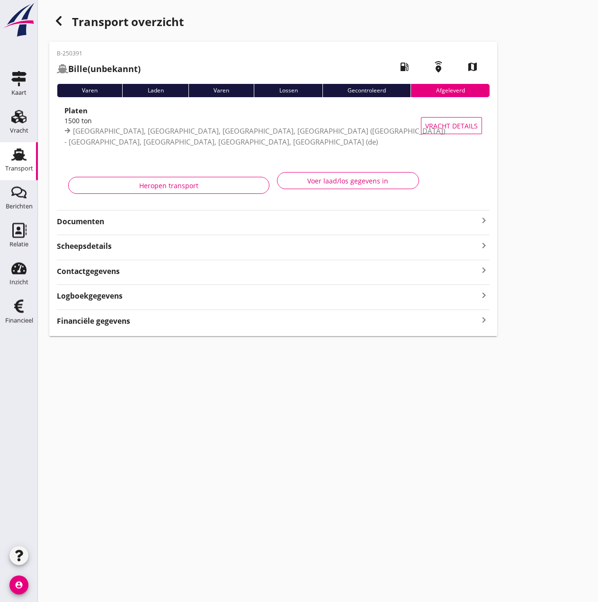
scroll to position [0, 0]
click at [81, 322] on strong "Financiële gegevens" at bounding box center [93, 321] width 73 height 11
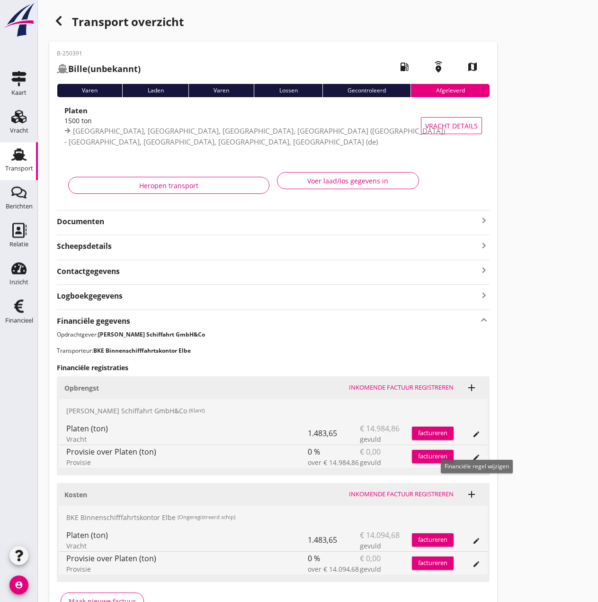
click at [479, 455] on icon "edit" at bounding box center [477, 457] width 8 height 8
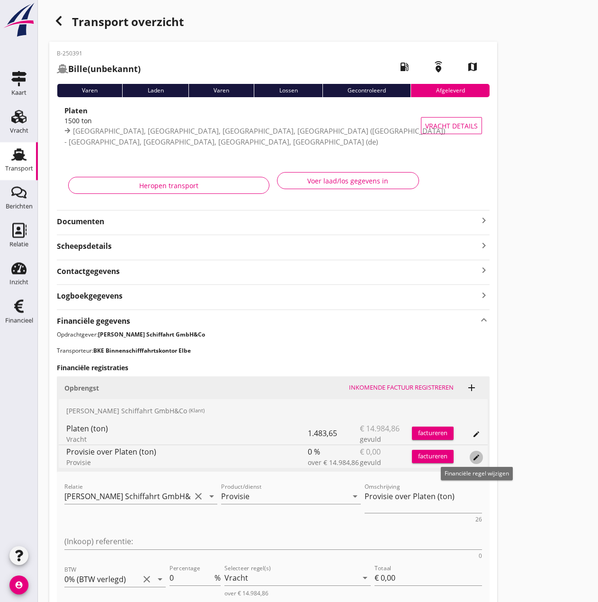
click at [473, 456] on icon "edit" at bounding box center [477, 457] width 8 height 8
click at [484, 483] on icon "delete" at bounding box center [479, 480] width 11 height 11
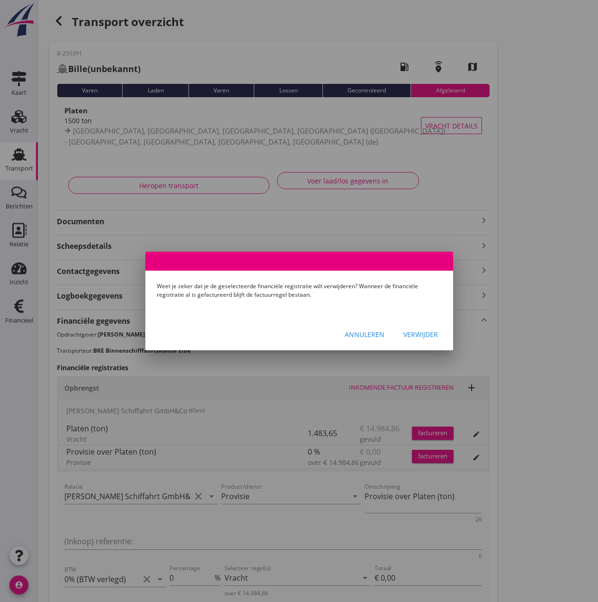
click at [416, 335] on div "Verwijder" at bounding box center [421, 334] width 35 height 10
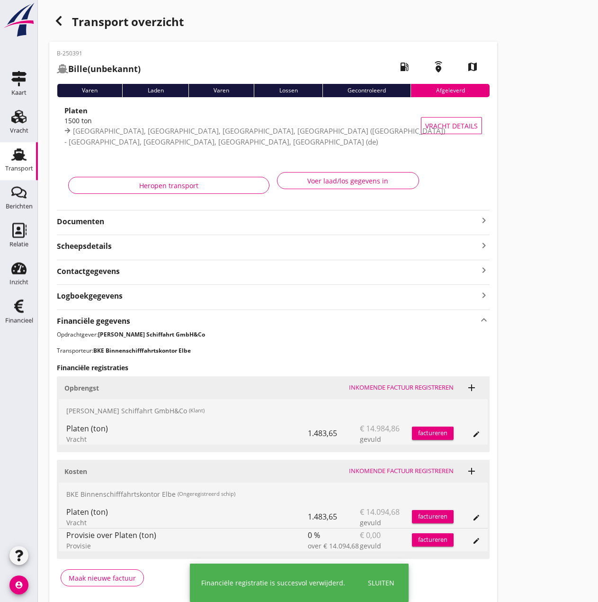
click at [428, 435] on div "factureren" at bounding box center [433, 432] width 42 height 9
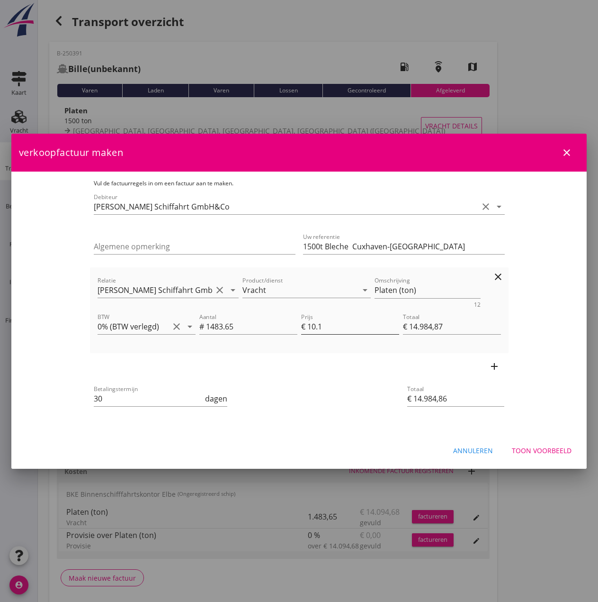
click at [349, 327] on input "10.1" at bounding box center [354, 326] width 92 height 15
type input "10.10"
click at [127, 395] on input "30" at bounding box center [149, 398] width 110 height 15
type input "3"
type input "14"
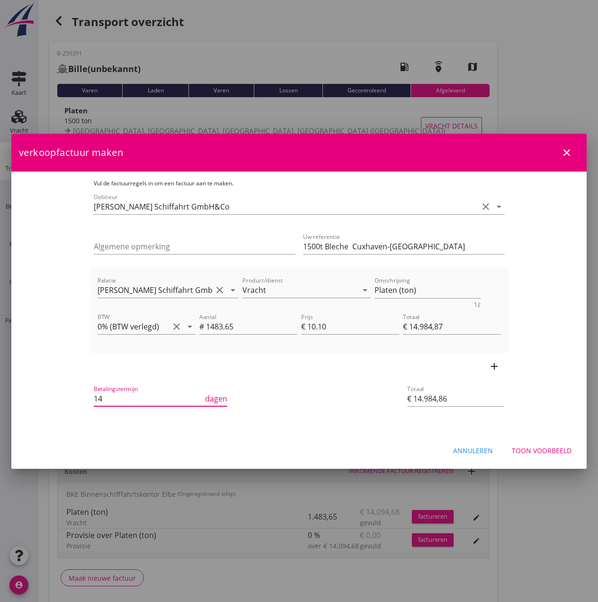
click at [244, 384] on div "Betalingstermijn 14 dagen" at bounding box center [229, 399] width 275 height 36
click at [537, 450] on div "Toon voorbeeld" at bounding box center [542, 450] width 60 height 10
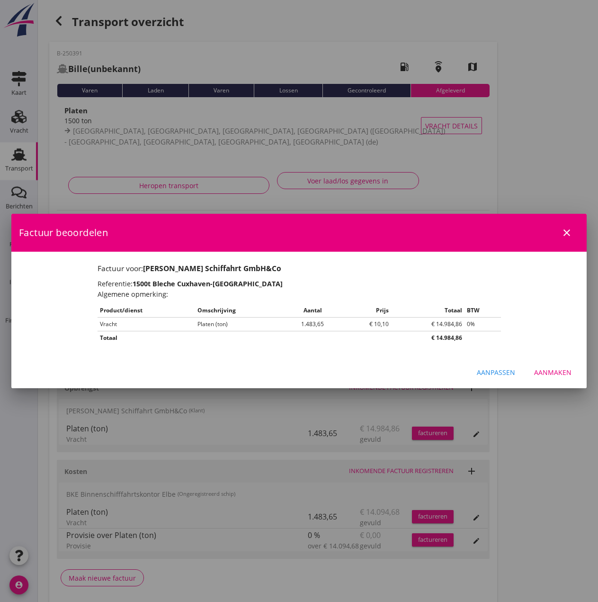
click at [547, 373] on div "Aanmaken" at bounding box center [552, 372] width 37 height 10
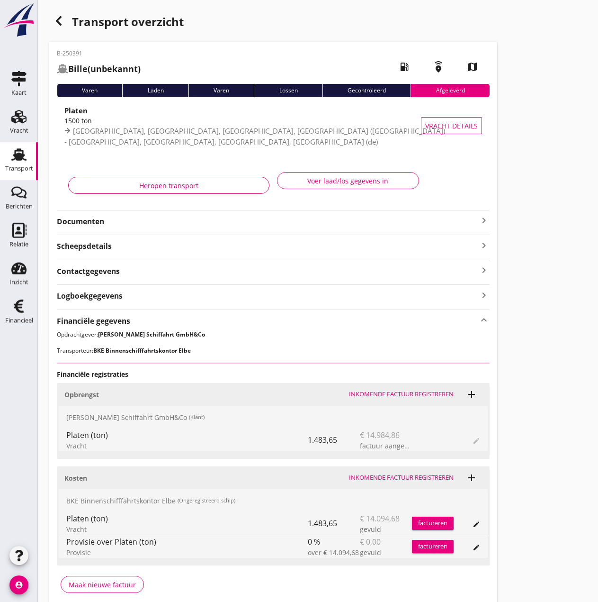
scroll to position [42, 0]
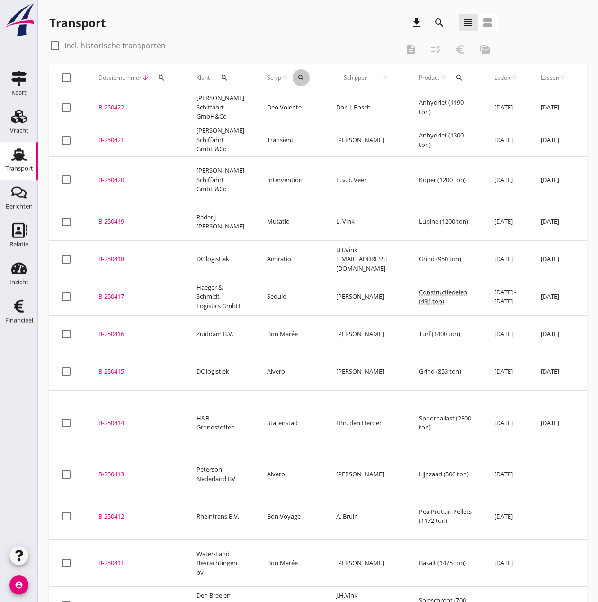
click at [298, 76] on icon "search" at bounding box center [302, 78] width 8 height 8
click at [348, 104] on input "Zoek op (scheeps)naam" at bounding box center [339, 105] width 99 height 15
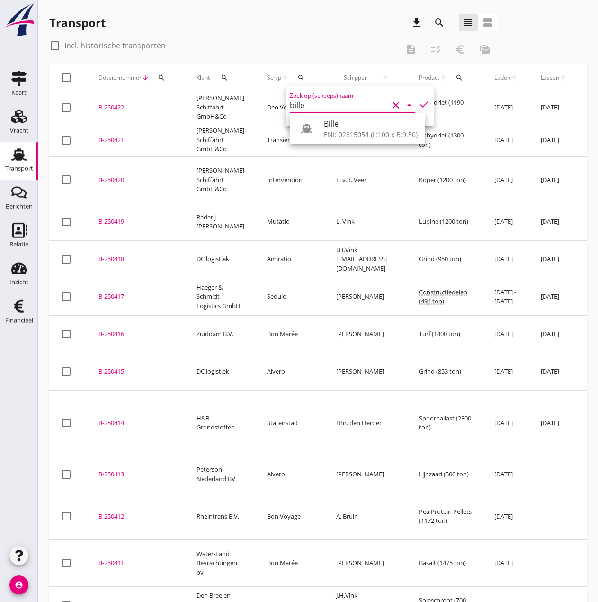
click at [345, 134] on div "ENI: 02315054 (L:100 x B:9.50)" at bounding box center [371, 134] width 94 height 10
click at [419, 103] on icon "check" at bounding box center [424, 104] width 11 height 11
type input "Bille"
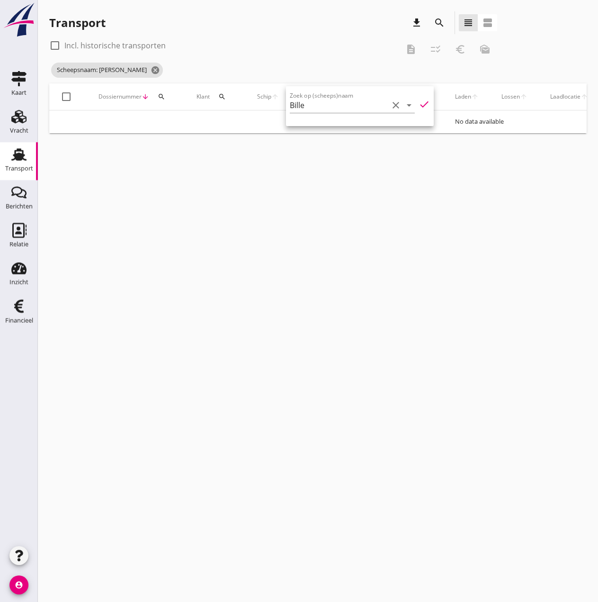
click at [61, 46] on div at bounding box center [55, 45] width 16 height 16
checkbox input "true"
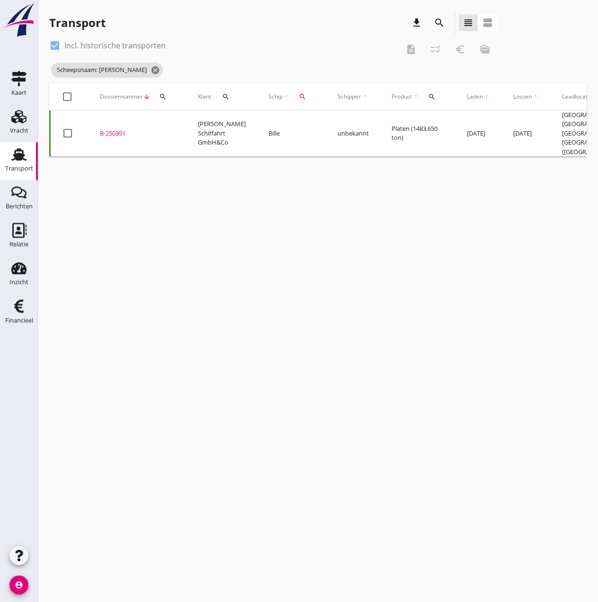
click at [116, 130] on div "B-250391" at bounding box center [137, 133] width 75 height 9
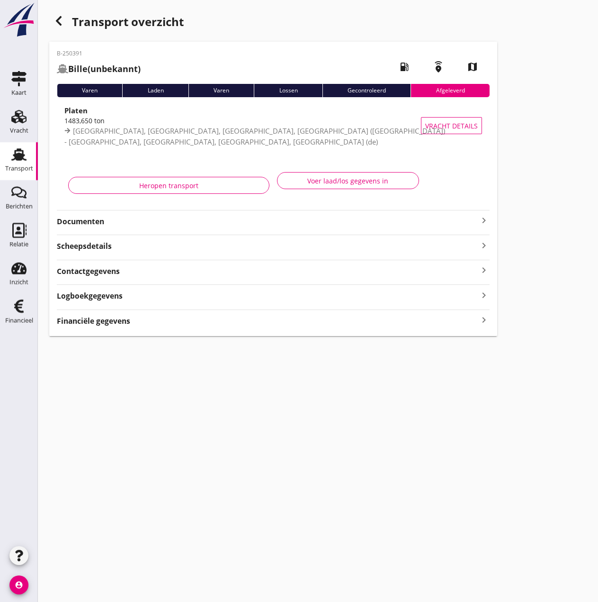
click at [215, 184] on div "Heropen transport" at bounding box center [168, 186] width 185 height 10
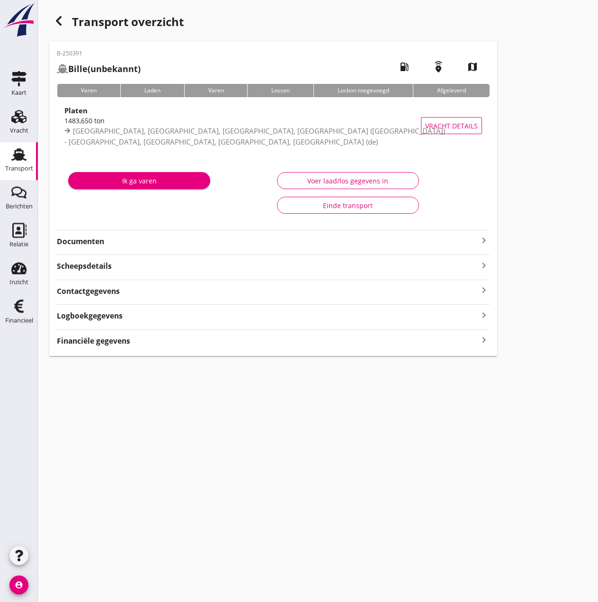
click at [98, 342] on strong "Financiële gegevens" at bounding box center [93, 340] width 73 height 11
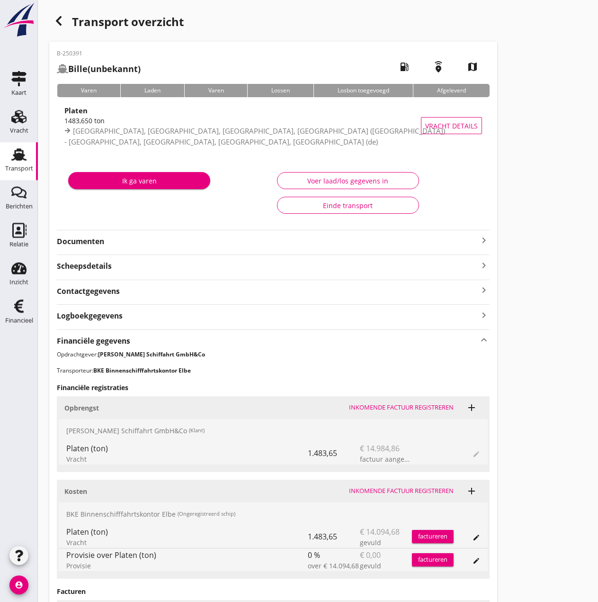
scroll to position [145, 0]
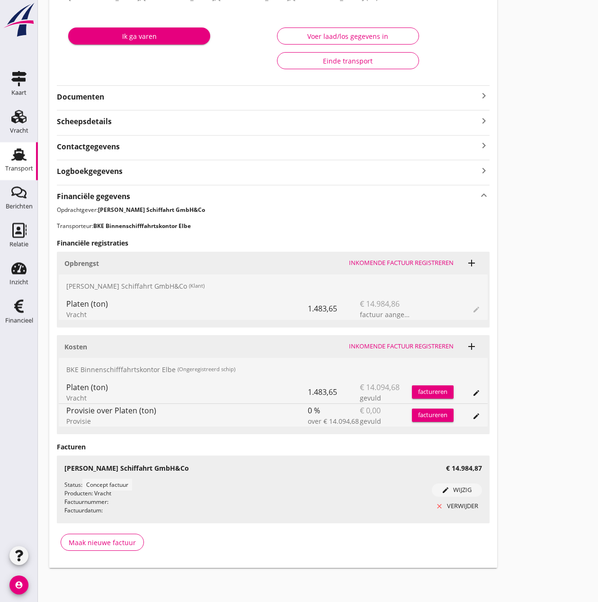
click at [103, 96] on strong "Documenten" at bounding box center [268, 96] width 422 height 11
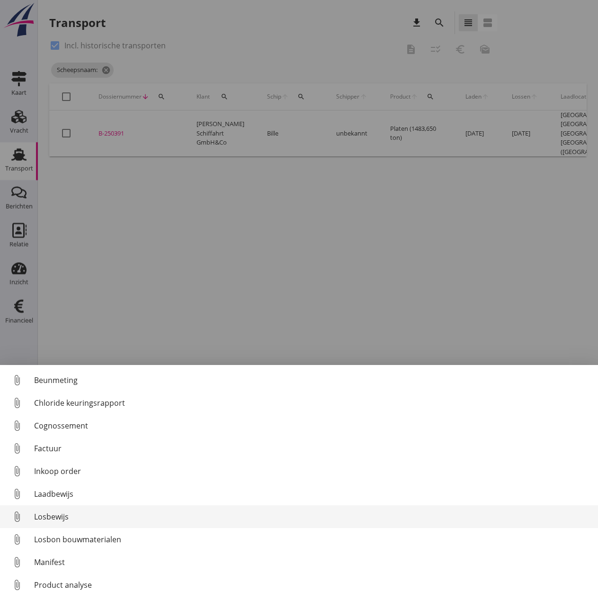
click at [45, 517] on div "Losbewijs" at bounding box center [312, 516] width 557 height 11
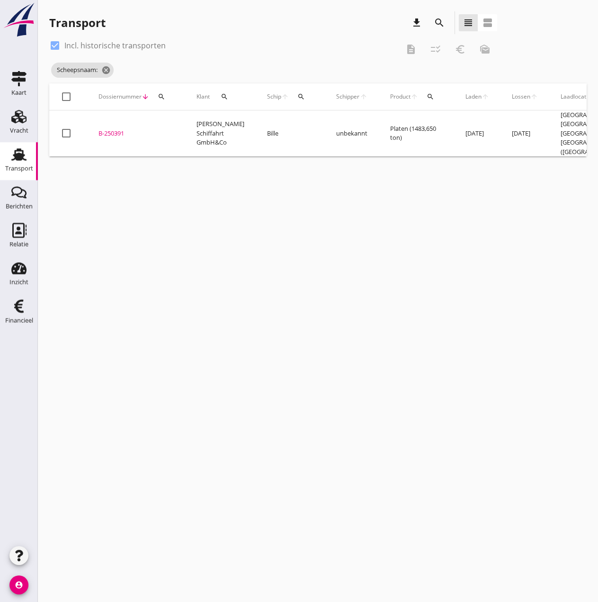
click at [115, 132] on div "B-250391" at bounding box center [136, 133] width 75 height 9
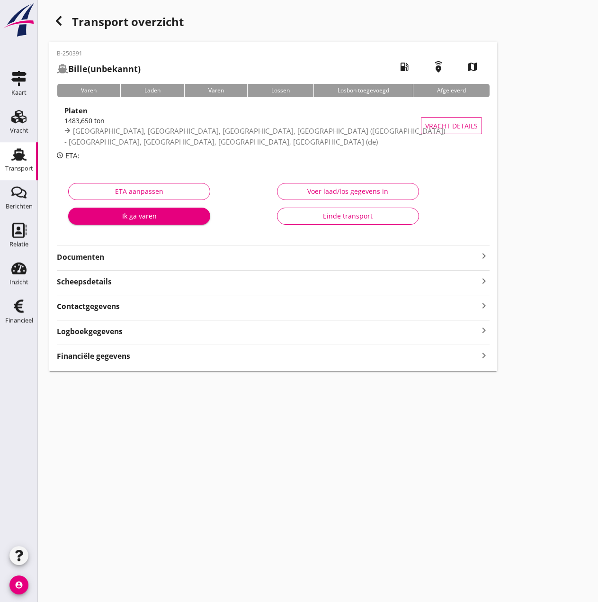
type input "1483.65"
click at [319, 192] on div "Voer laad/los gegevens in" at bounding box center [348, 191] width 126 height 10
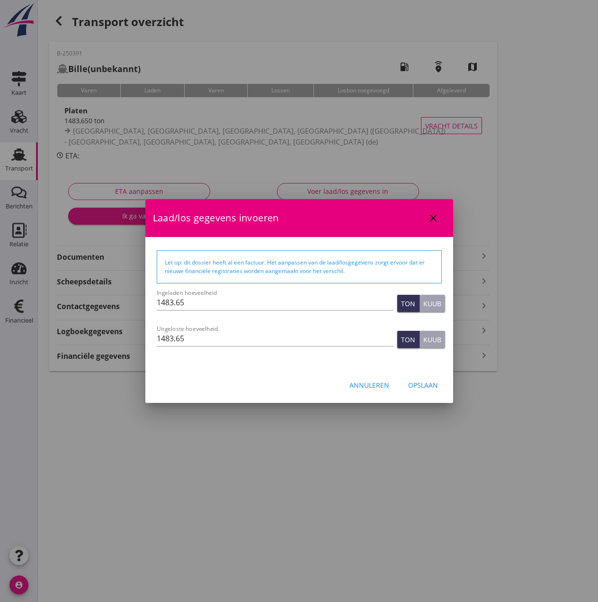
click at [418, 382] on div "Opslaan" at bounding box center [423, 385] width 30 height 10
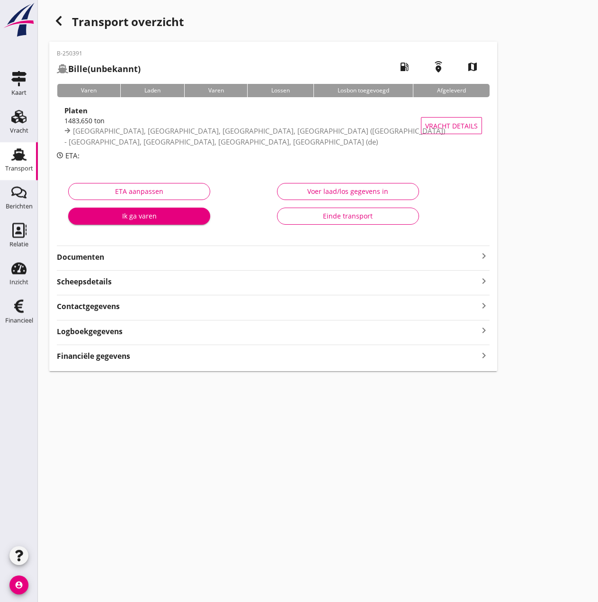
click at [100, 355] on strong "Financiële gegevens" at bounding box center [93, 356] width 73 height 11
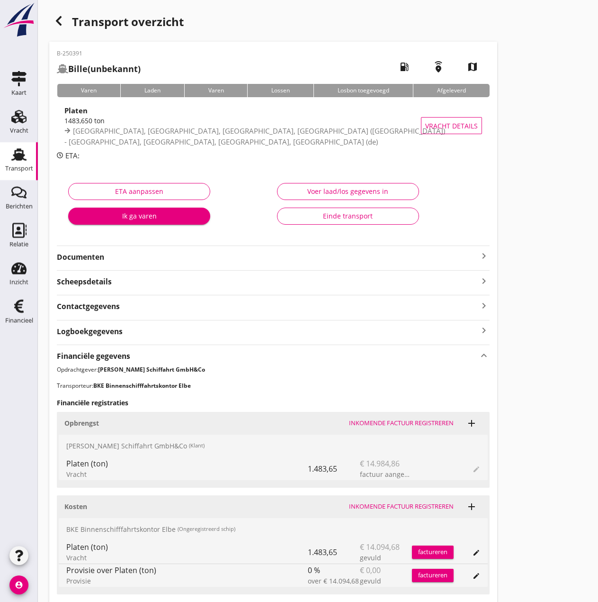
scroll to position [160, 0]
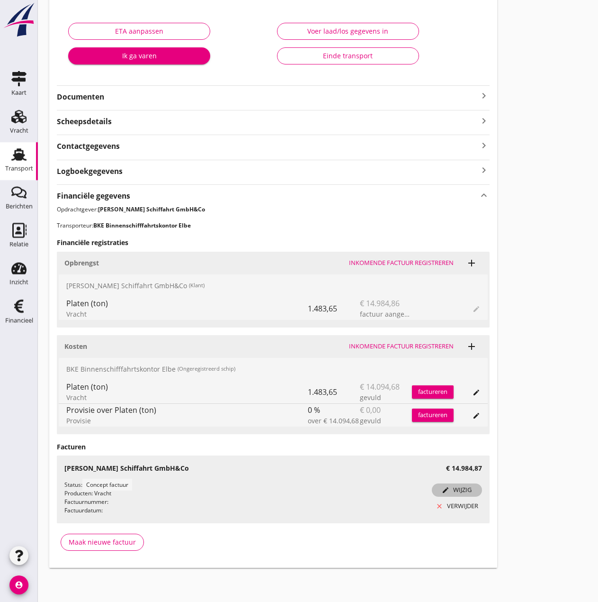
click at [453, 490] on div "edit wijzig" at bounding box center [457, 489] width 43 height 9
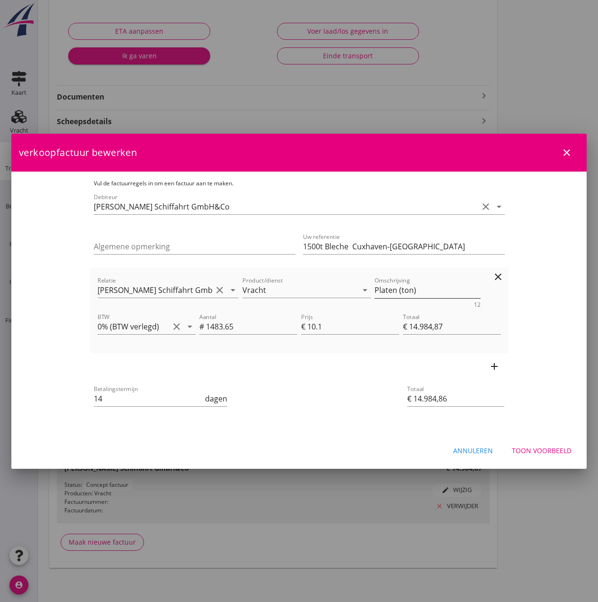
click at [396, 291] on textarea "Platen (ton)" at bounding box center [428, 290] width 106 height 16
type textarea "Platen (1483,65 ton)"
click at [552, 450] on div "Toon voorbeeld" at bounding box center [542, 450] width 60 height 10
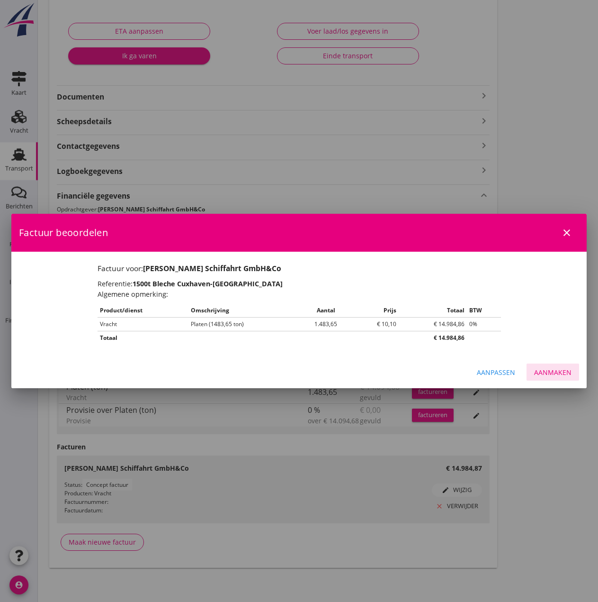
click at [543, 373] on div "Aanmaken" at bounding box center [552, 372] width 37 height 10
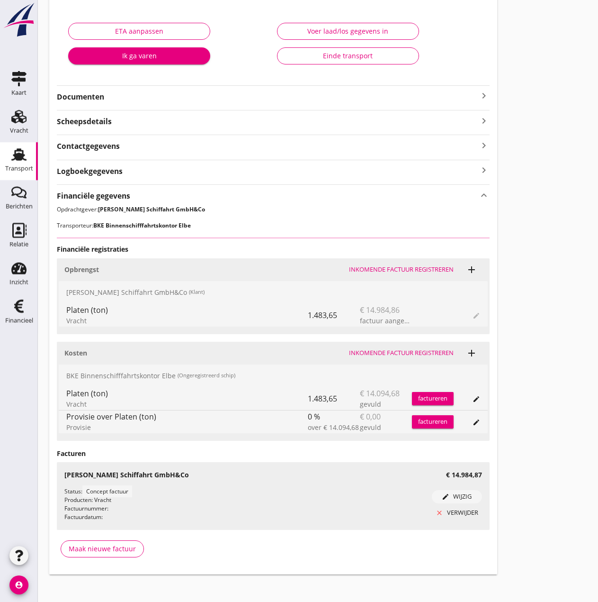
click at [18, 311] on use at bounding box center [18, 305] width 9 height 13
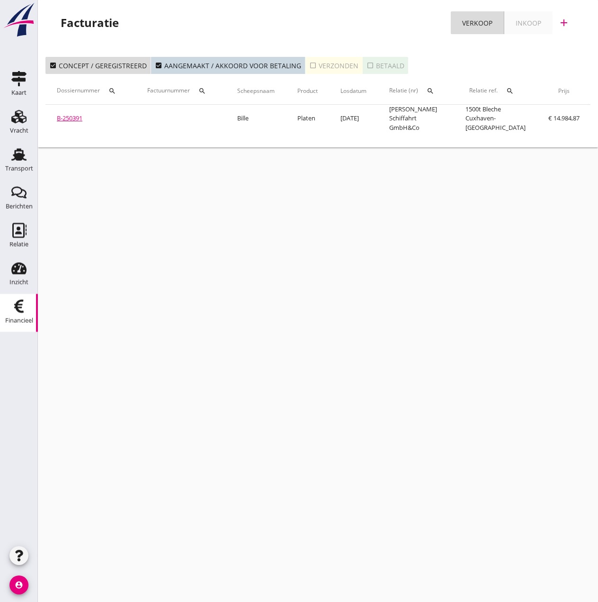
scroll to position [0, 155]
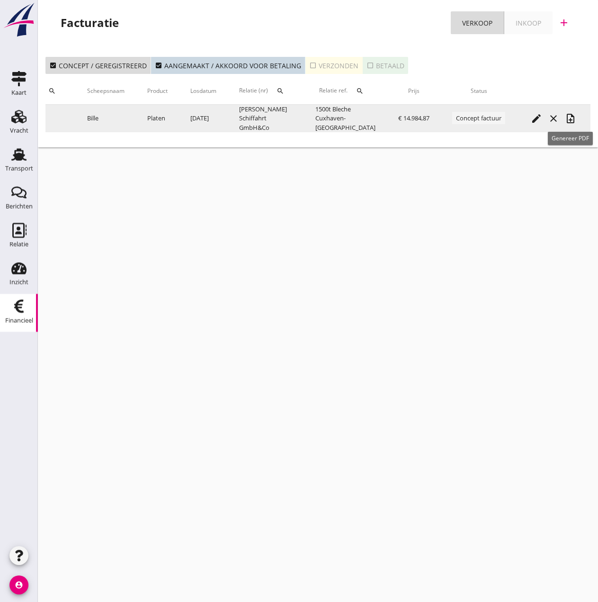
click at [571, 123] on icon "note_add" at bounding box center [570, 118] width 11 height 11
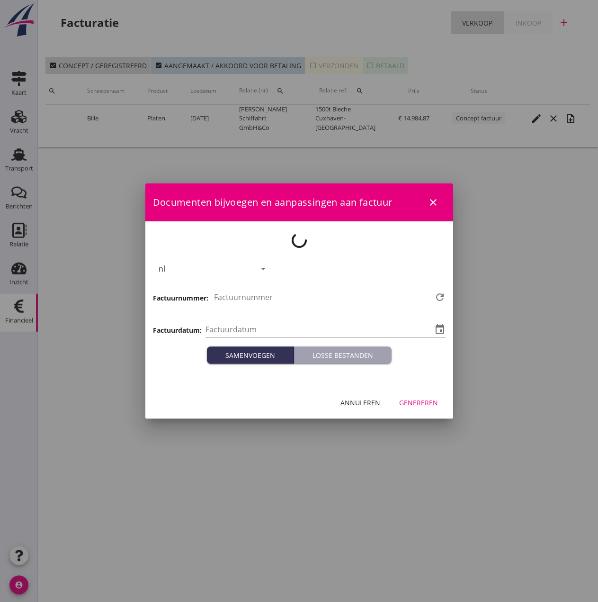
type input "[DATE]"
type input "488"
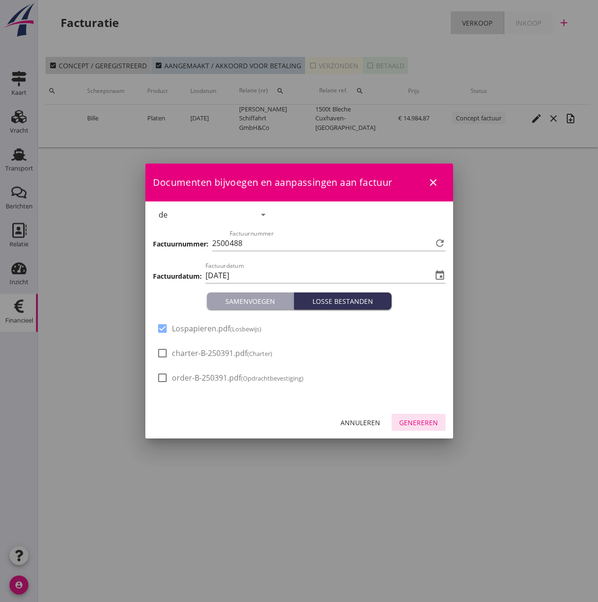
click at [404, 424] on div "Genereren" at bounding box center [418, 422] width 39 height 10
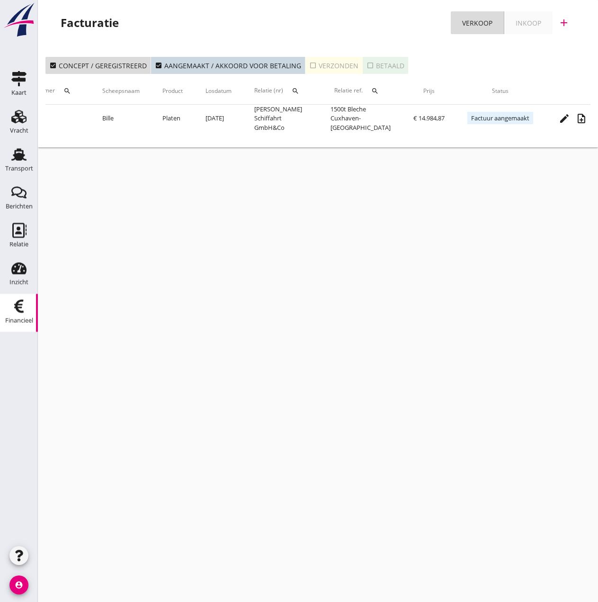
scroll to position [0, 0]
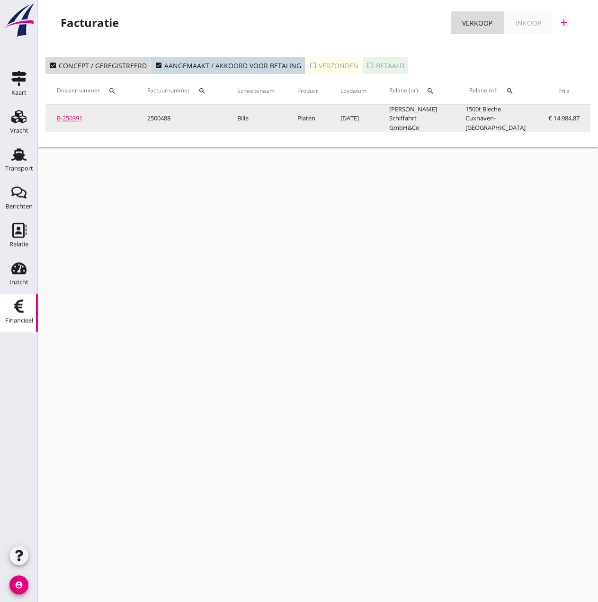
click at [74, 118] on link "B-250391" at bounding box center [70, 118] width 26 height 9
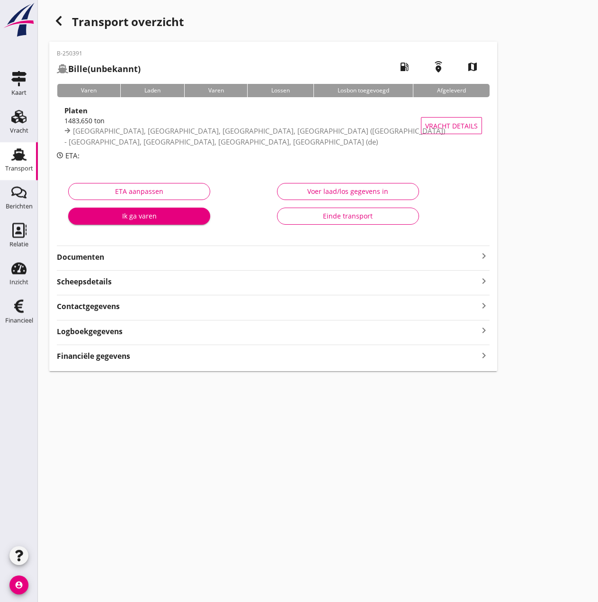
type input "1483.65"
click at [353, 190] on div "Voer laad/los gegevens in" at bounding box center [348, 191] width 126 height 10
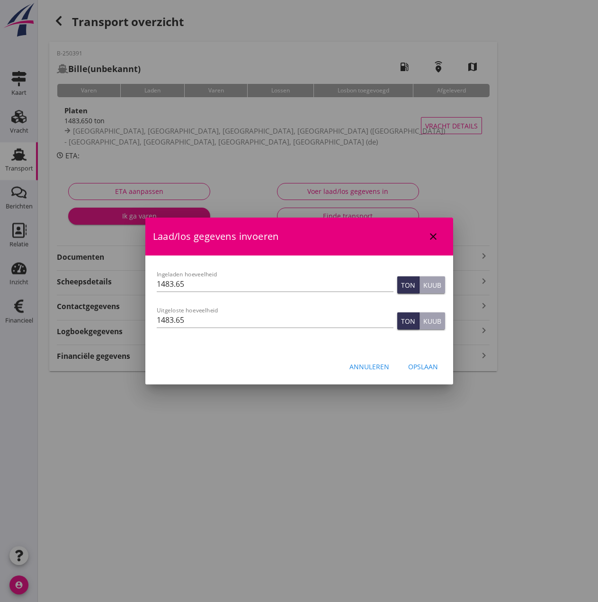
click at [427, 371] on button "Opslaan" at bounding box center [423, 366] width 45 height 17
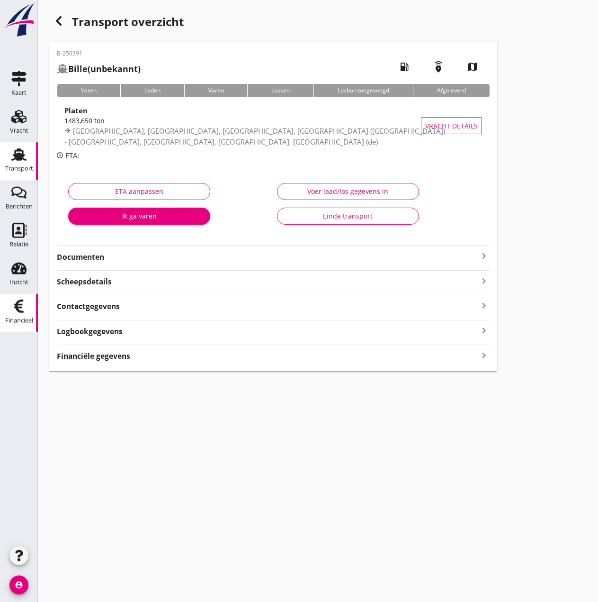
click at [18, 312] on icon "Financieel" at bounding box center [18, 306] width 15 height 15
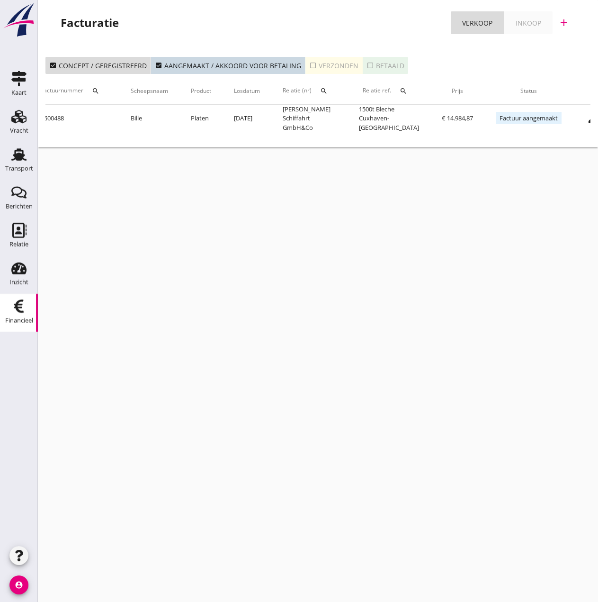
scroll to position [0, 185]
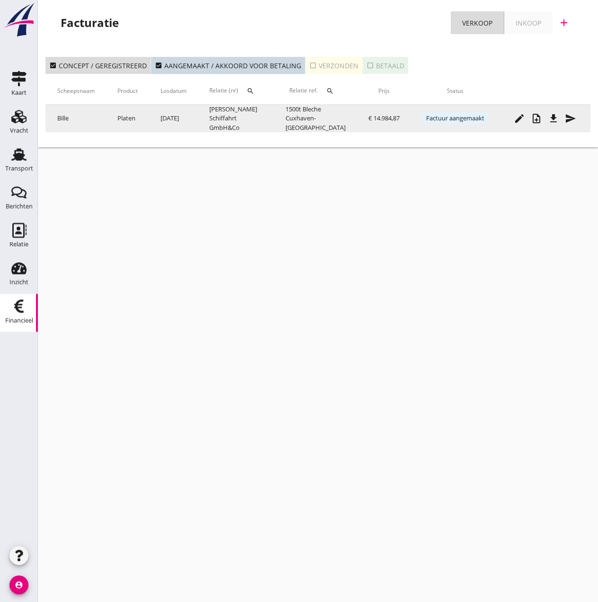
click at [572, 117] on icon "send" at bounding box center [570, 118] width 11 height 11
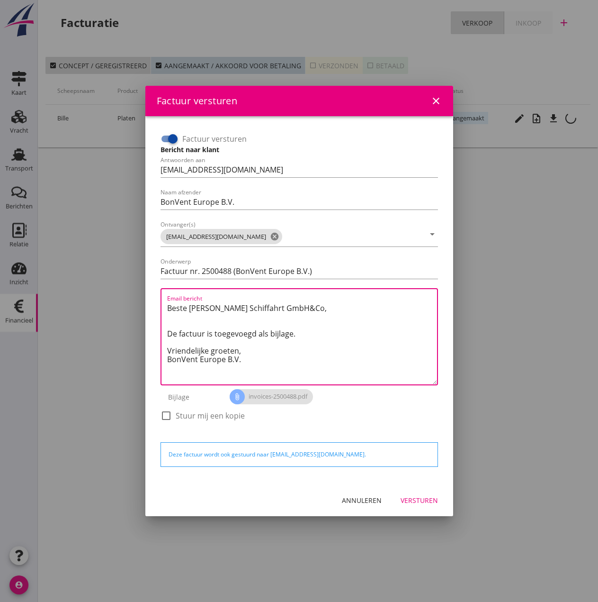
drag, startPoint x: 246, startPoint y: 350, endPoint x: 113, endPoint y: 296, distance: 143.7
click at [113, 296] on div "Factuur versturen close Factuur versturen Bericht naar klant Antwoorden aan [EM…" at bounding box center [299, 301] width 598 height 602
paste textarea "Guten Tag, Im Anhang finden Sie die Abrechnung für die Reise der MS [PERSON_NAM…"
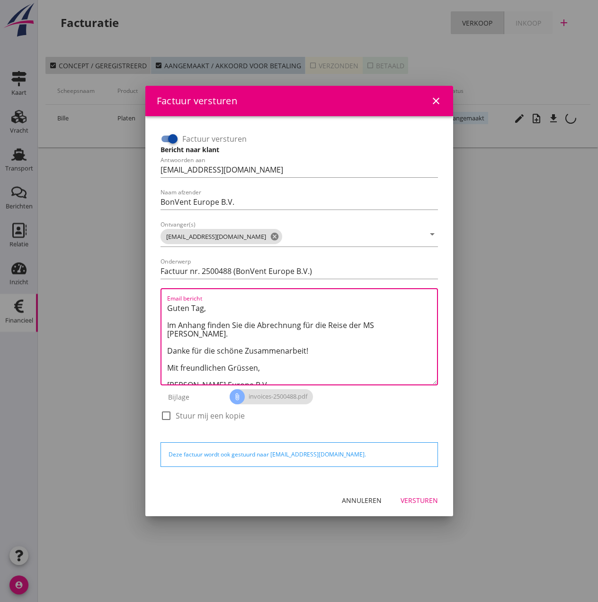
drag, startPoint x: 376, startPoint y: 324, endPoint x: 407, endPoint y: 323, distance: 31.3
click at [407, 323] on textarea "Guten Tag, Im Anhang finden Sie die Abrechnung für die Reise der MS [PERSON_NAM…" at bounding box center [302, 342] width 270 height 84
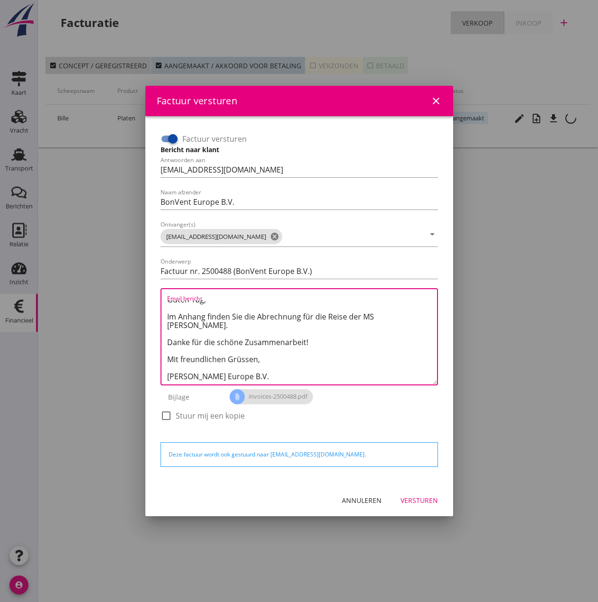
type textarea "Guten Tag, Im Anhang finden Sie die Abrechnung für die Reise der MS [PERSON_NAM…"
click at [415, 500] on div "Versturen" at bounding box center [419, 500] width 37 height 10
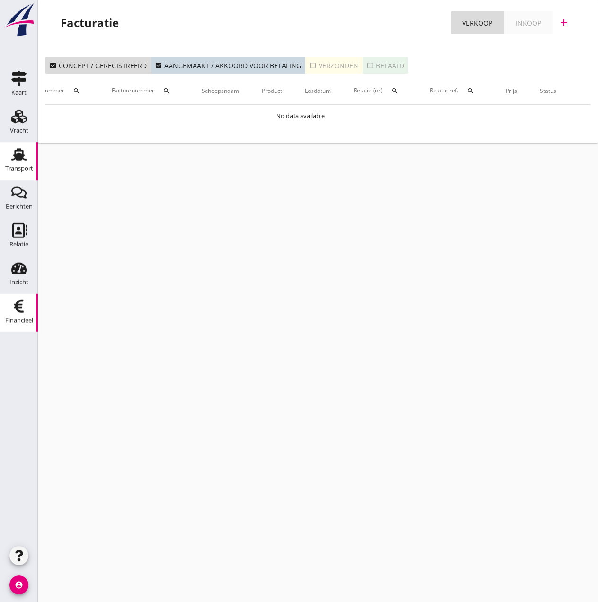
click at [13, 161] on icon "Transport" at bounding box center [18, 154] width 15 height 15
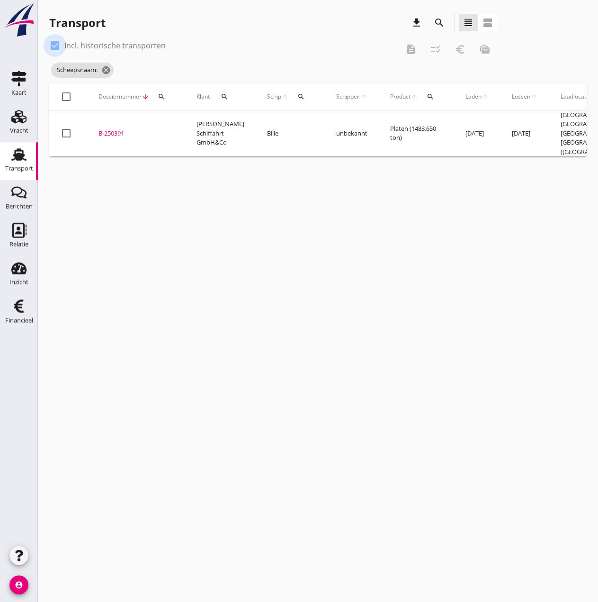
click at [54, 45] on div at bounding box center [55, 45] width 16 height 16
checkbox input "false"
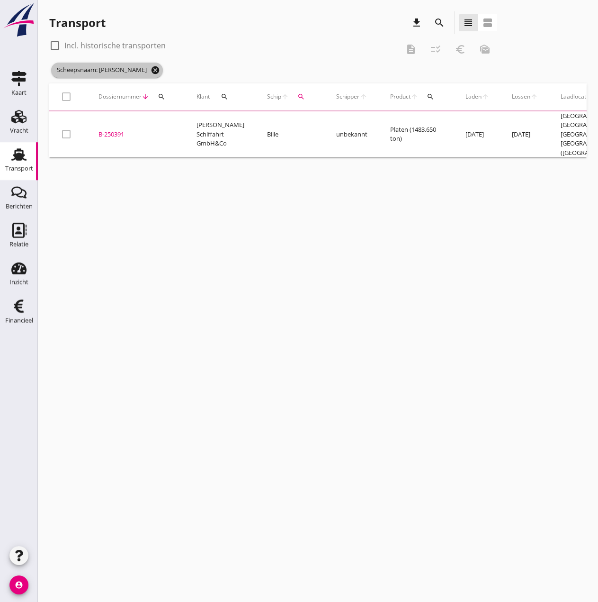
click at [151, 70] on icon "cancel" at bounding box center [155, 69] width 9 height 9
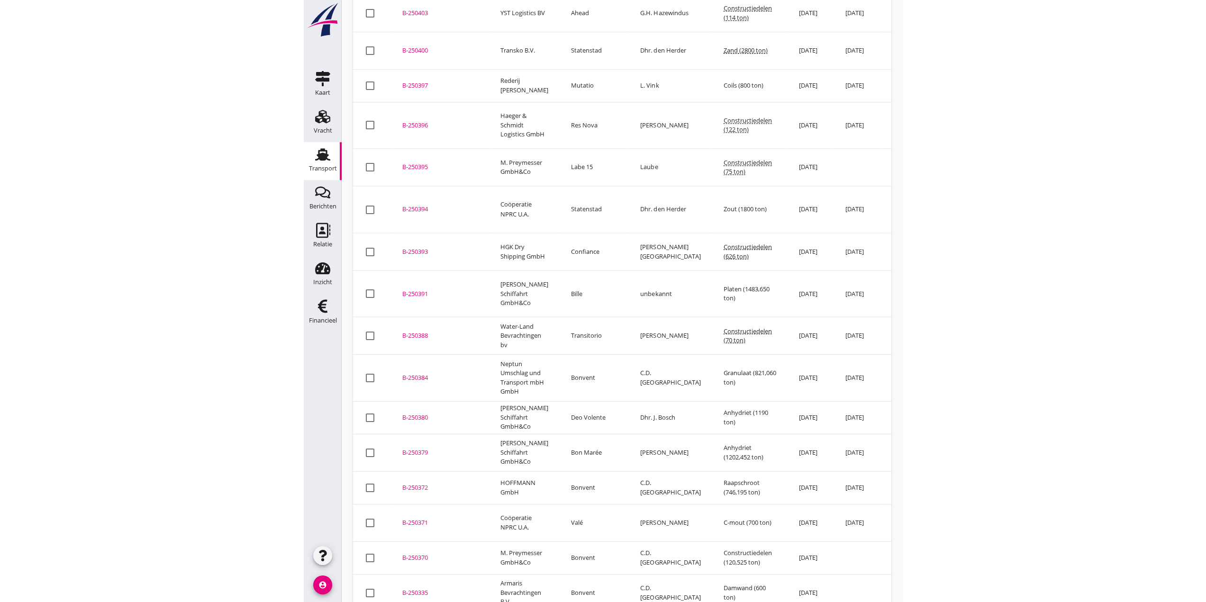
scroll to position [644, 0]
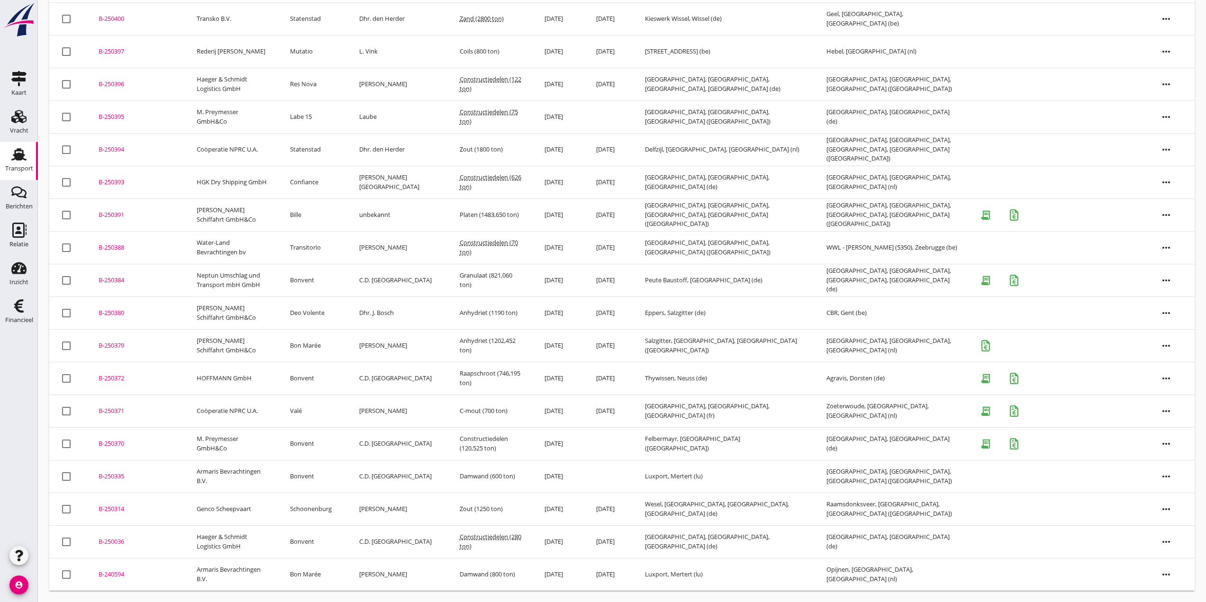
click at [113, 146] on div "B-250394" at bounding box center [136, 149] width 75 height 9
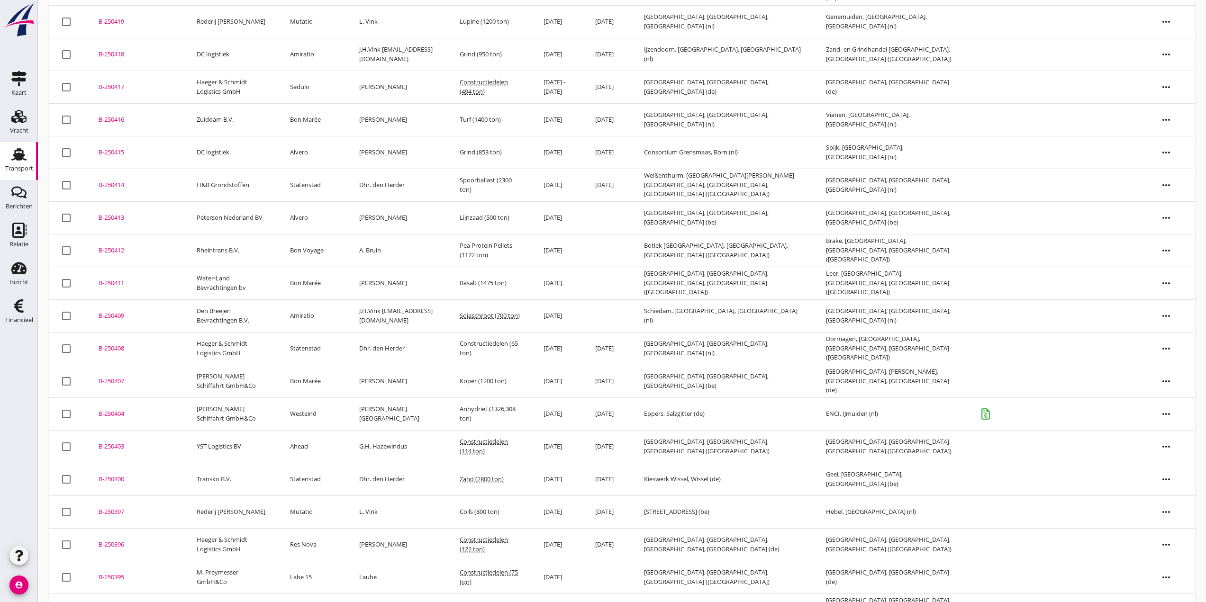
scroll to position [421, 0]
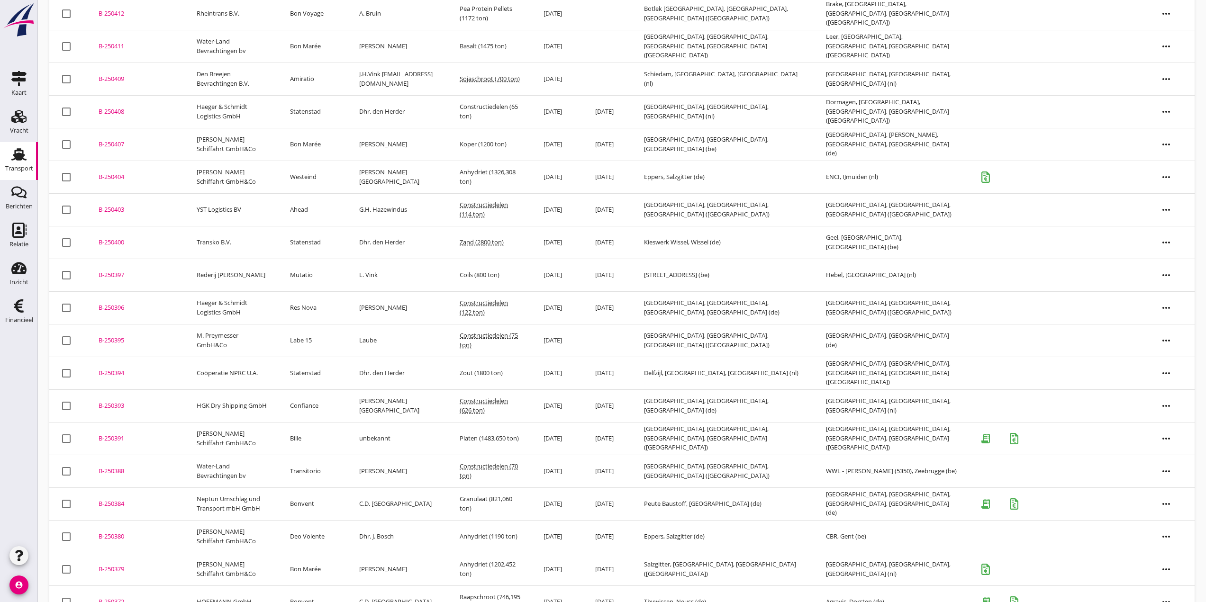
click at [118, 274] on div "B-250397" at bounding box center [136, 275] width 75 height 9
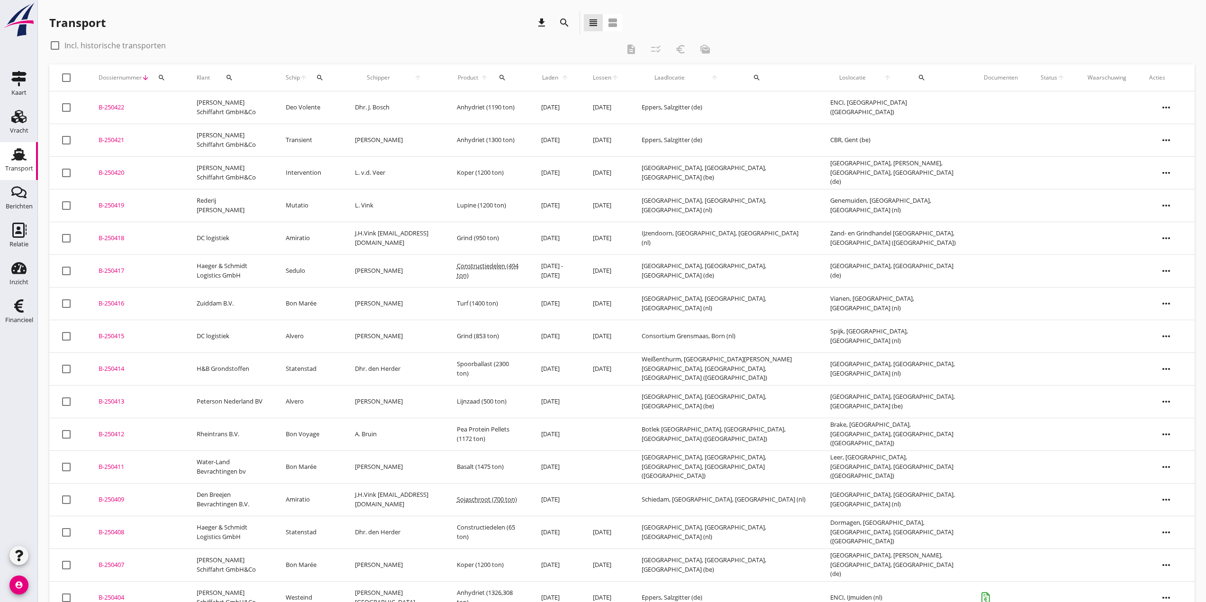
scroll to position [154, 0]
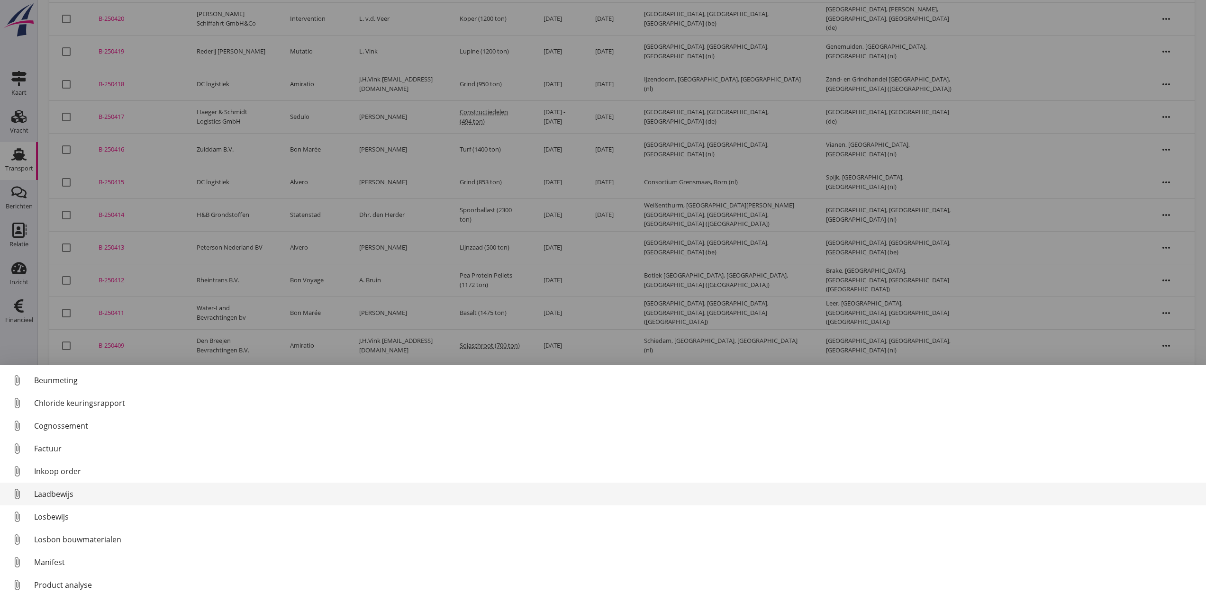
click at [51, 493] on div "Laadbewijs" at bounding box center [616, 494] width 1164 height 11
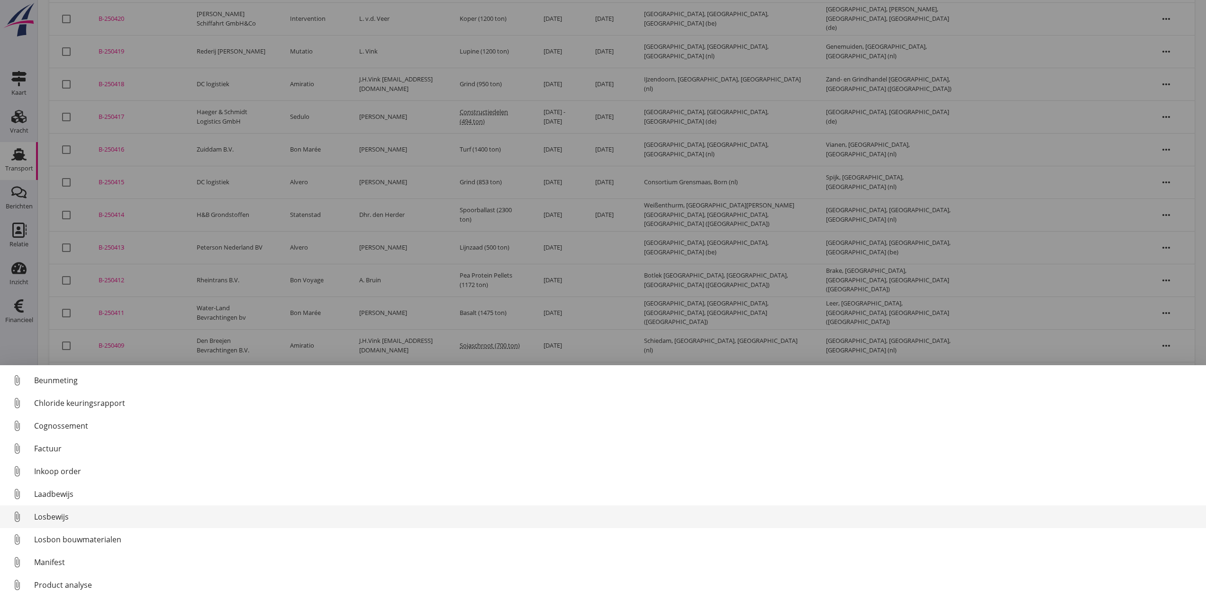
click at [51, 516] on div "Losbewijs" at bounding box center [616, 516] width 1164 height 11
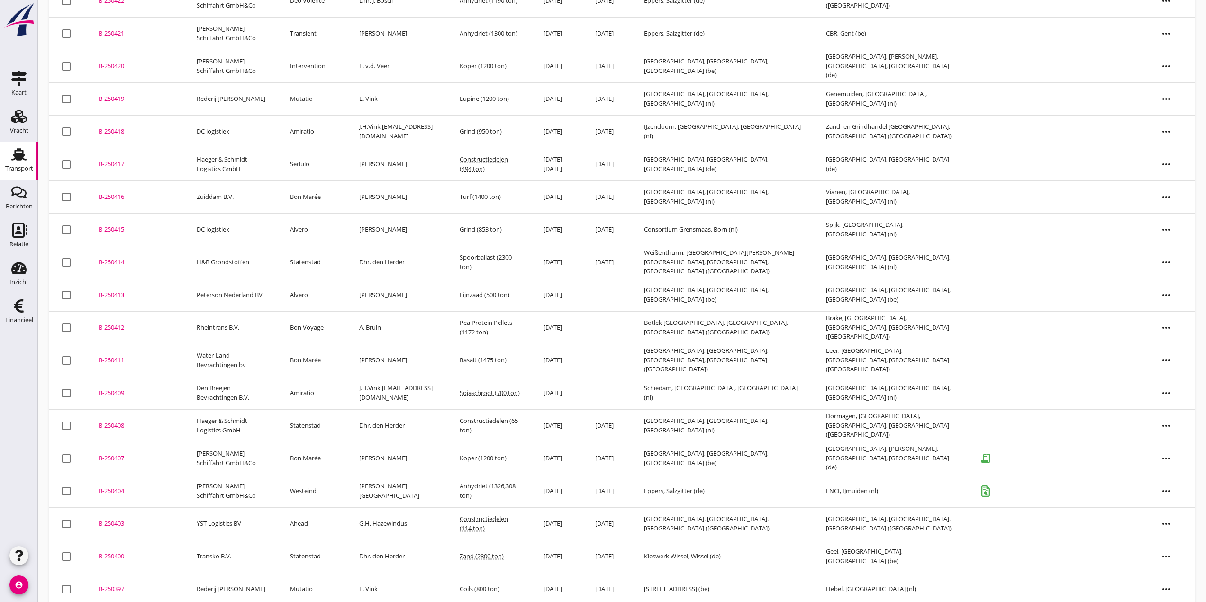
scroll to position [0, 0]
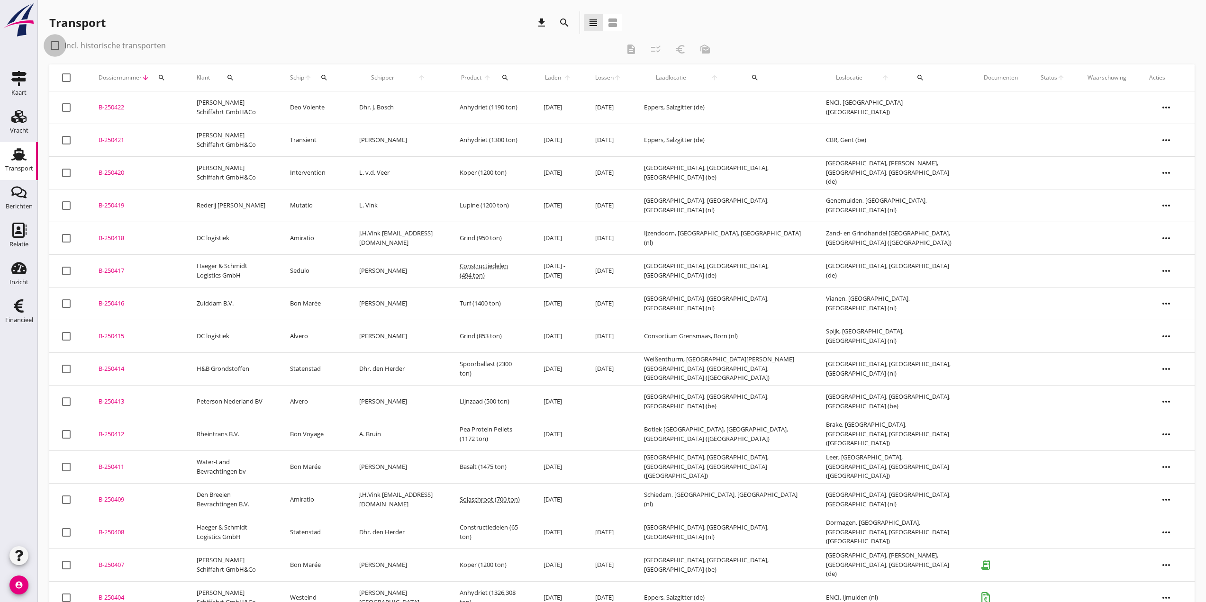
click at [57, 43] on div at bounding box center [55, 45] width 16 height 16
checkbox input "true"
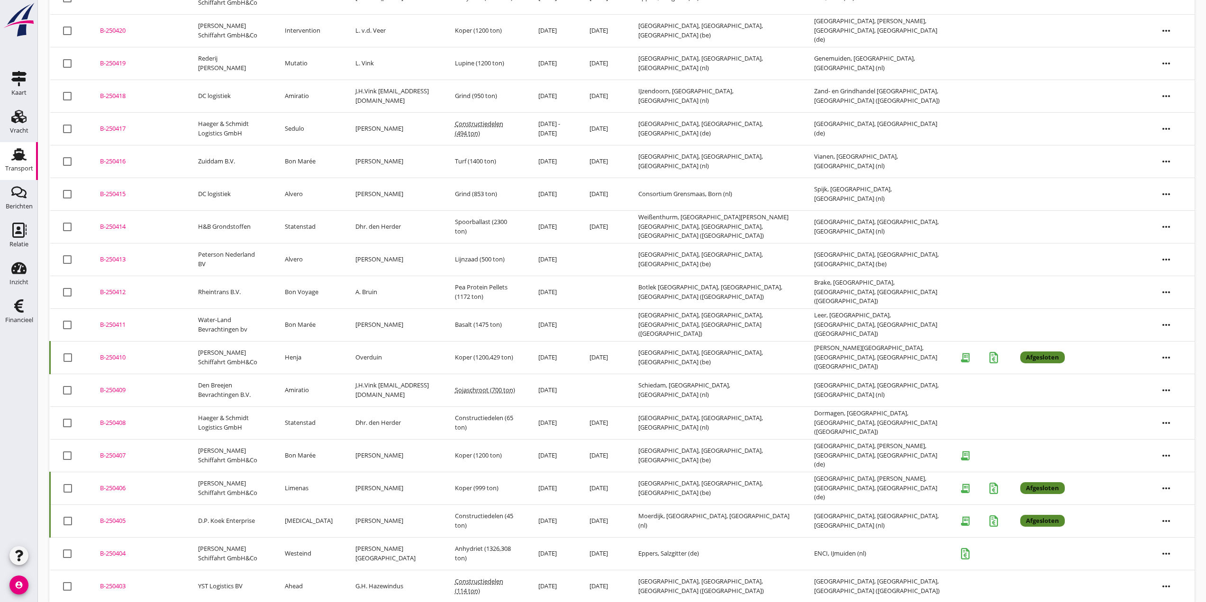
scroll to position [184, 0]
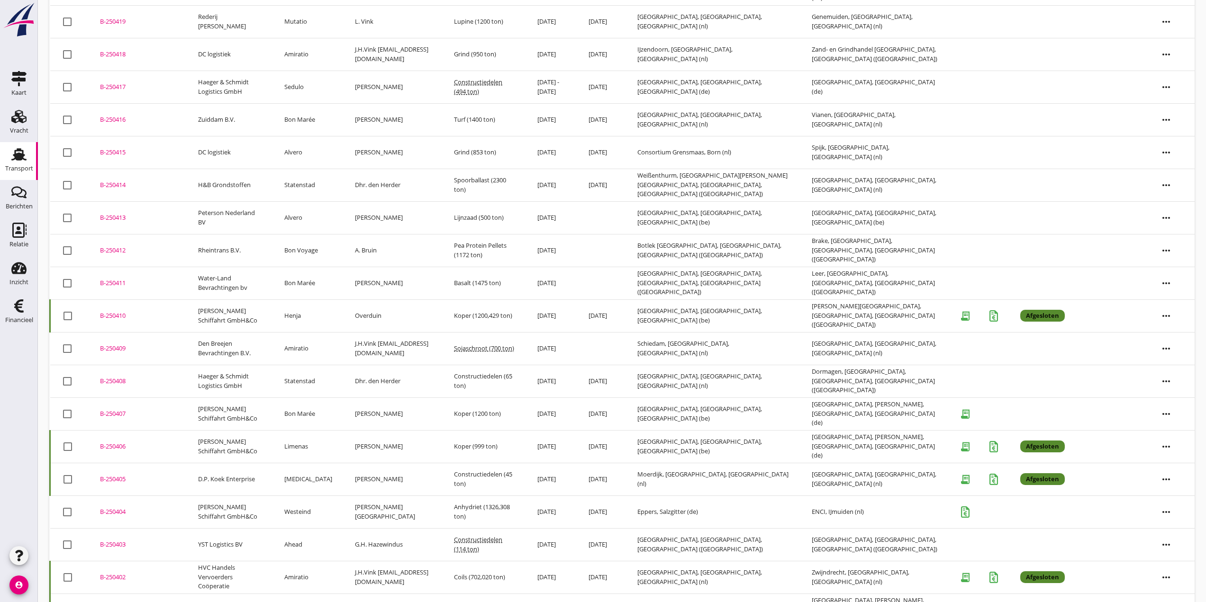
click at [115, 579] on div "B-250402" at bounding box center [137, 577] width 75 height 9
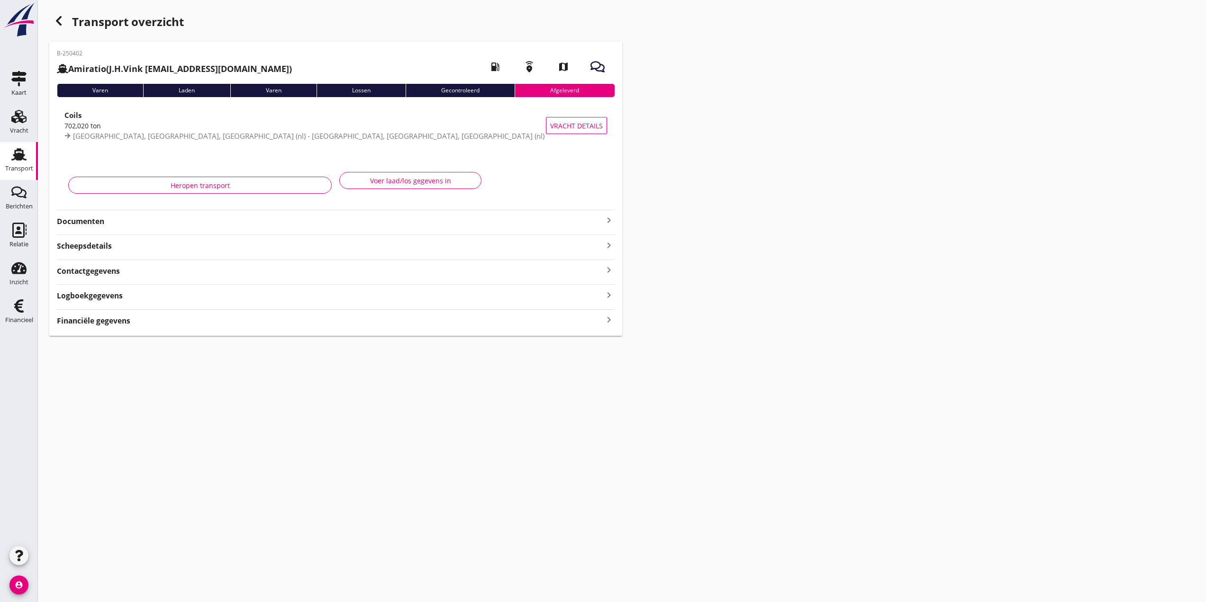
click at [95, 321] on strong "Financiële gegevens" at bounding box center [93, 321] width 73 height 11
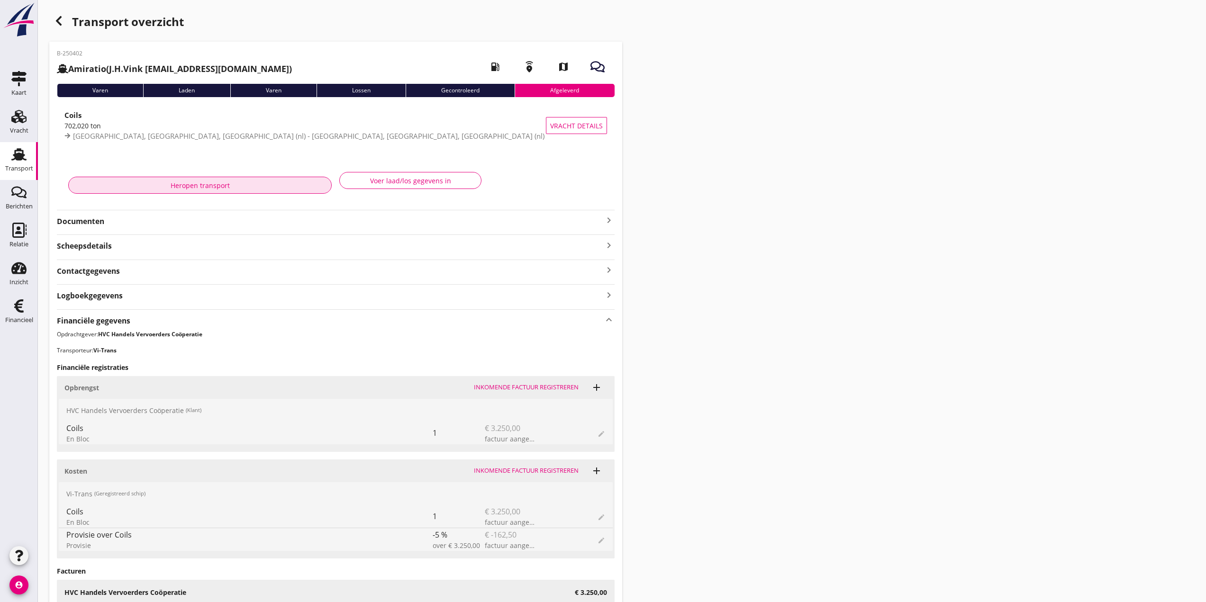
drag, startPoint x: 209, startPoint y: 181, endPoint x: 211, endPoint y: 191, distance: 10.2
click at [209, 181] on div "Heropen transport" at bounding box center [199, 186] width 247 height 10
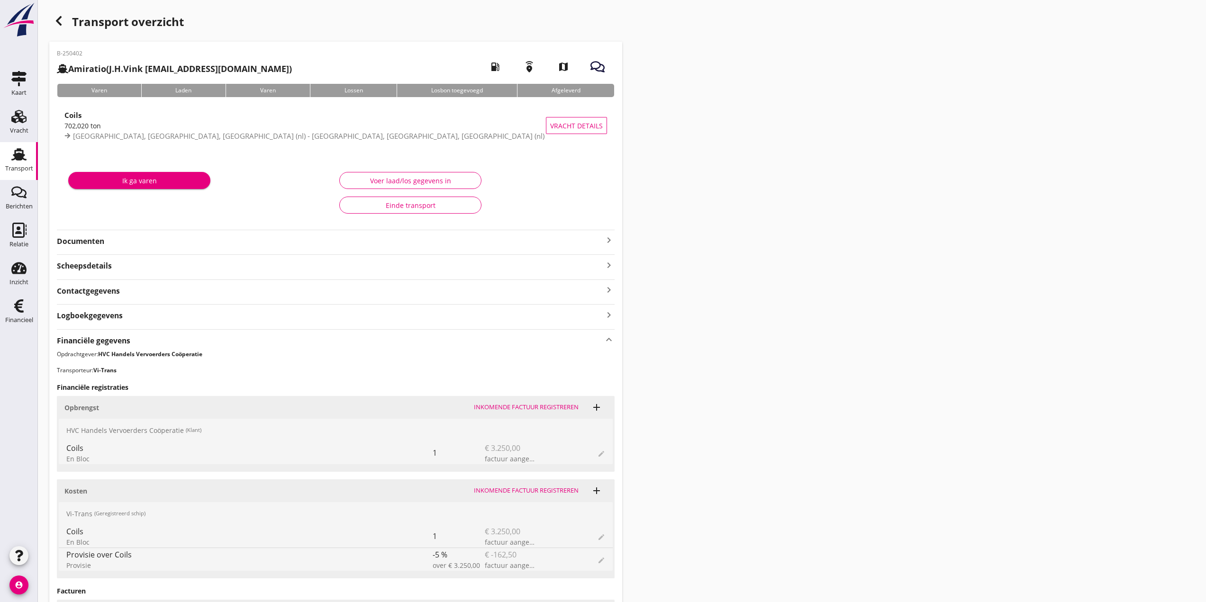
scroll to position [226, 0]
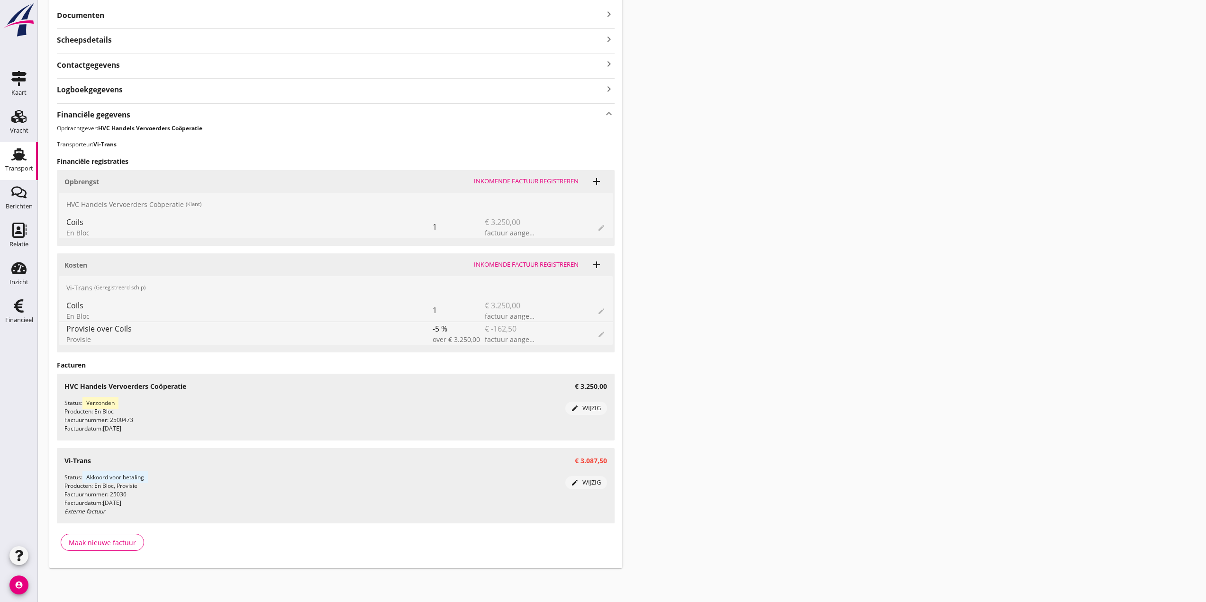
click at [544, 266] on div "Inkomende factuur registreren" at bounding box center [526, 264] width 105 height 9
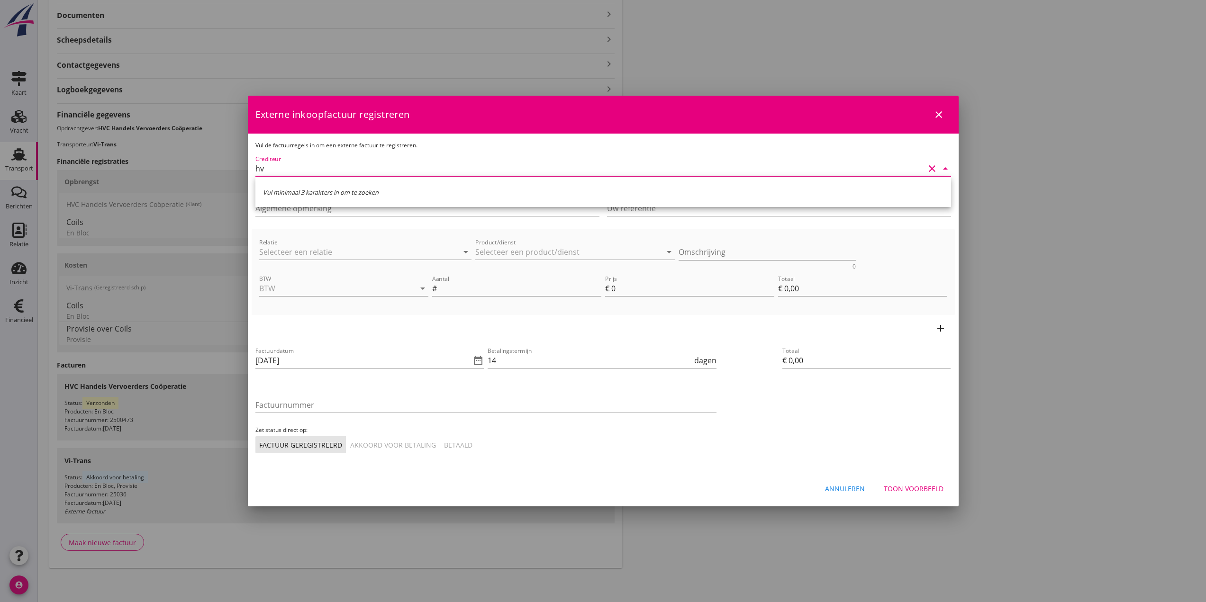
type input "hvc"
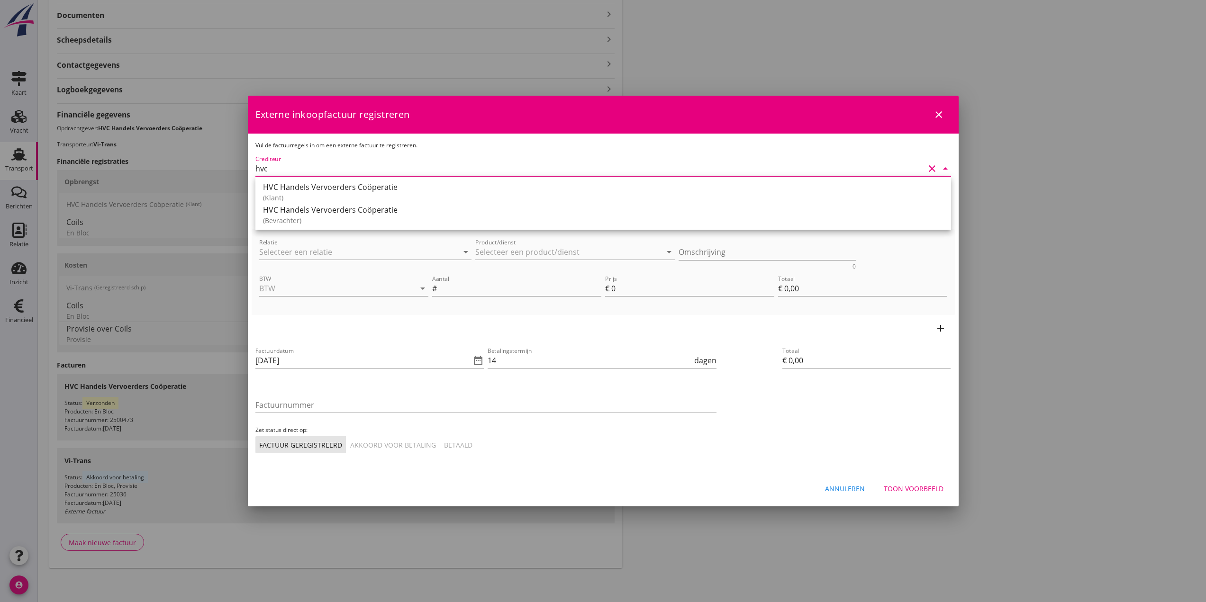
click at [598, 110] on icon "close" at bounding box center [938, 114] width 11 height 11
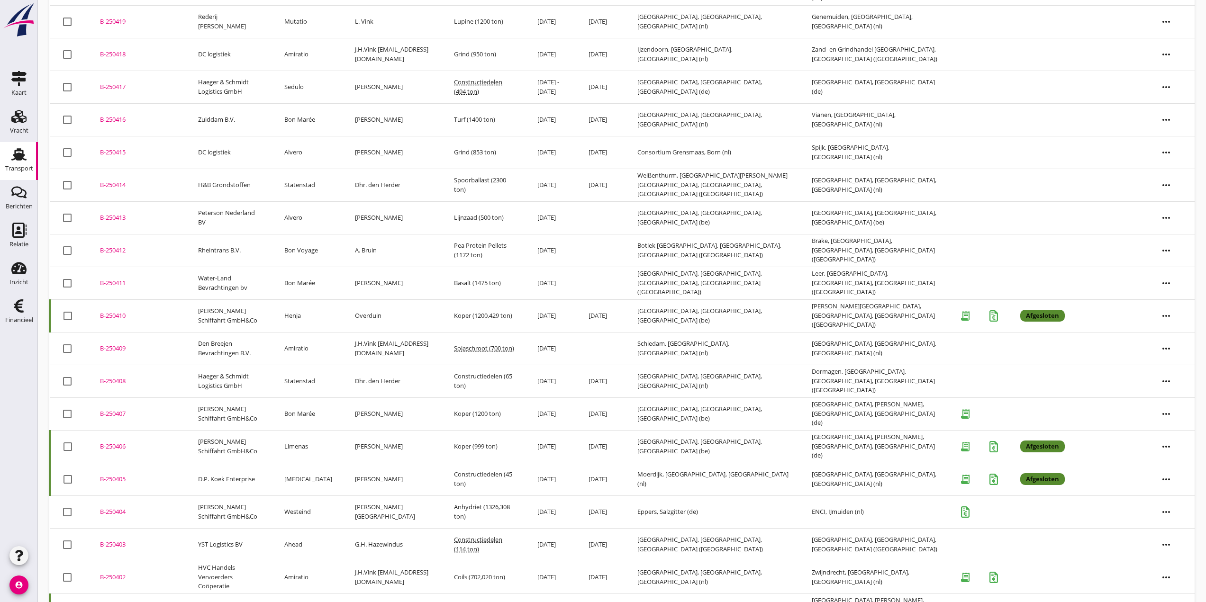
scroll to position [279, 0]
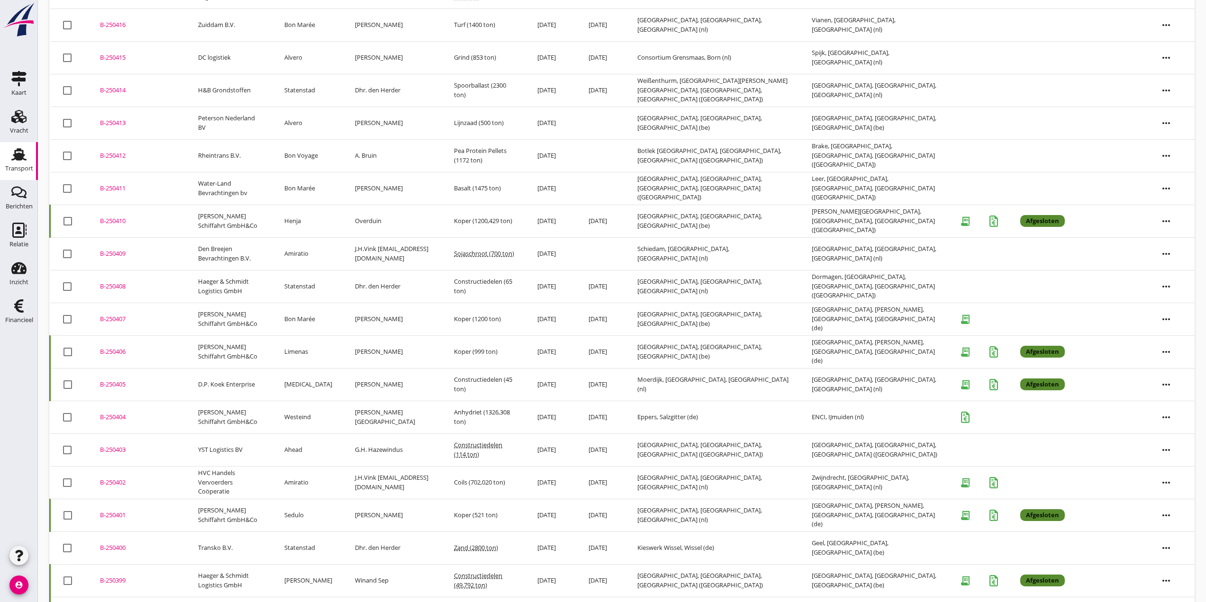
click at [116, 484] on div "B-250402" at bounding box center [137, 482] width 75 height 9
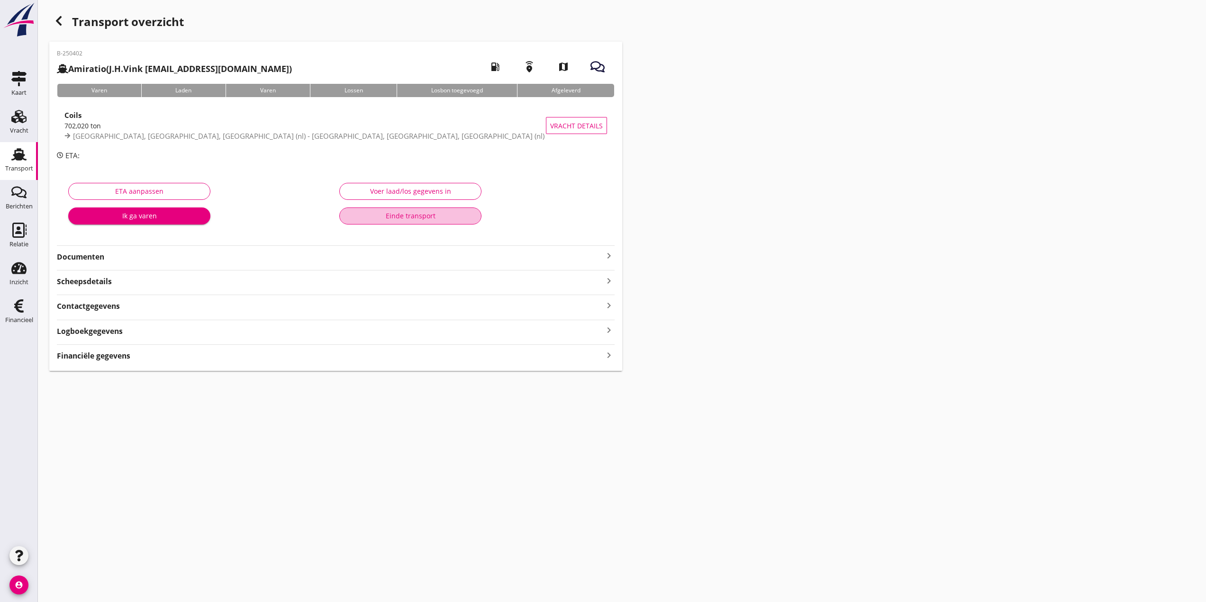
click at [409, 217] on div "Einde transport" at bounding box center [410, 216] width 126 height 10
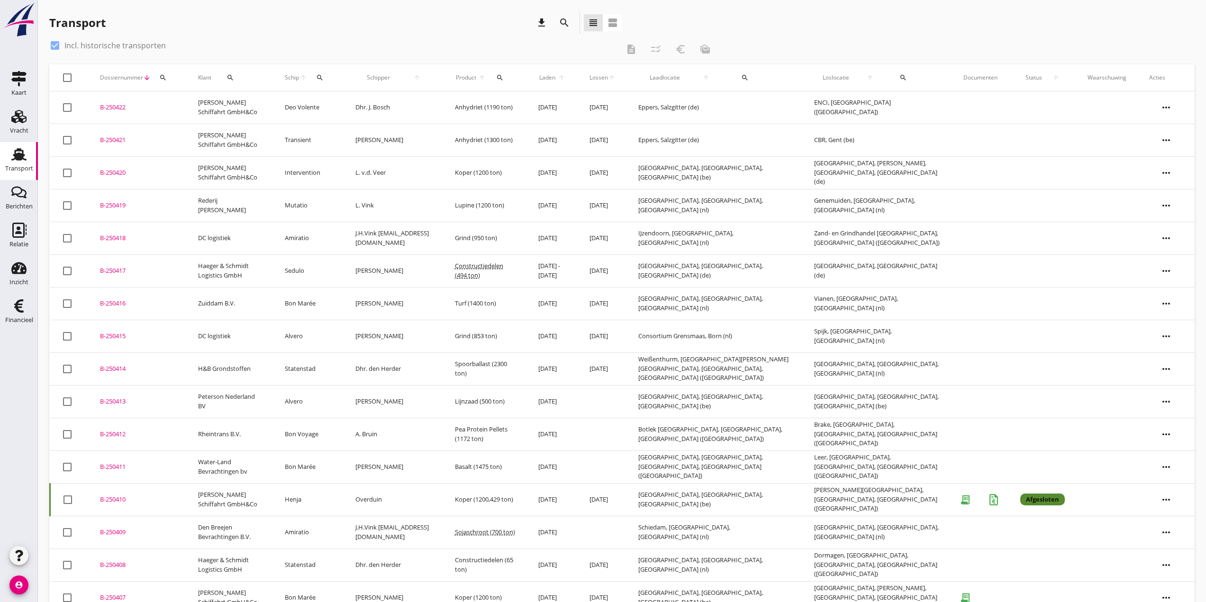
scroll to position [184, 0]
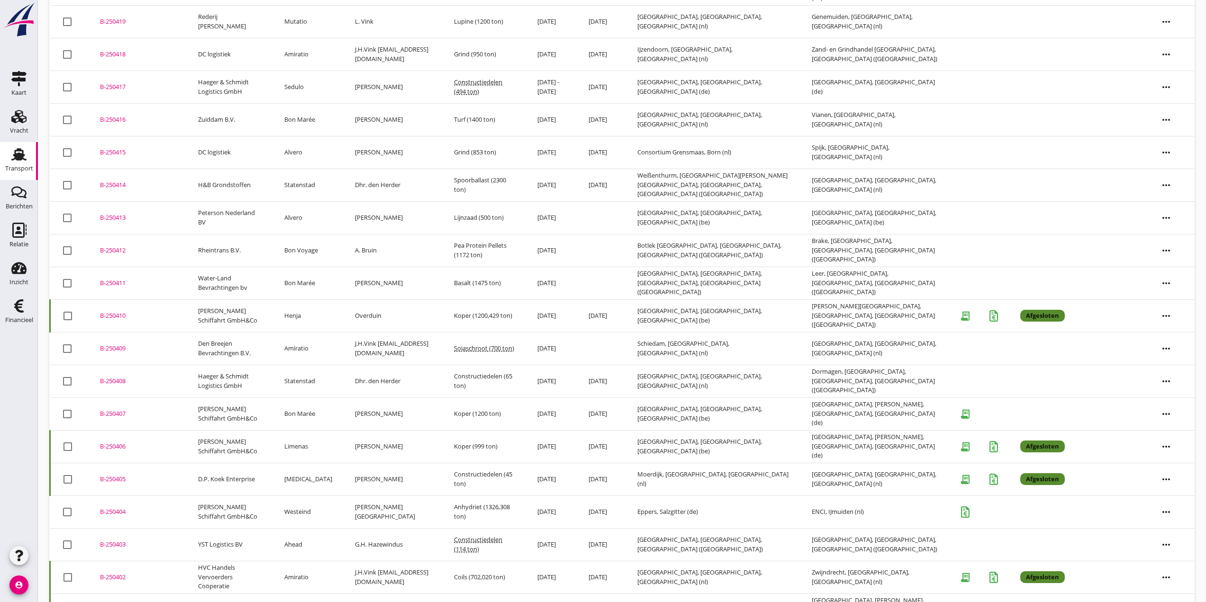
click at [109, 410] on div "B-250407" at bounding box center [137, 413] width 75 height 9
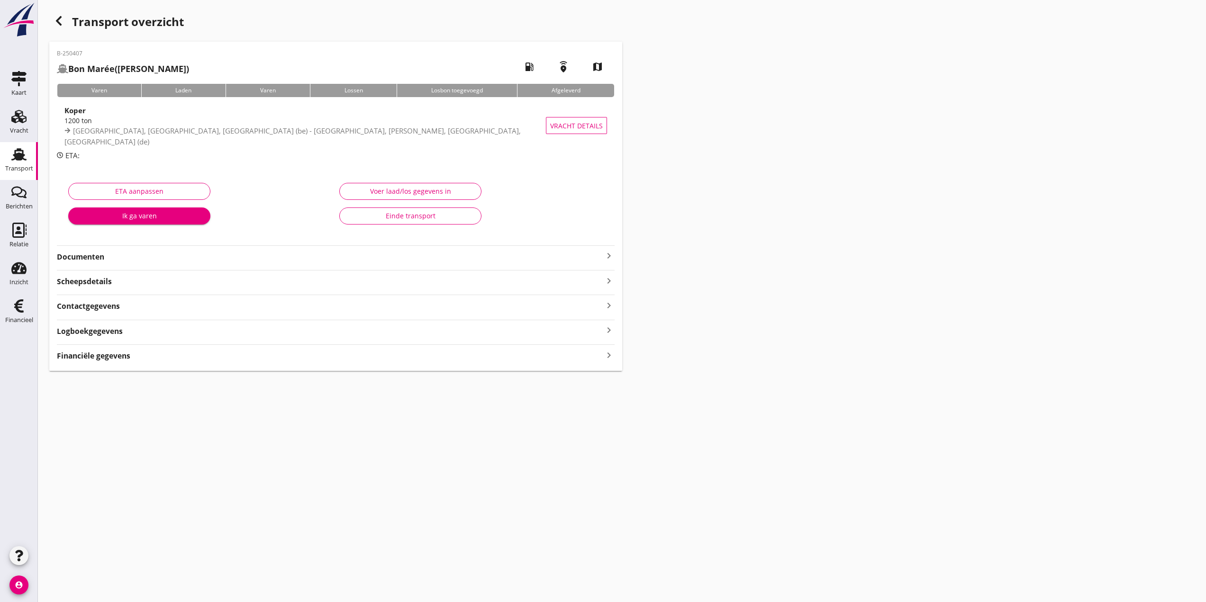
click at [377, 435] on div "cancel You are impersonating another user. Transport overzicht B-250407 Bon Mar…" at bounding box center [622, 301] width 1168 height 602
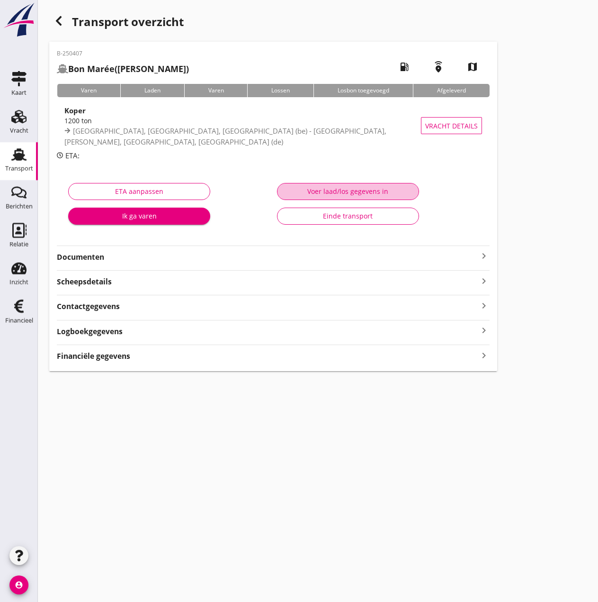
click at [374, 186] on button "Voer laad/los gegevens in" at bounding box center [348, 191] width 142 height 17
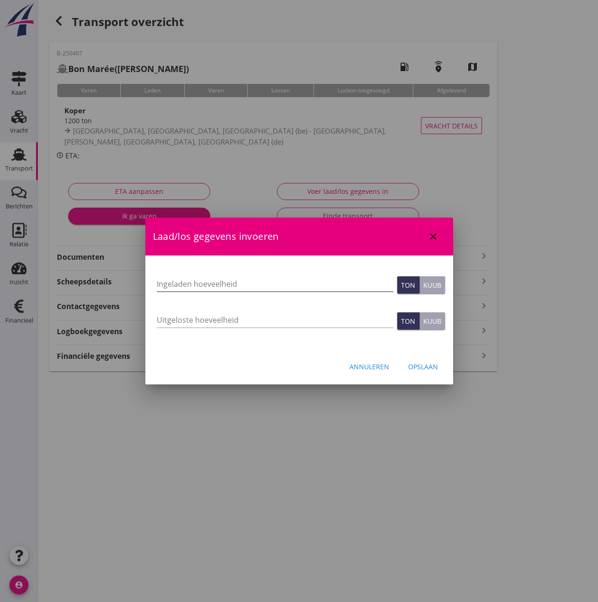
click at [195, 282] on input "Ingeladen hoeveelheid" at bounding box center [275, 283] width 237 height 15
click at [227, 315] on input "Uitgeloste hoeveelheid" at bounding box center [275, 319] width 237 height 15
type input "1198"
click at [424, 363] on div "Opslaan" at bounding box center [423, 367] width 30 height 10
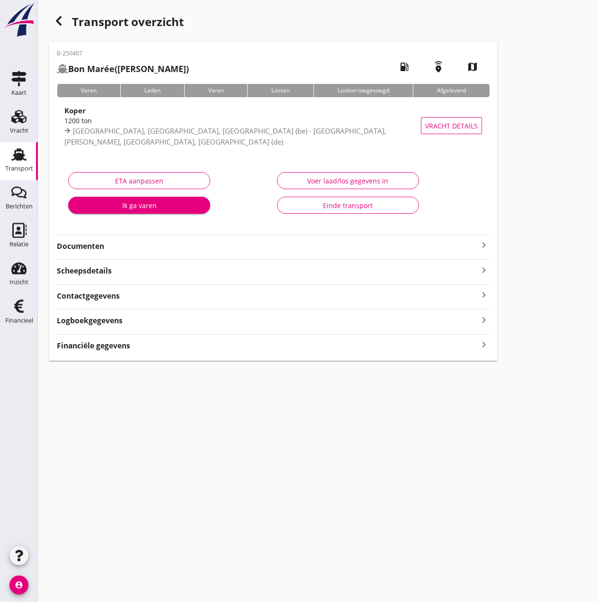
click at [326, 180] on div "Voer laad/los gegevens in" at bounding box center [348, 181] width 126 height 10
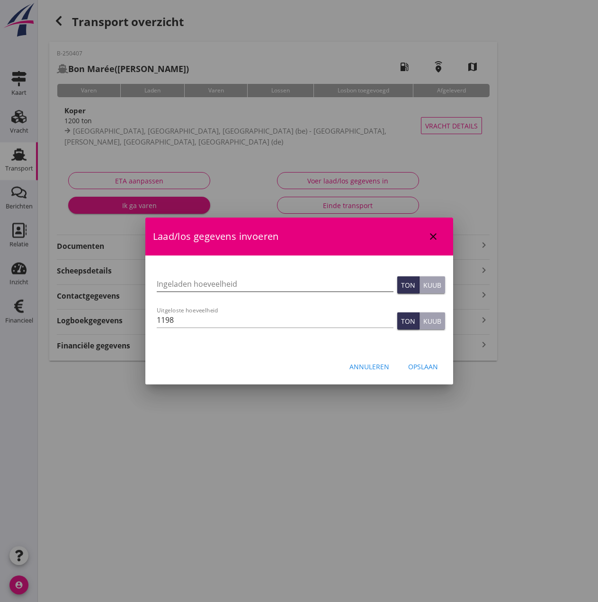
click at [177, 281] on input "Ingeladen hoeveelheid" at bounding box center [275, 283] width 237 height 15
click at [217, 282] on input "1198.54150" at bounding box center [275, 283] width 237 height 15
type input "1198.542"
click at [200, 315] on input "1198" at bounding box center [275, 319] width 237 height 15
click at [205, 320] on input "1198.542" at bounding box center [275, 319] width 237 height 15
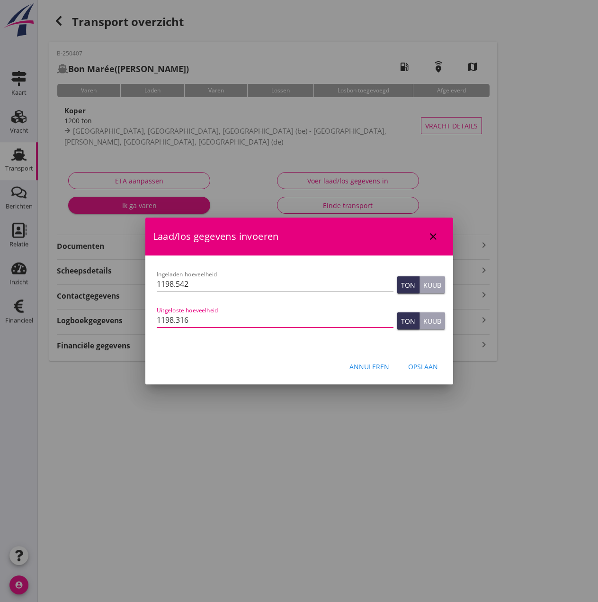
type input "1198.316"
click at [421, 361] on button "Opslaan" at bounding box center [423, 366] width 45 height 17
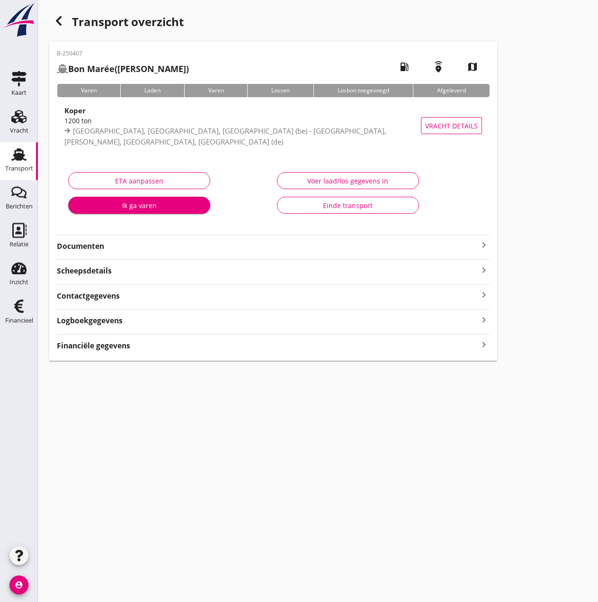
click at [95, 345] on strong "Financiële gegevens" at bounding box center [93, 345] width 73 height 11
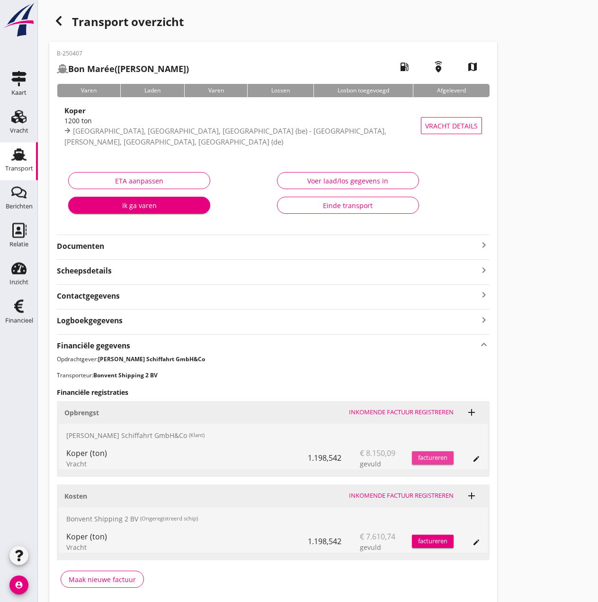
click at [428, 455] on div "factureren" at bounding box center [433, 457] width 42 height 9
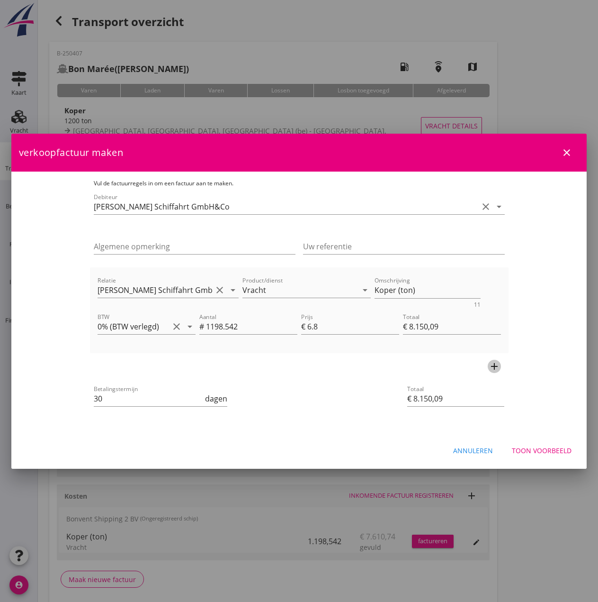
click at [500, 365] on icon "add" at bounding box center [494, 366] width 11 height 11
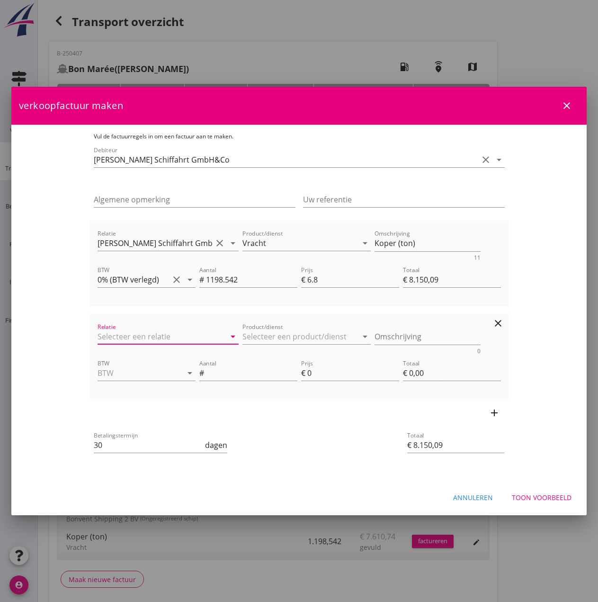
click at [98, 335] on input "Relatie" at bounding box center [155, 336] width 115 height 15
click at [100, 334] on input "[PERSON_NAME]" at bounding box center [155, 336] width 115 height 15
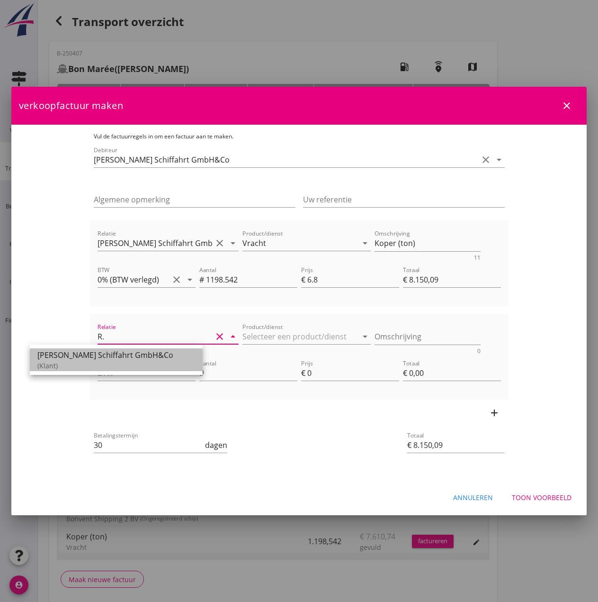
click at [111, 355] on div "[PERSON_NAME] Schiffahrt GmbH&Co" at bounding box center [116, 354] width 158 height 11
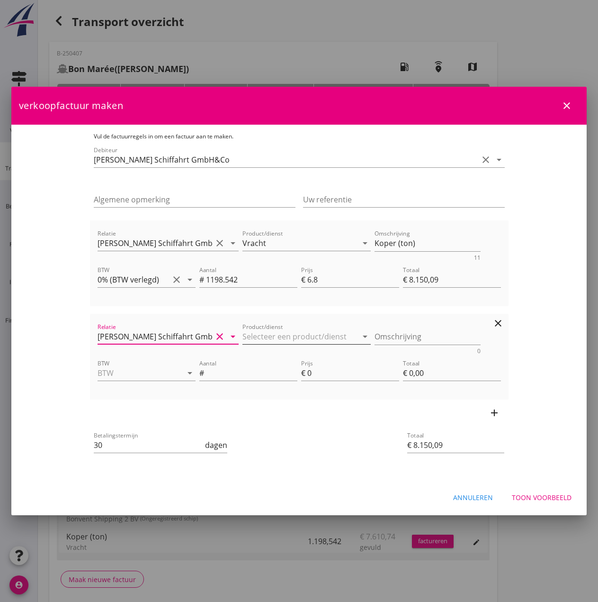
type input "[PERSON_NAME] Schiffahrt GmbH&Co"
click at [361, 338] on icon "arrow_drop_down" at bounding box center [365, 336] width 11 height 11
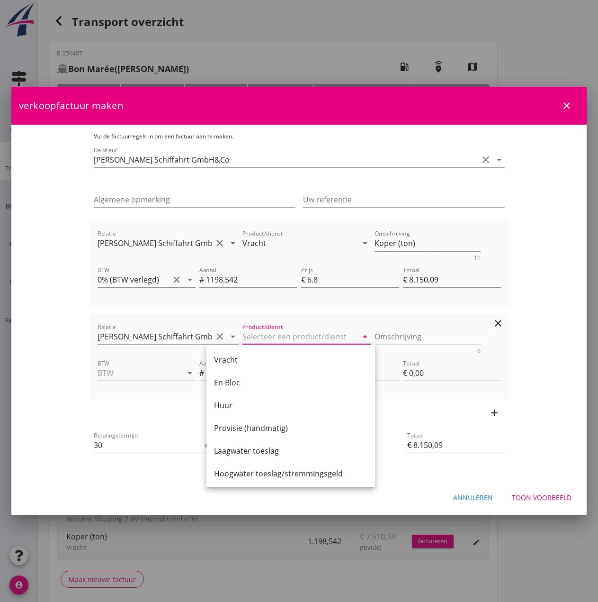
click at [243, 334] on input "Product/dienst" at bounding box center [300, 336] width 115 height 15
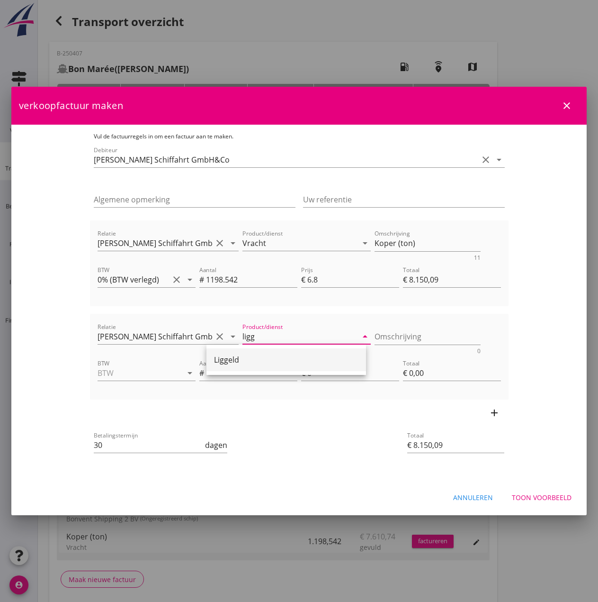
click at [221, 361] on div "Liggeld" at bounding box center [286, 359] width 145 height 11
type input "Liggeld"
click at [390, 336] on textarea "Omschrijving" at bounding box center [428, 337] width 106 height 16
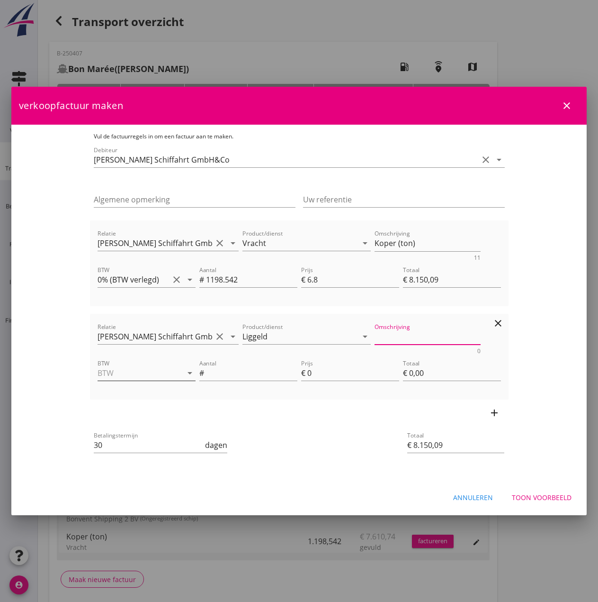
click at [184, 376] on icon "arrow_drop_down" at bounding box center [189, 372] width 11 height 11
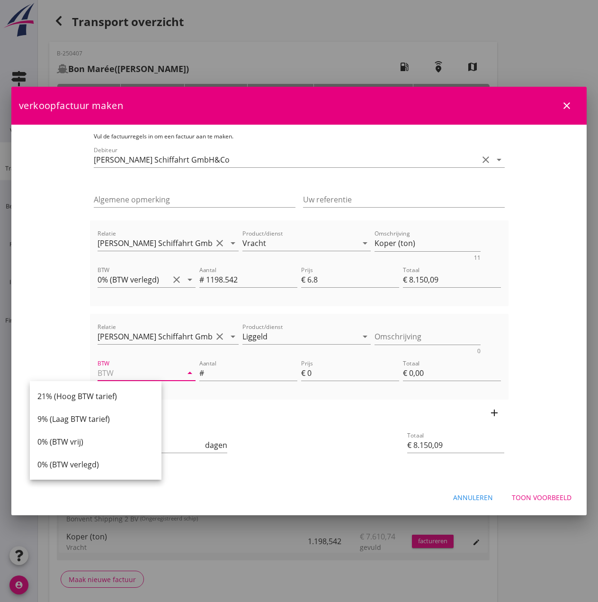
click at [111, 463] on div "0% (BTW verlegd)" at bounding box center [95, 464] width 117 height 11
type input "0% (BTW verlegd)"
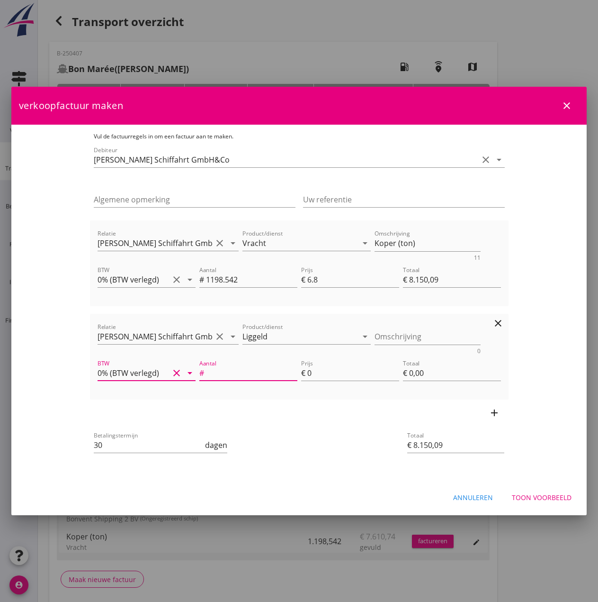
click at [226, 374] on input "Aantal" at bounding box center [251, 372] width 91 height 15
type input "50"
type input "€ 8.500,09"
type input "7"
type input "€ 350,00"
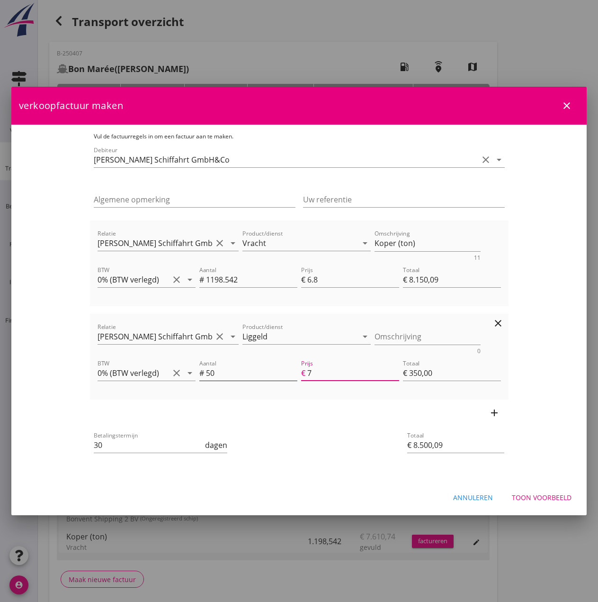
type input "74"
type input "€ 11.850,09"
type input "€ 3.700,00"
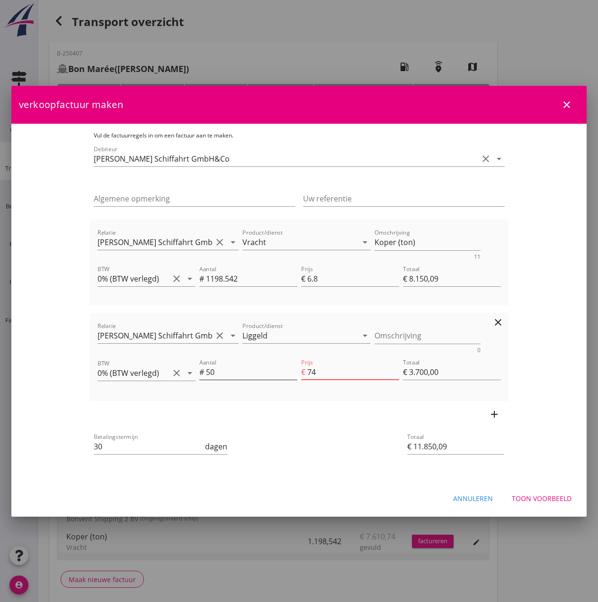
type input "€ 8.150,09"
type input "€ 0,00"
type input "€ 11.895,09"
type input "74.9"
type input "€ 3.745,00"
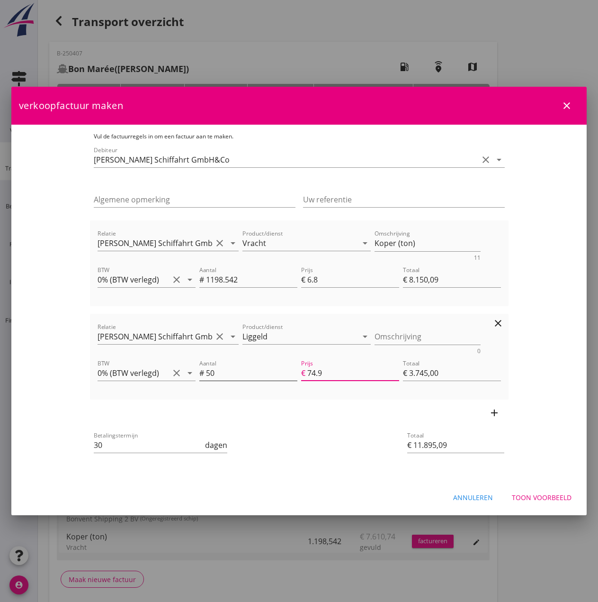
type input "74.90"
type input "€ 382.650,09"
type input "7490"
type input "€ 374.500,00"
type input "€ 11.895,09"
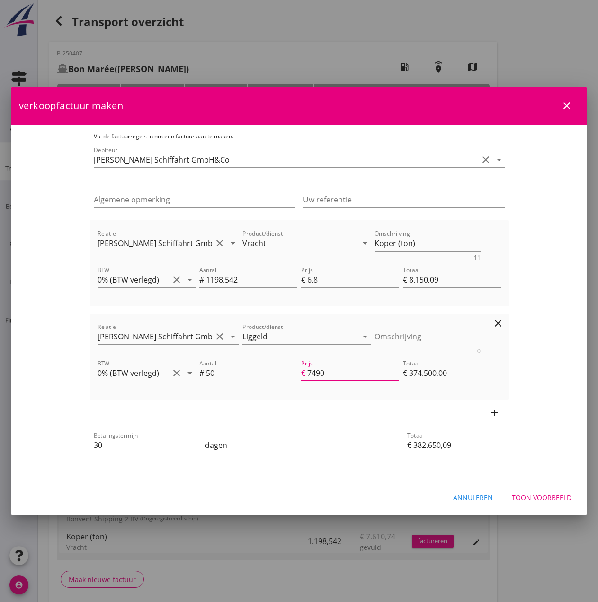
type input "74.90"
type input "€ 3.745,00"
type input "74.90"
click at [97, 447] on input "30" at bounding box center [149, 444] width 110 height 15
type input "3"
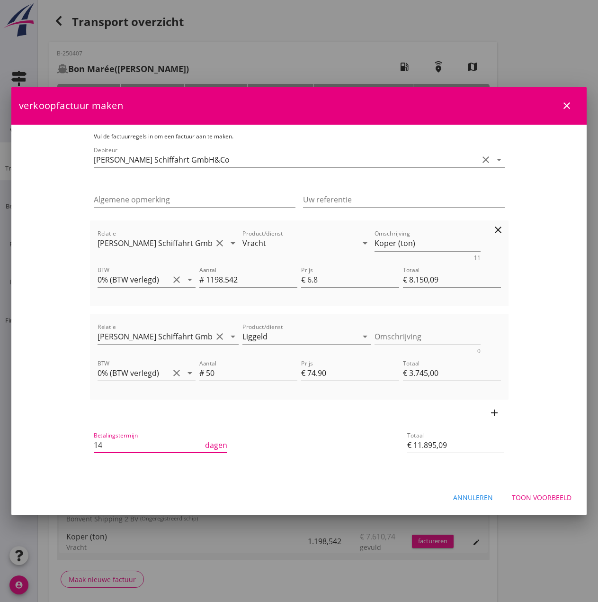
type input "14"
click at [504, 230] on icon "clear" at bounding box center [498, 229] width 11 height 11
type input "€ 3.745,00"
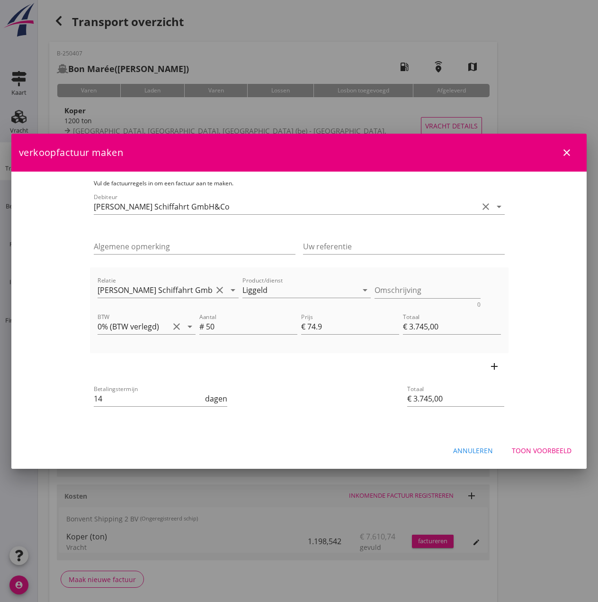
click at [552, 453] on div "Toon voorbeeld" at bounding box center [542, 450] width 60 height 10
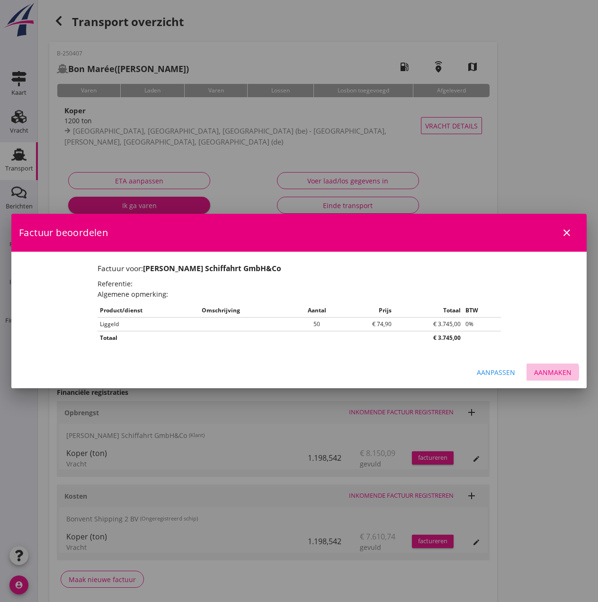
click at [552, 374] on div "Aanmaken" at bounding box center [552, 372] width 37 height 10
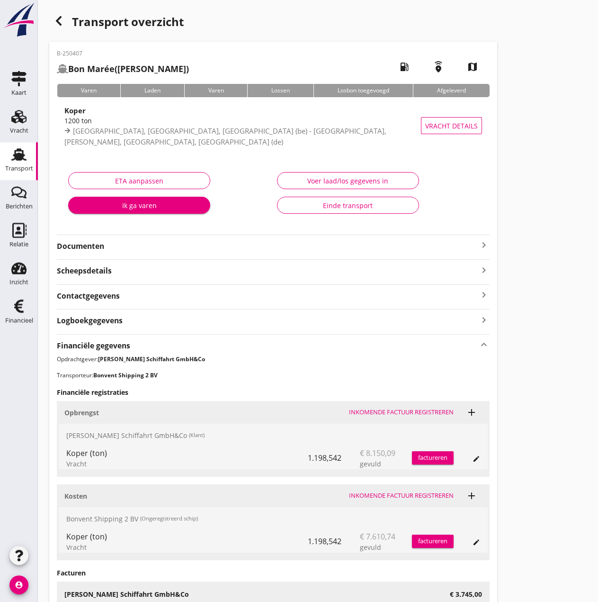
click at [444, 467] on div "factureren" at bounding box center [433, 457] width 42 height 23
click at [440, 463] on button "factureren" at bounding box center [433, 457] width 42 height 13
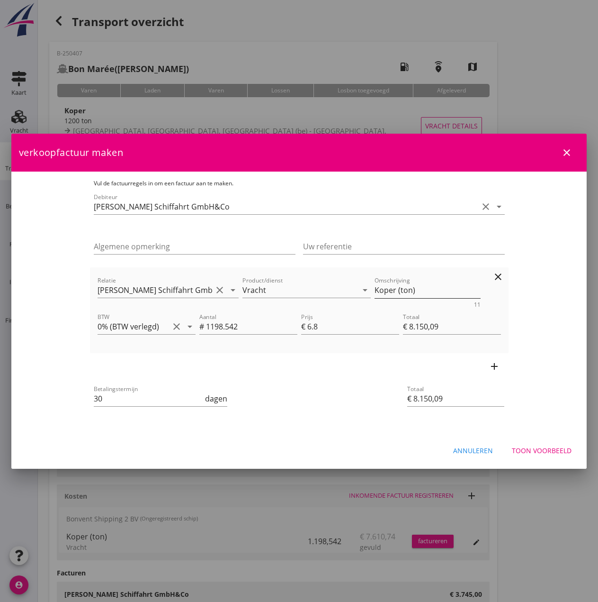
click at [397, 292] on textarea "Koper (ton)" at bounding box center [428, 290] width 106 height 16
type textarea "Koper (1198,542 ton)"
click at [128, 401] on input "30" at bounding box center [149, 398] width 110 height 15
type input "3"
type input "14"
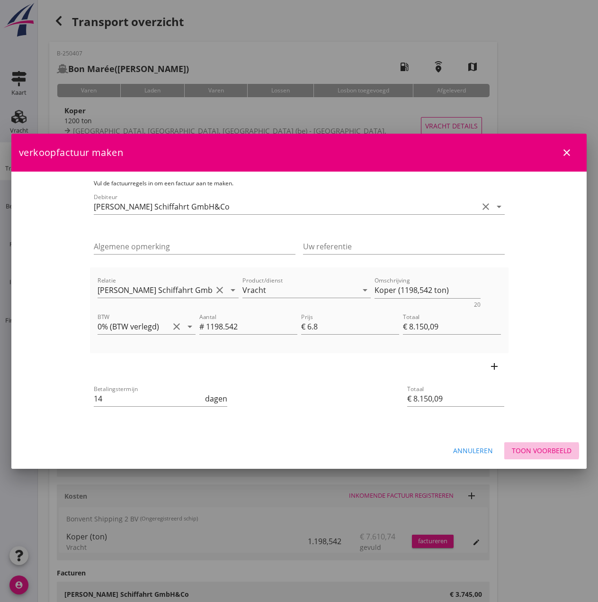
click at [552, 454] on div "Toon voorbeeld" at bounding box center [542, 450] width 60 height 10
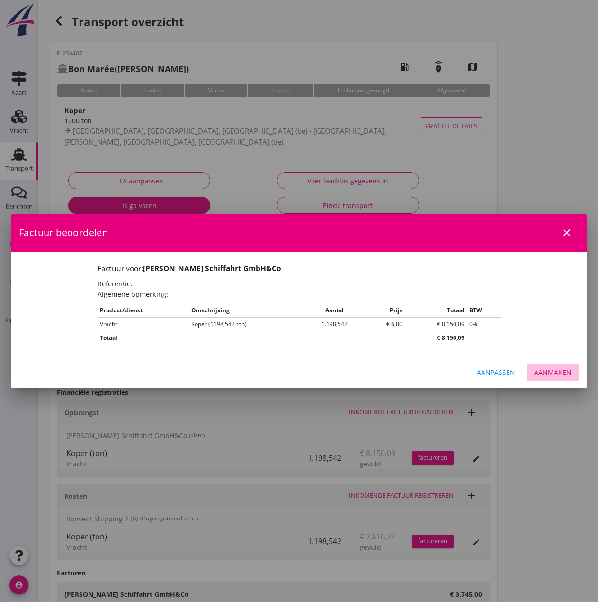
click at [555, 374] on div "Aanmaken" at bounding box center [552, 372] width 37 height 10
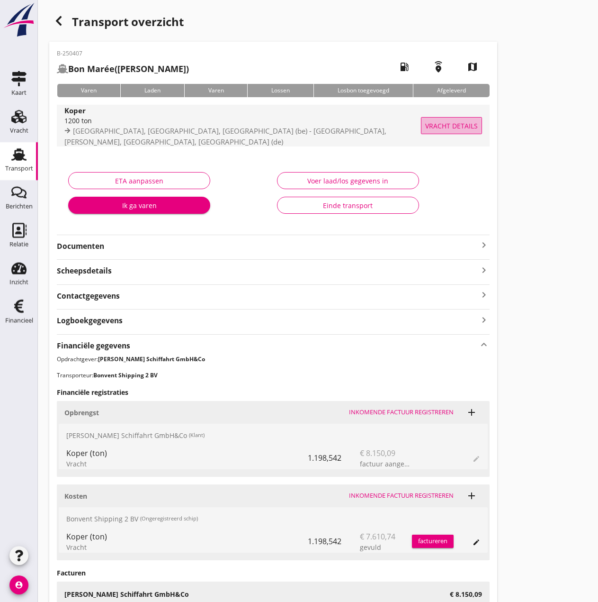
click at [458, 127] on span "Vracht details" at bounding box center [452, 126] width 53 height 10
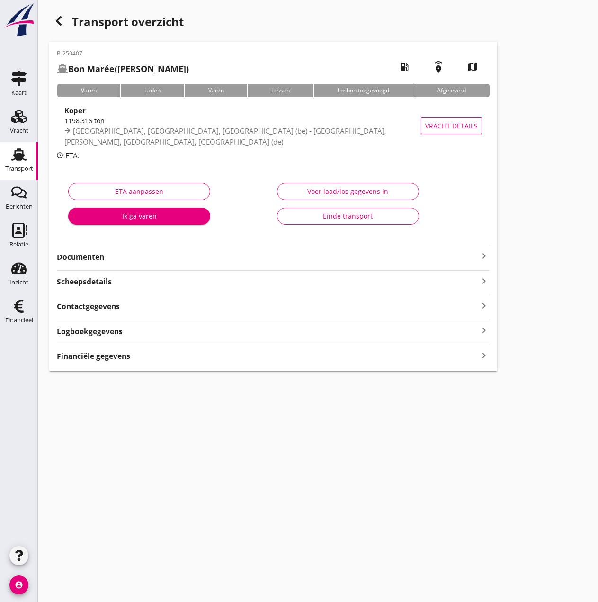
click at [86, 277] on strong "Scheepsdetails" at bounding box center [84, 281] width 55 height 11
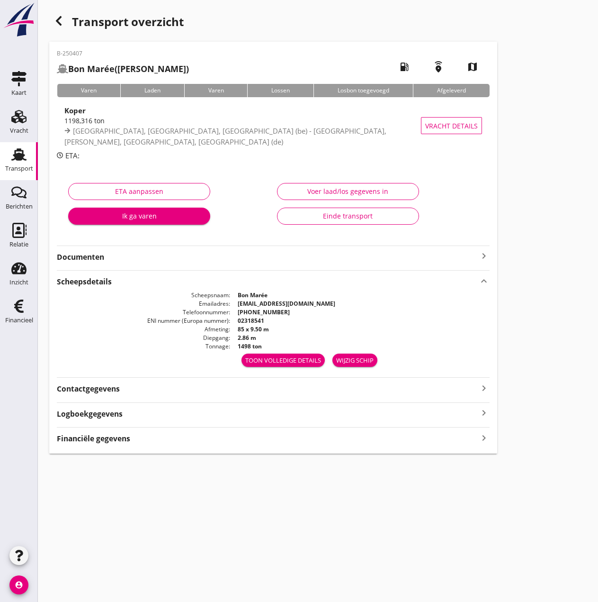
click at [482, 277] on icon "keyboard_arrow_up" at bounding box center [484, 280] width 11 height 13
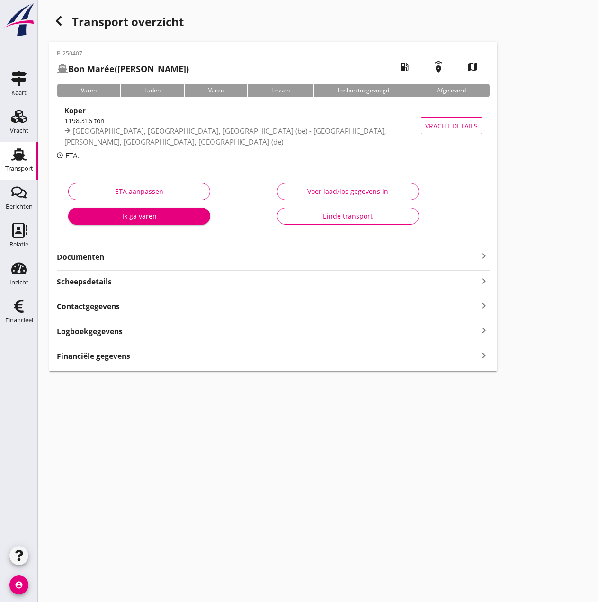
click at [85, 357] on strong "Financiële gegevens" at bounding box center [93, 356] width 73 height 11
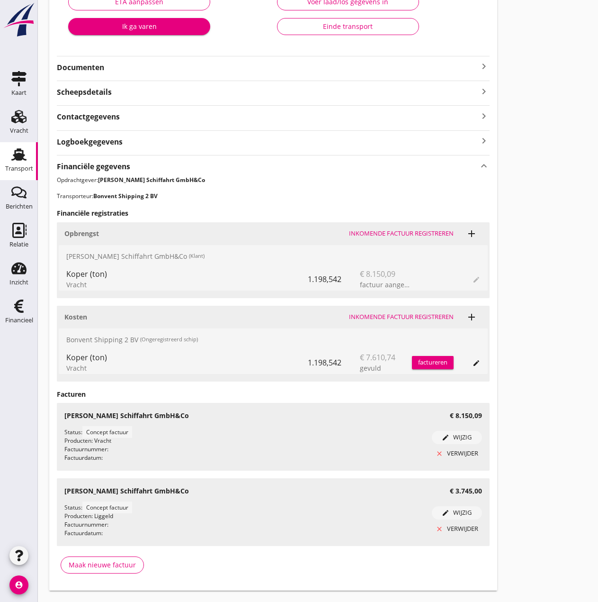
scroll to position [212, 0]
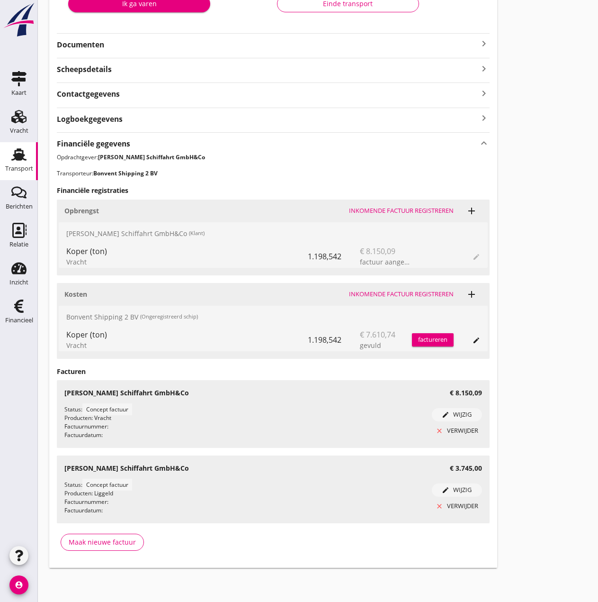
click at [466, 410] on div "edit wijzig" at bounding box center [457, 414] width 43 height 9
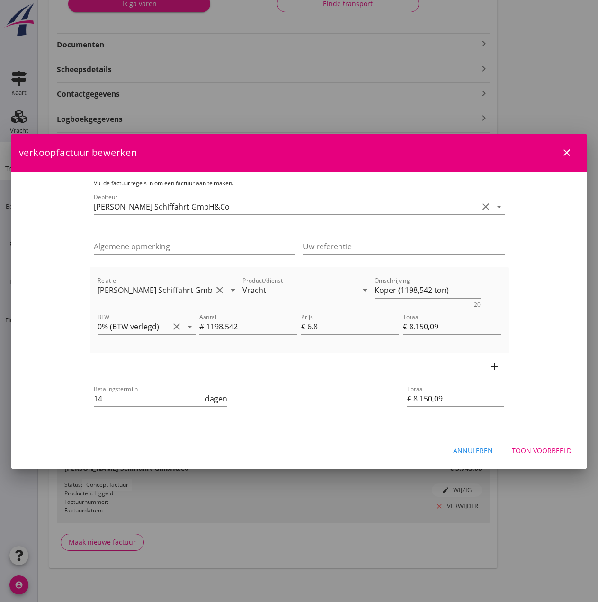
click at [542, 452] on div "Toon voorbeeld" at bounding box center [542, 450] width 60 height 10
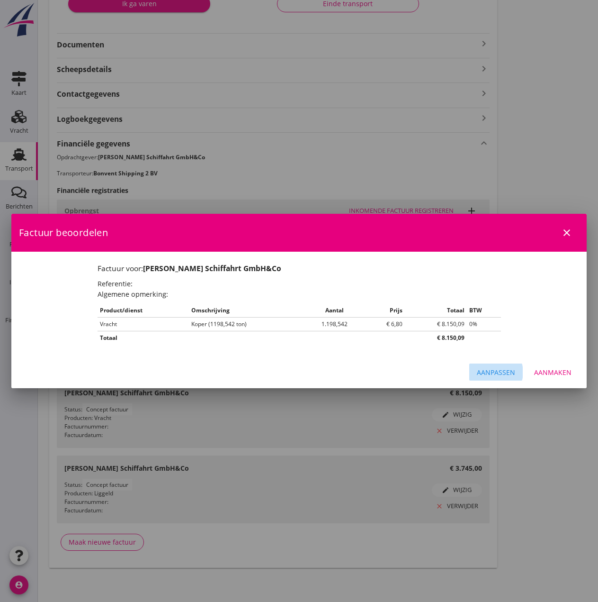
click at [492, 372] on div "Aanpassen" at bounding box center [496, 372] width 38 height 10
